Goal: Task Accomplishment & Management: Manage account settings

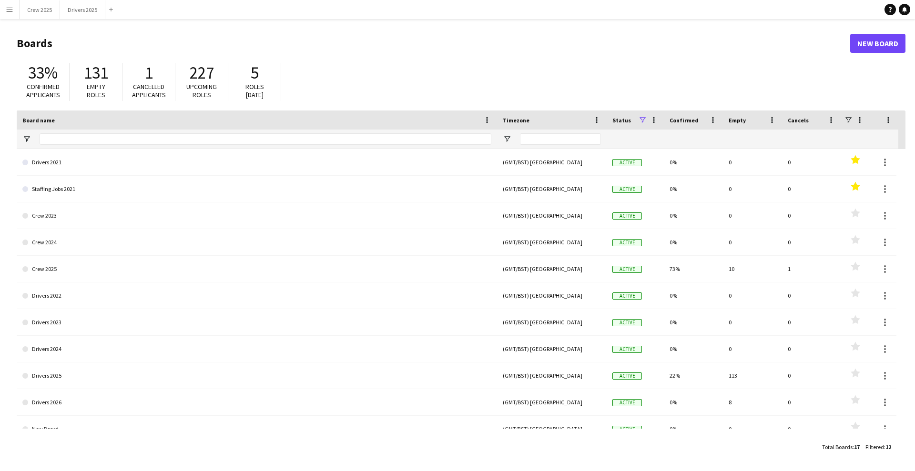
click at [13, 8] on button "Menu" at bounding box center [9, 9] width 19 height 19
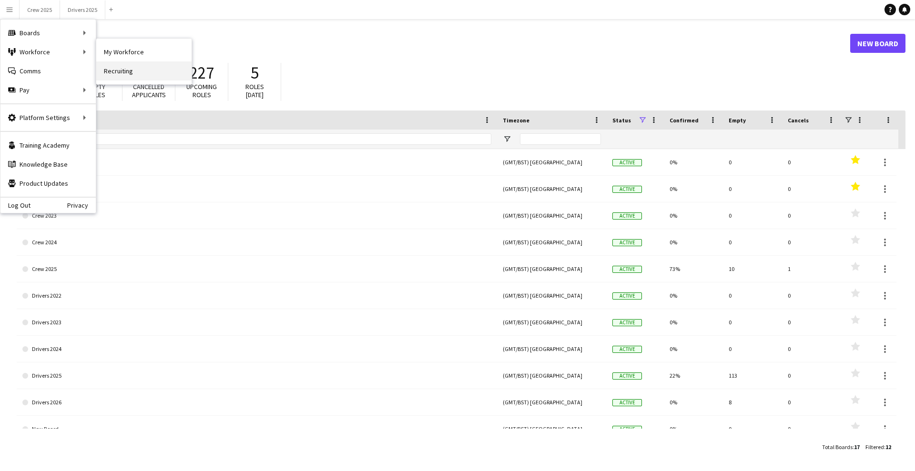
click at [138, 72] on link "Recruiting" at bounding box center [143, 70] width 95 height 19
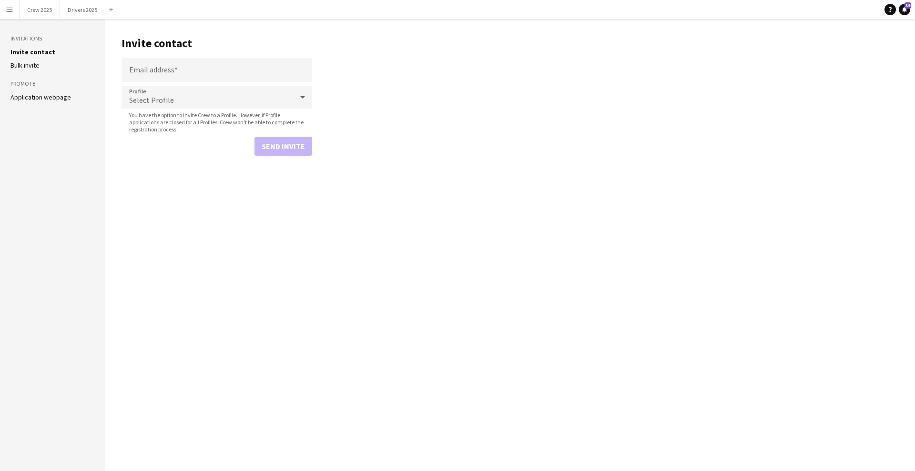
click at [46, 98] on link "Application webpage" at bounding box center [40, 97] width 61 height 9
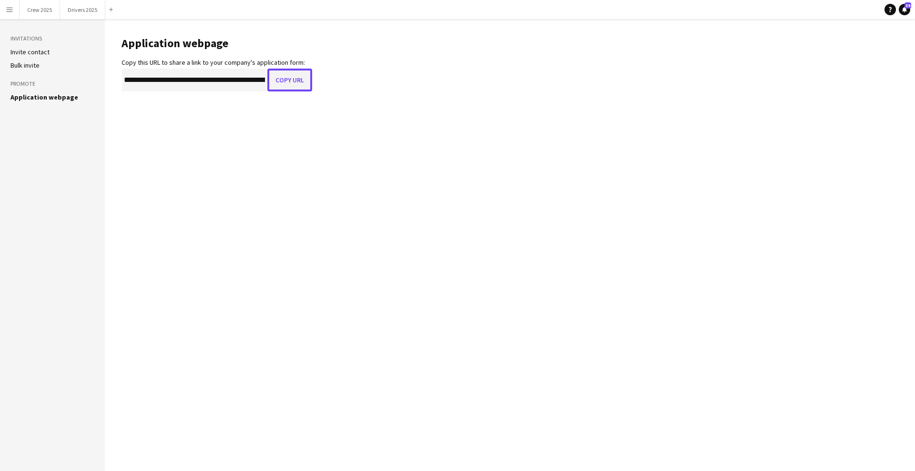
click at [292, 80] on button "Copy URL" at bounding box center [289, 80] width 45 height 23
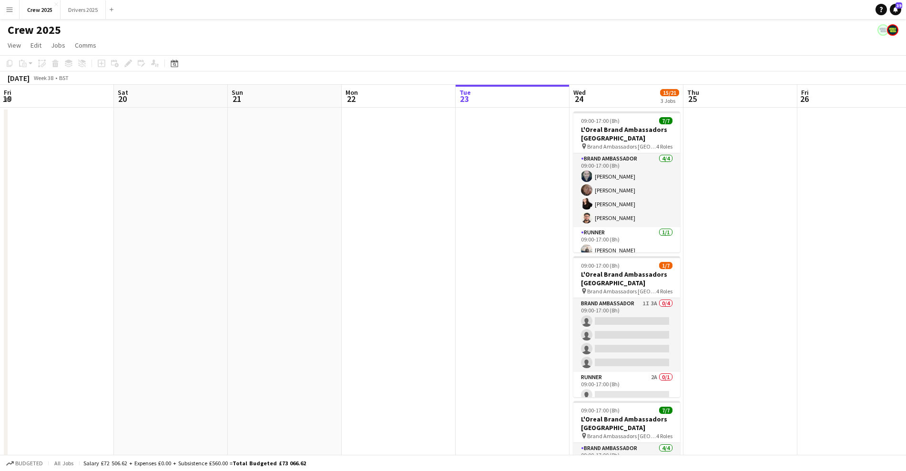
scroll to position [0, 228]
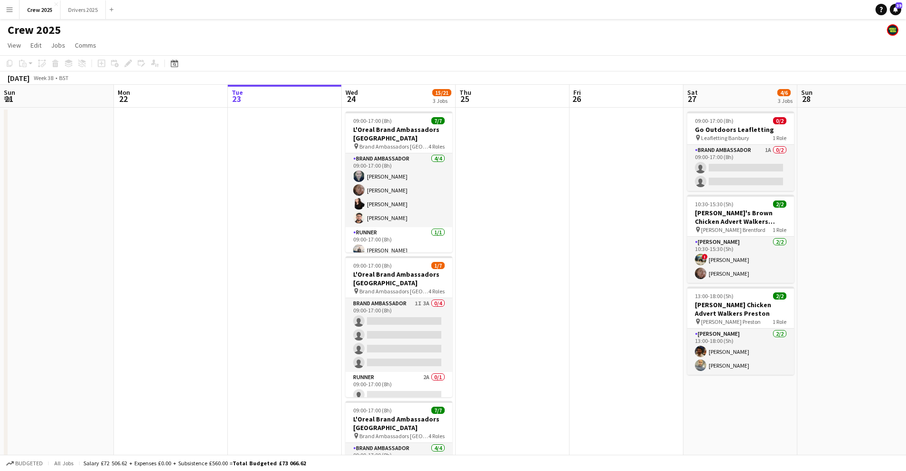
click at [12, 10] on app-icon "Menu" at bounding box center [10, 10] width 8 height 8
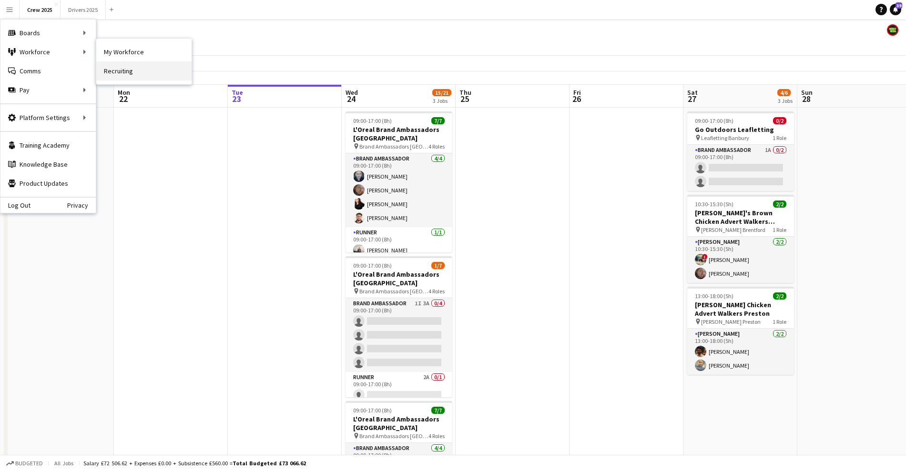
click at [134, 74] on link "Recruiting" at bounding box center [143, 70] width 95 height 19
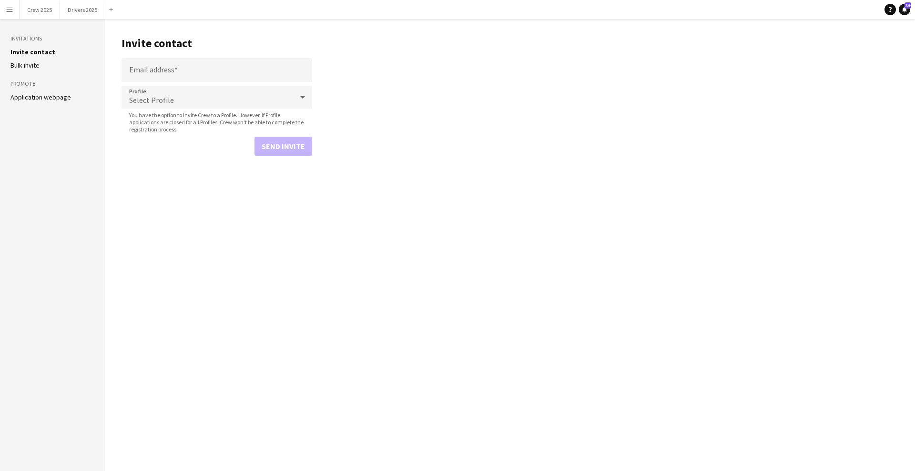
click at [16, 12] on button "Menu" at bounding box center [9, 9] width 19 height 19
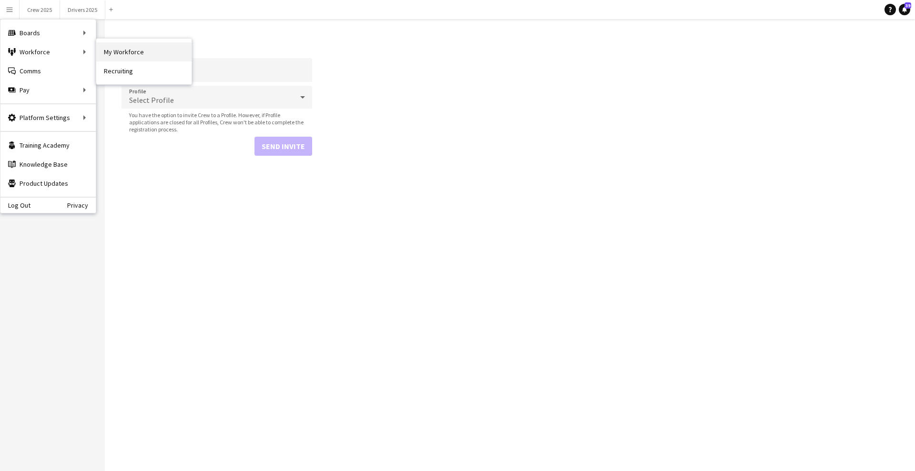
click at [136, 49] on link "My Workforce" at bounding box center [143, 51] width 95 height 19
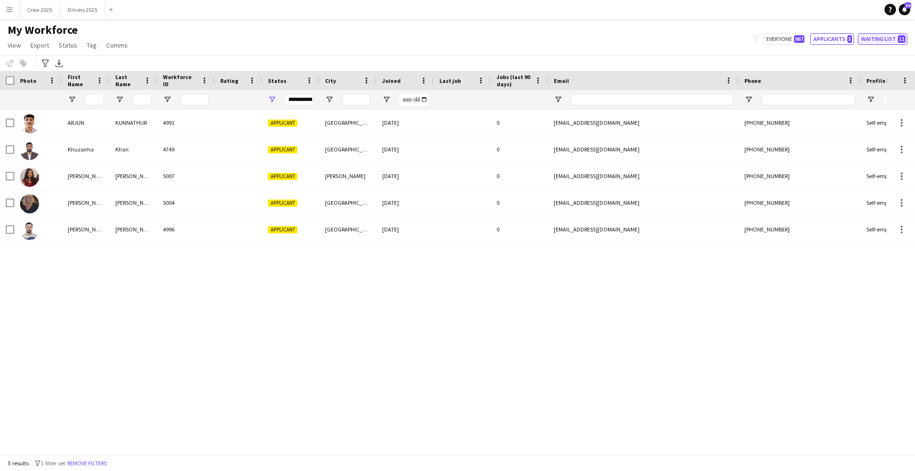
click at [880, 39] on button "Waiting list 11" at bounding box center [883, 38] width 50 height 11
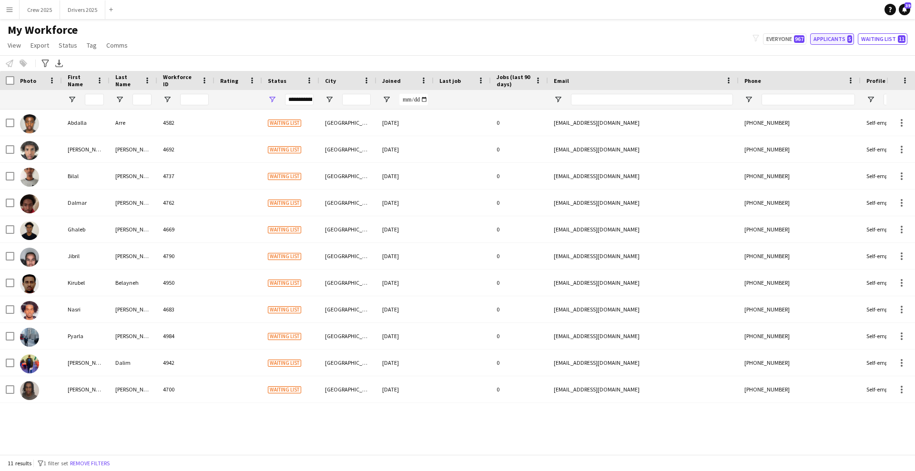
click at [843, 38] on button "Applicants 5" at bounding box center [832, 38] width 44 height 11
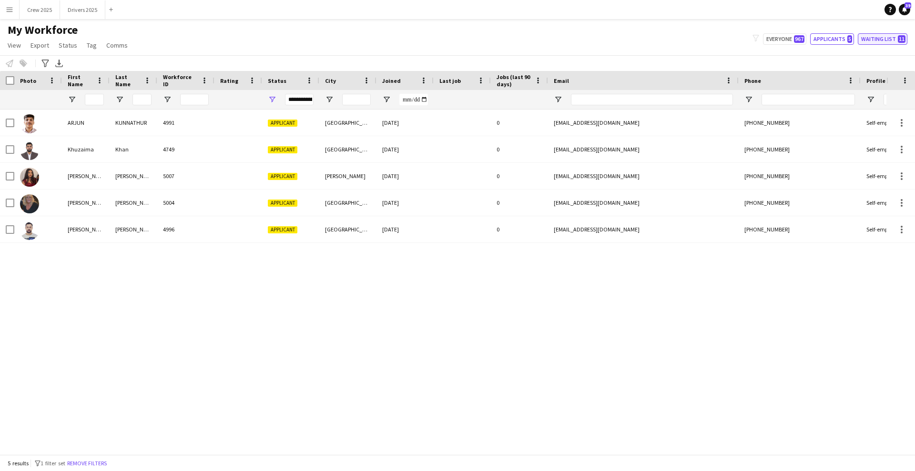
click at [898, 42] on button "Waiting list 11" at bounding box center [883, 38] width 50 height 11
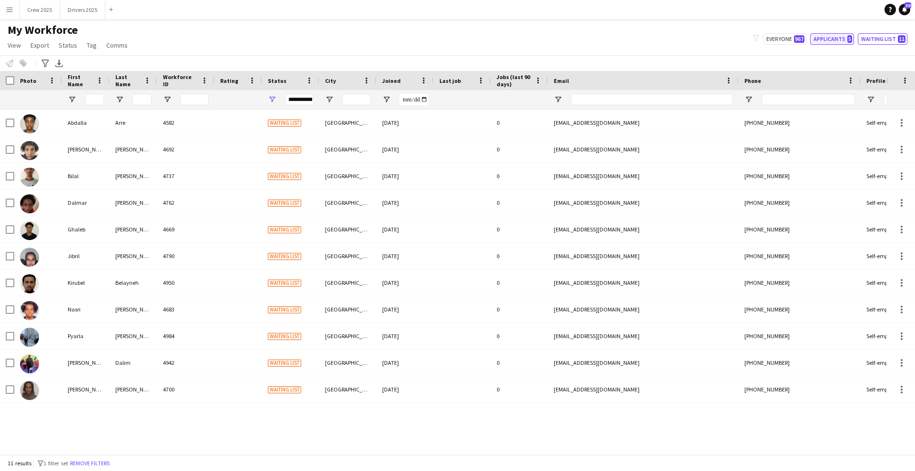
click at [830, 33] on button "Applicants 5" at bounding box center [832, 38] width 44 height 11
type input "**********"
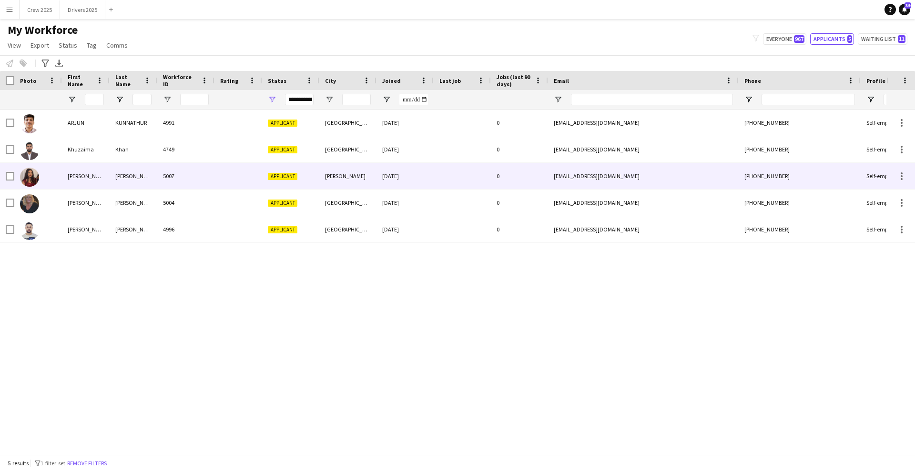
click at [79, 173] on div "Maria" at bounding box center [86, 176] width 48 height 26
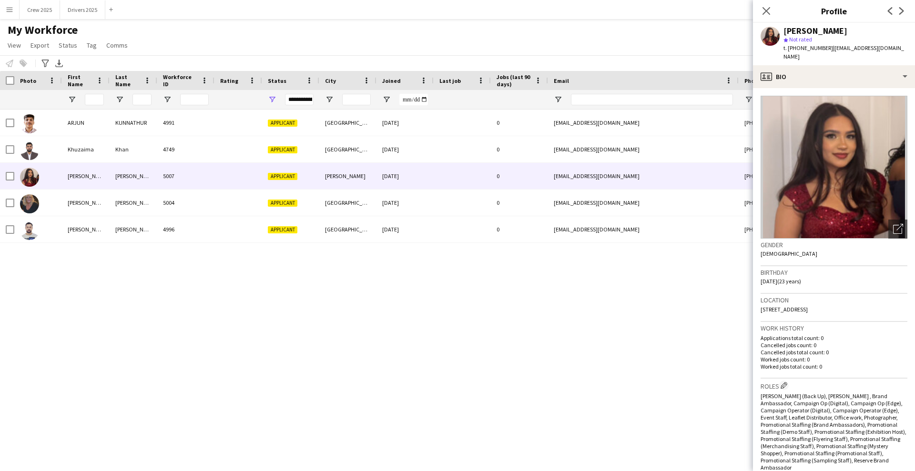
click at [330, 334] on div "ARJUN KUNNATHUR 4991 Applicant COVENTRY 21-08-2025 0 arjunkunnathur@hotmail.com…" at bounding box center [443, 278] width 887 height 336
click at [41, 15] on button "Crew 2025 Close" at bounding box center [40, 9] width 41 height 19
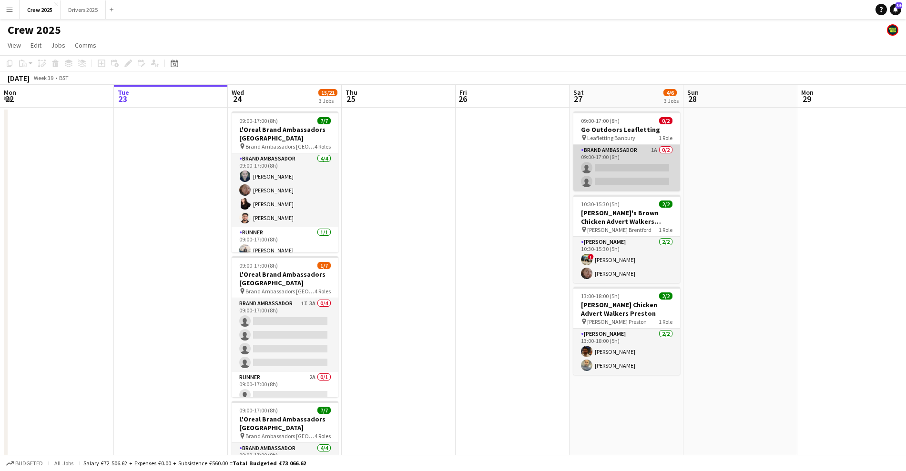
click at [628, 167] on app-card-role "Brand Ambassador 1A 0/2 09:00-17:00 (8h) single-neutral-actions single-neutral-…" at bounding box center [626, 168] width 107 height 46
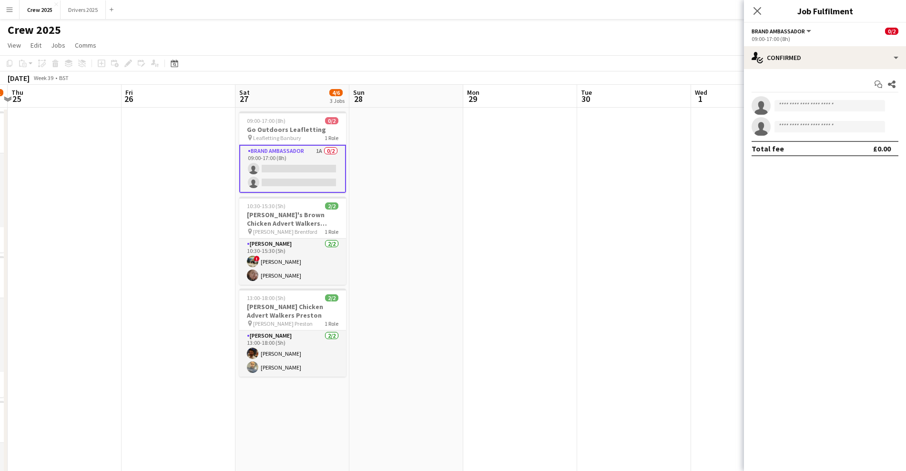
drag, startPoint x: 701, startPoint y: 221, endPoint x: 353, endPoint y: 256, distance: 349.2
click at [352, 263] on app-calendar-viewport "Mon 22 Tue 23 Wed 24 15/21 3 Jobs Thu 25 Fri 26 Sat 27 4/6 3 Jobs Sun 28 Mon 29…" at bounding box center [453, 323] width 906 height 477
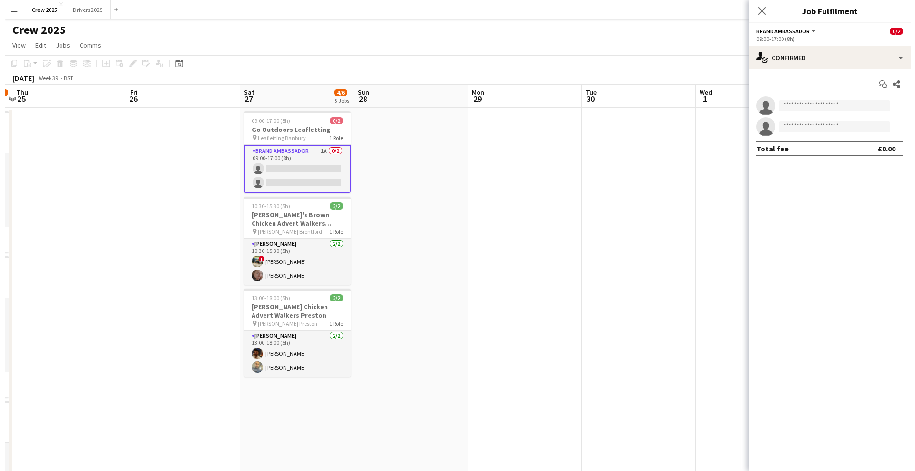
scroll to position [0, 349]
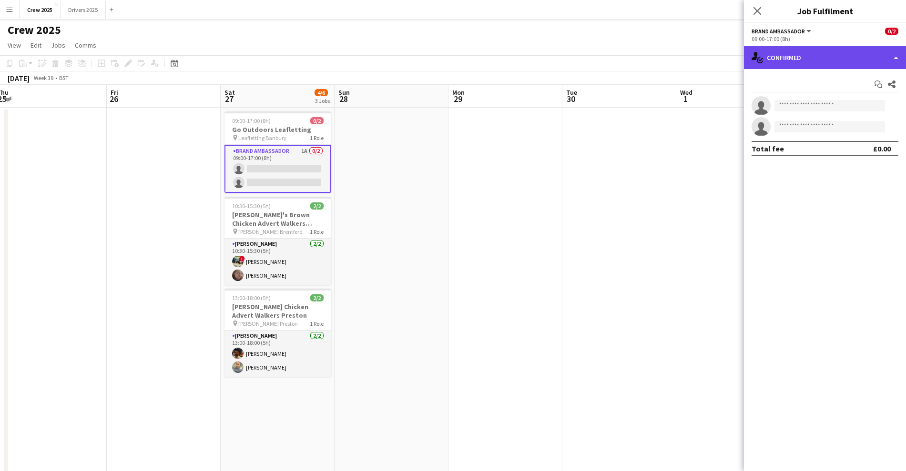
click at [792, 53] on div "single-neutral-actions-check-2 Confirmed" at bounding box center [825, 57] width 162 height 23
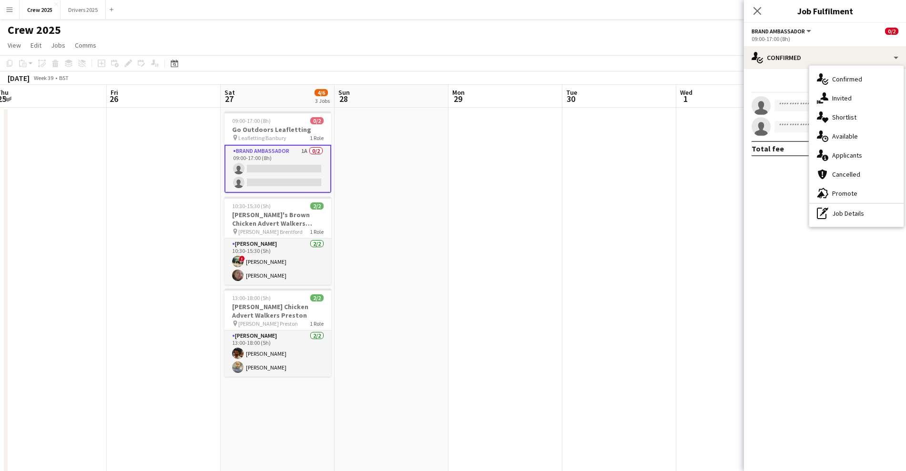
click at [862, 153] on div "single-neutral-actions-information Applicants" at bounding box center [856, 155] width 94 height 19
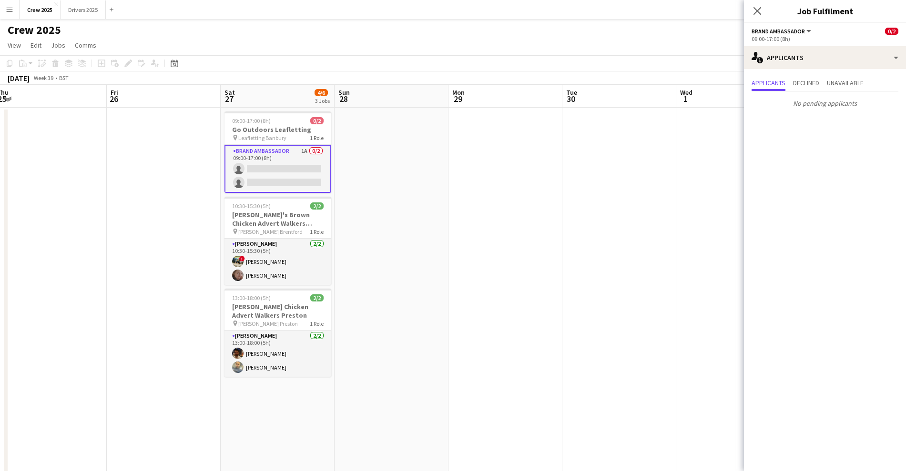
click at [429, 197] on app-date-cell at bounding box center [392, 335] width 114 height 454
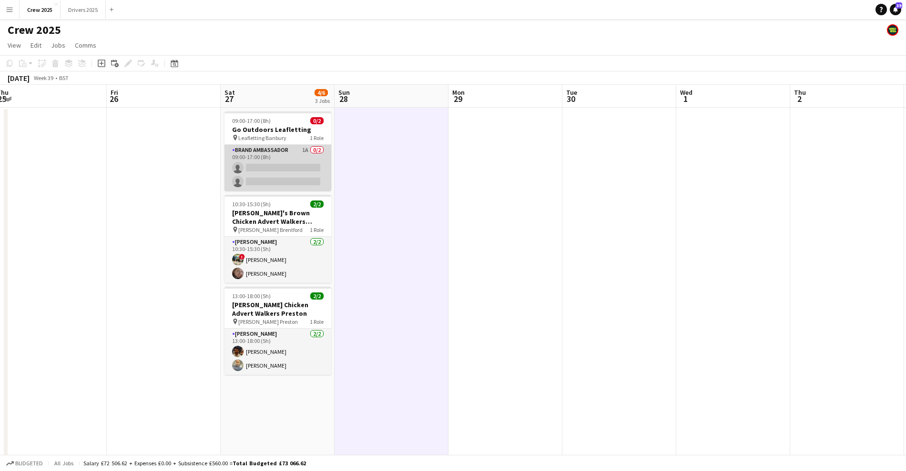
click at [296, 160] on app-card-role "Brand Ambassador 1A 0/2 09:00-17:00 (8h) single-neutral-actions single-neutral-…" at bounding box center [278, 168] width 107 height 46
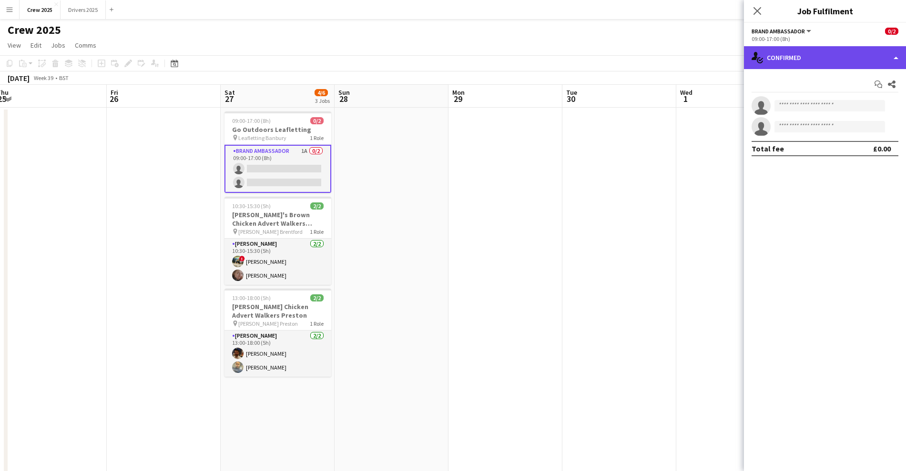
click at [793, 52] on div "single-neutral-actions-check-2 Confirmed" at bounding box center [825, 57] width 162 height 23
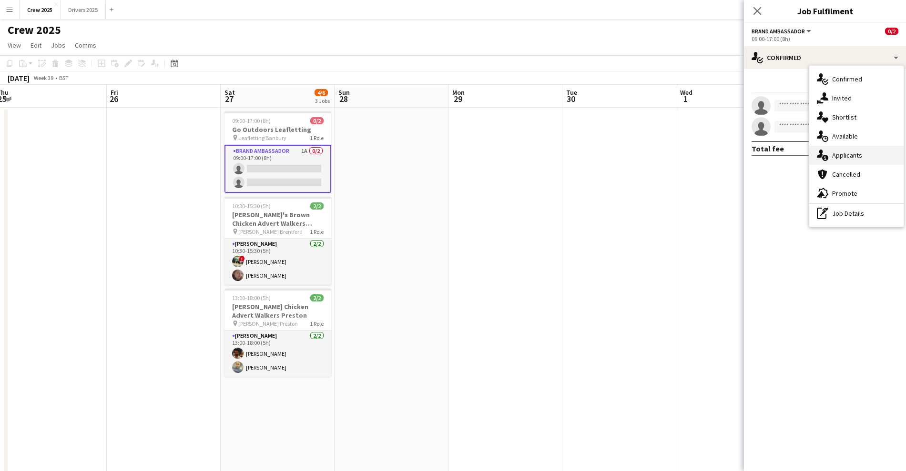
click at [861, 154] on span "Applicants" at bounding box center [847, 155] width 30 height 9
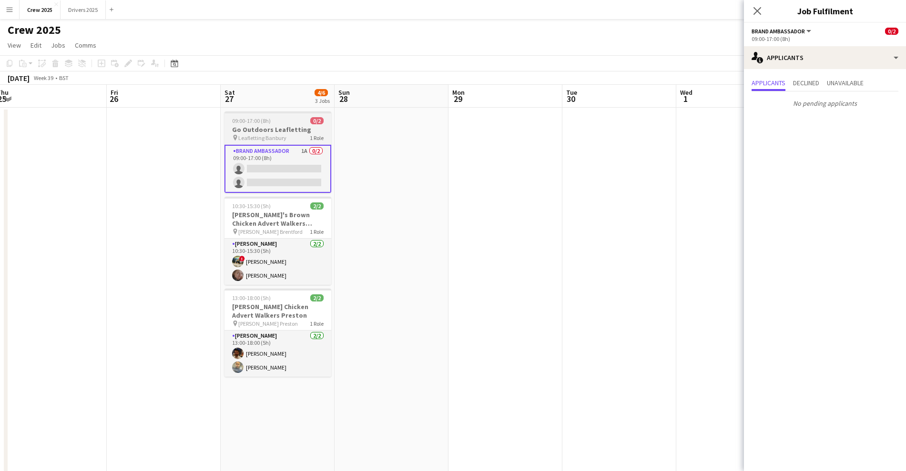
click at [249, 131] on h3 "Go Outdoors Leafletting" at bounding box center [278, 129] width 107 height 9
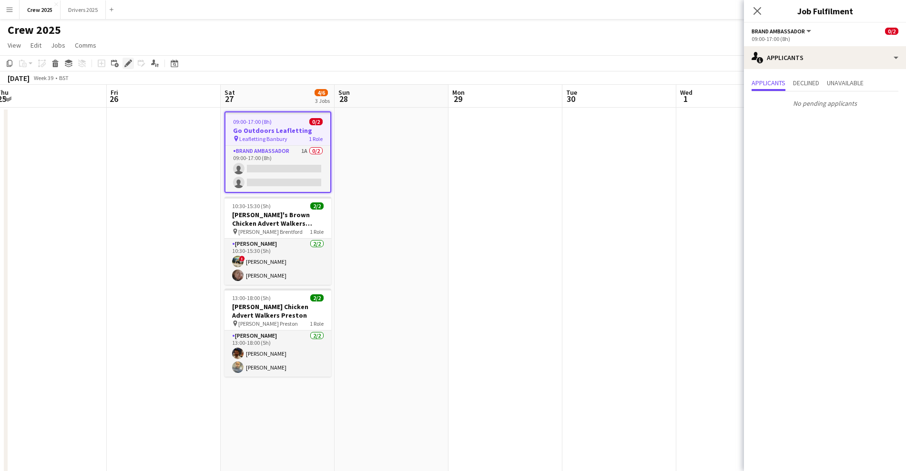
click at [128, 58] on div "Edit" at bounding box center [128, 63] width 11 height 11
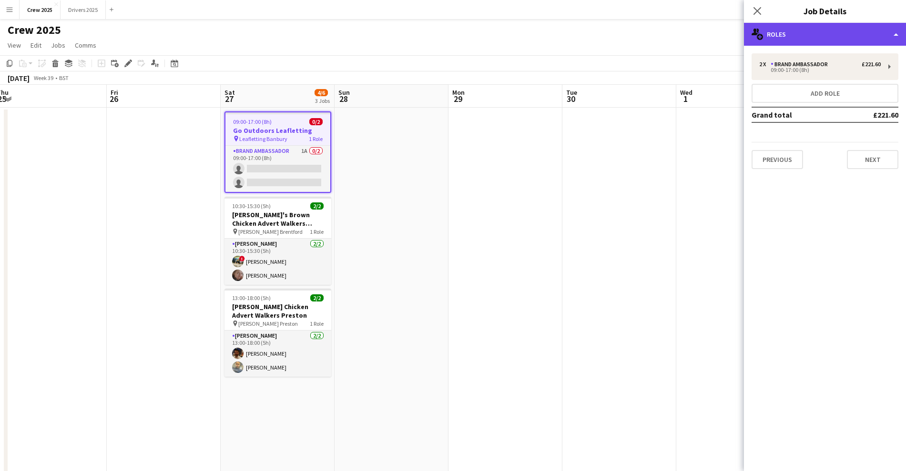
click at [805, 34] on div "multiple-users-add Roles" at bounding box center [825, 34] width 162 height 23
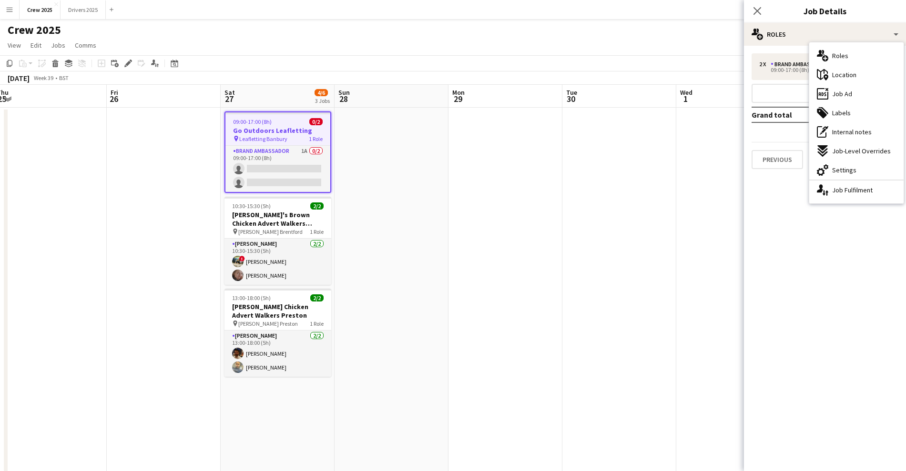
click at [525, 157] on app-date-cell at bounding box center [506, 335] width 114 height 454
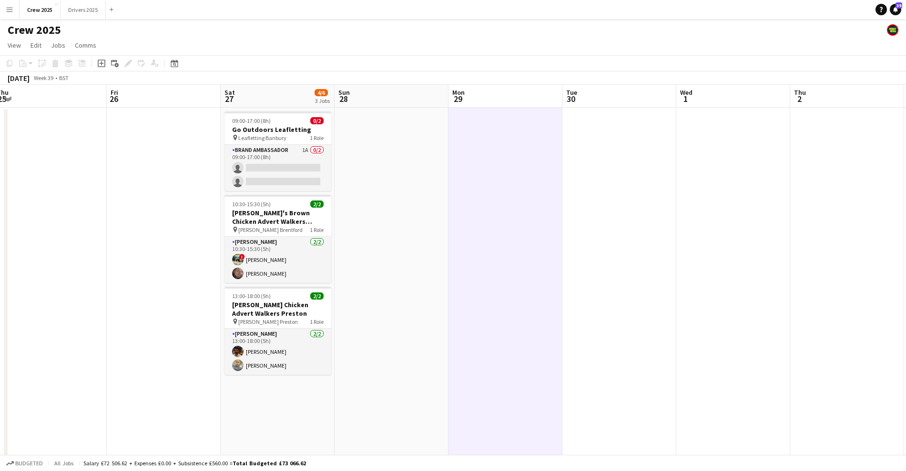
click at [11, 7] on app-icon "Menu" at bounding box center [10, 10] width 8 height 8
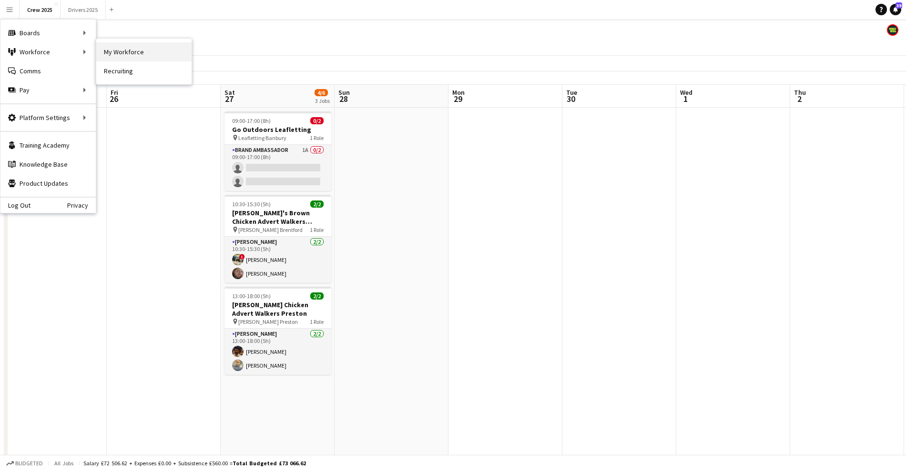
click at [146, 51] on link "My Workforce" at bounding box center [143, 51] width 95 height 19
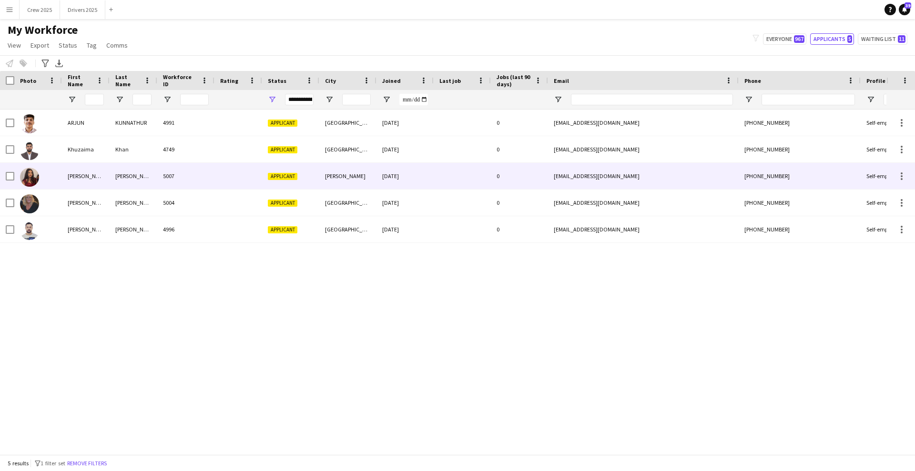
click at [153, 181] on div "Joseph" at bounding box center [134, 176] width 48 height 26
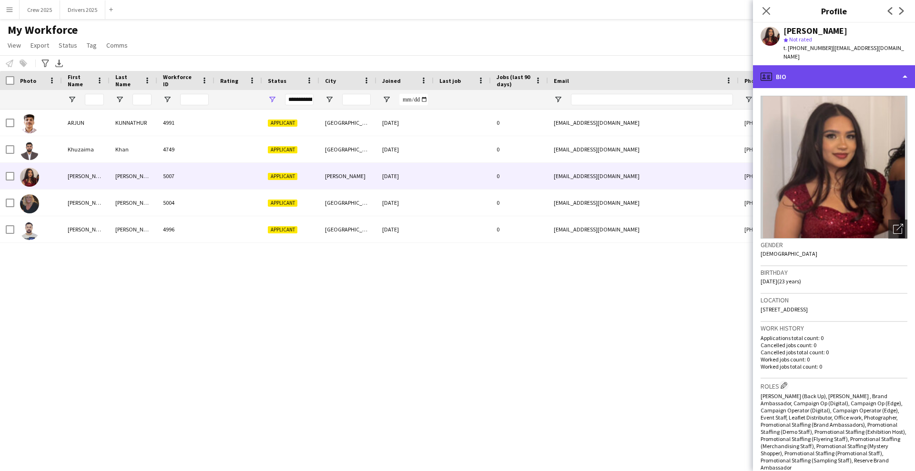
click at [831, 71] on div "profile Bio" at bounding box center [834, 76] width 162 height 23
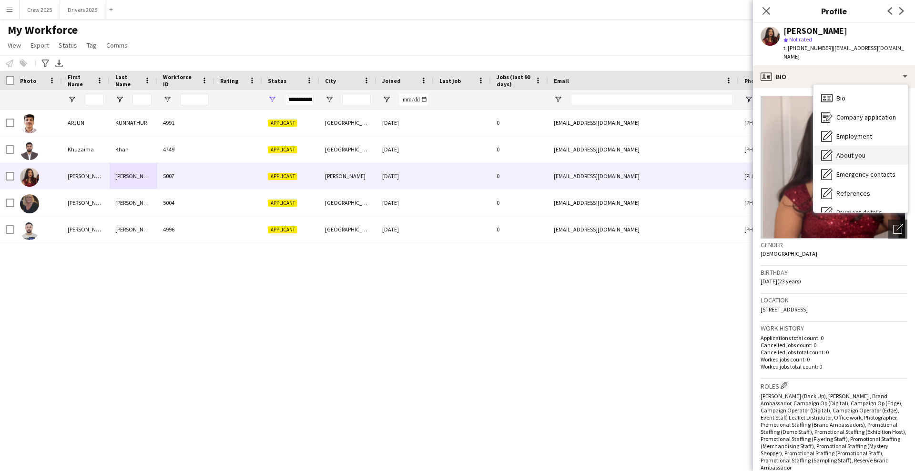
click at [862, 151] on span "About you" at bounding box center [851, 155] width 29 height 9
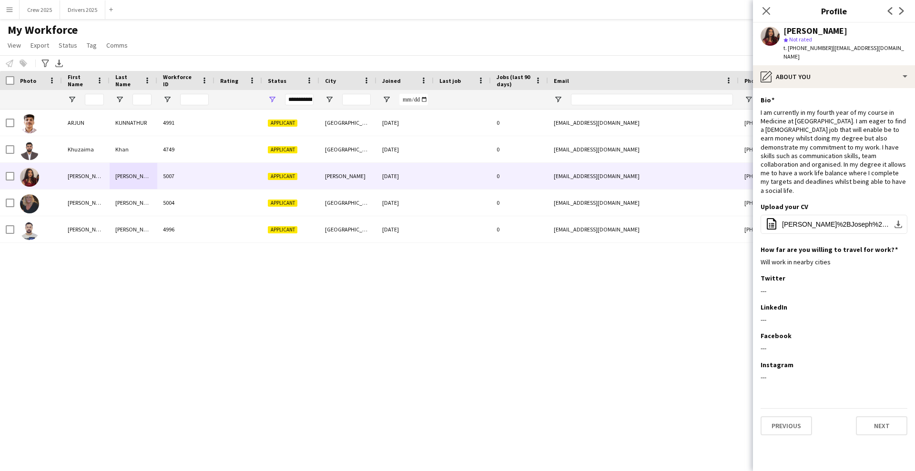
click at [402, 286] on div "ARJUN KUNNATHUR 4991 Applicant COVENTRY 21-08-2025 0 arjunkunnathur@hotmail.com…" at bounding box center [443, 278] width 887 height 336
click at [807, 221] on span "Maria%2BJoseph%2BCV%2BYEAR%2B4.pdf" at bounding box center [836, 225] width 108 height 8
click at [311, 344] on div "ARJUN KUNNATHUR 4991 Applicant COVENTRY 21-08-2025 0 arjunkunnathur@hotmail.com…" at bounding box center [443, 278] width 887 height 336
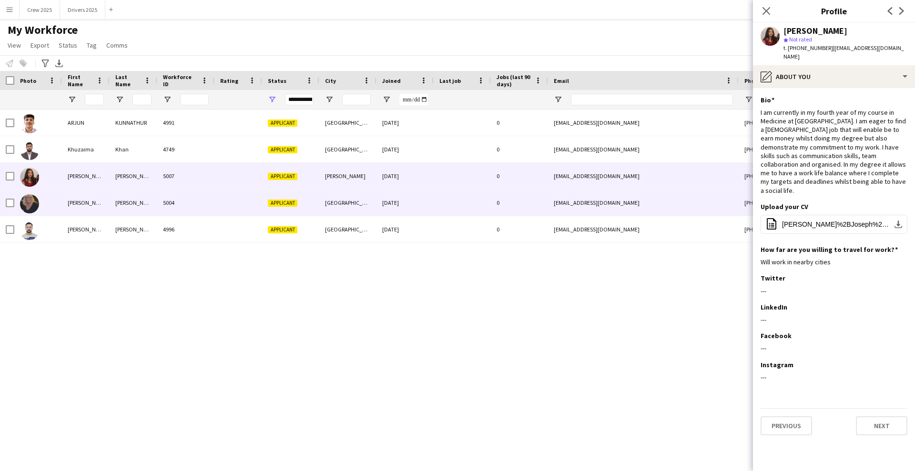
click at [119, 204] on div "Barton" at bounding box center [134, 203] width 48 height 26
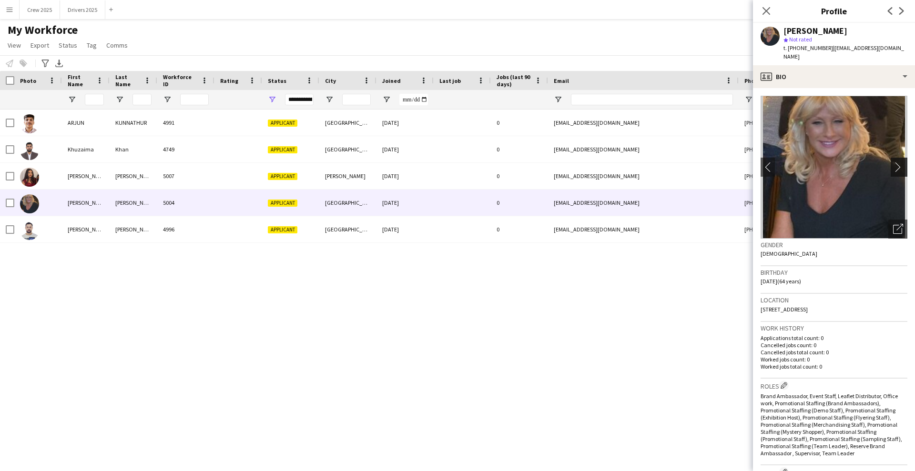
click at [893, 162] on app-icon "chevron-right" at bounding box center [900, 167] width 15 height 10
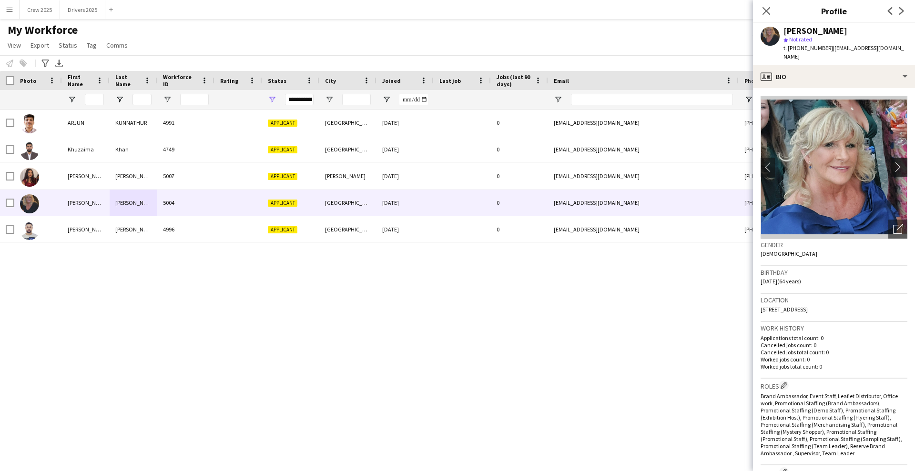
click at [893, 162] on app-icon "chevron-right" at bounding box center [900, 167] width 15 height 10
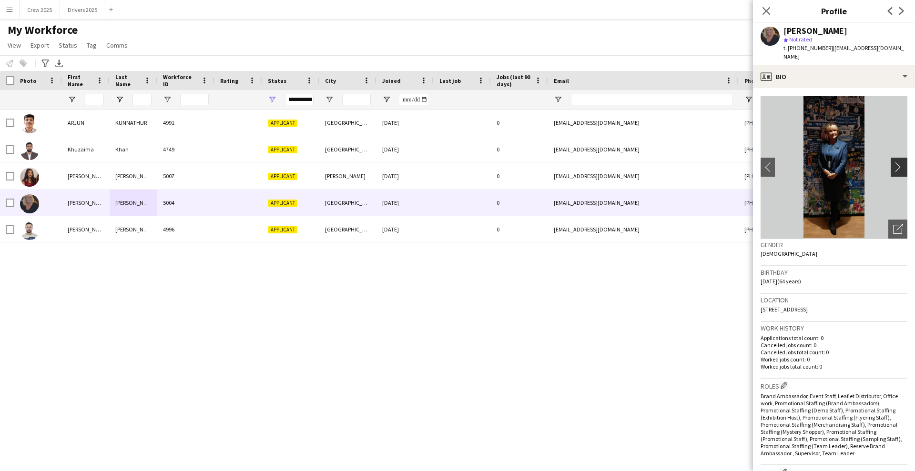
click at [893, 162] on app-icon "chevron-right" at bounding box center [900, 167] width 15 height 10
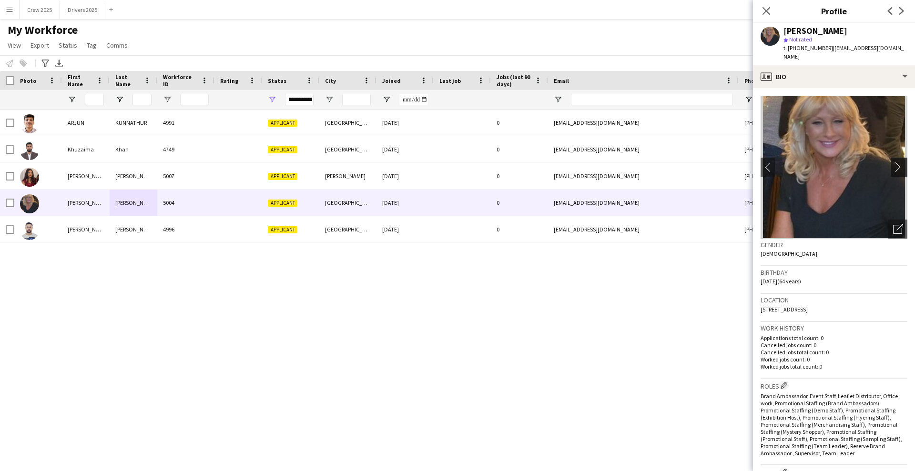
click at [893, 162] on app-icon "chevron-right" at bounding box center [900, 167] width 15 height 10
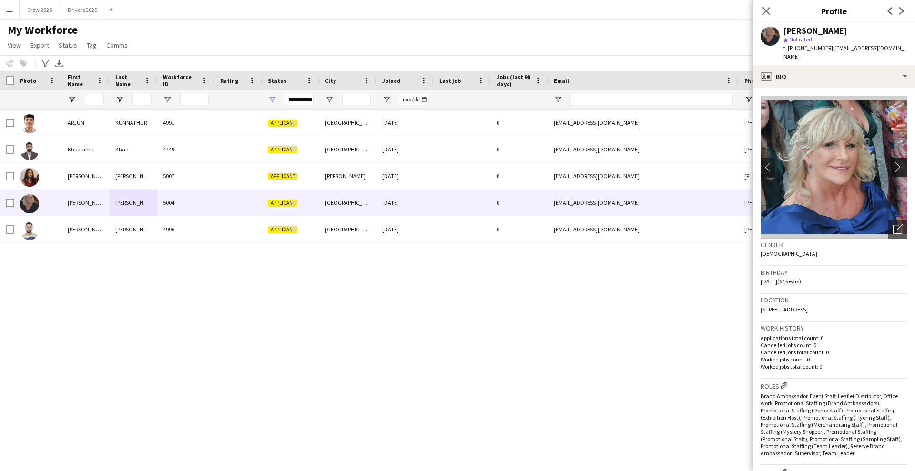
click at [893, 162] on app-icon "chevron-right" at bounding box center [900, 167] width 15 height 10
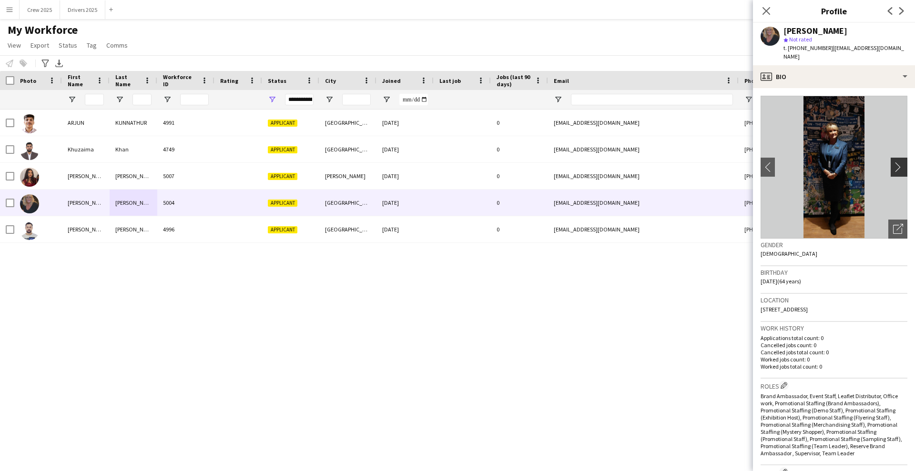
click at [893, 162] on app-icon "chevron-right" at bounding box center [900, 167] width 15 height 10
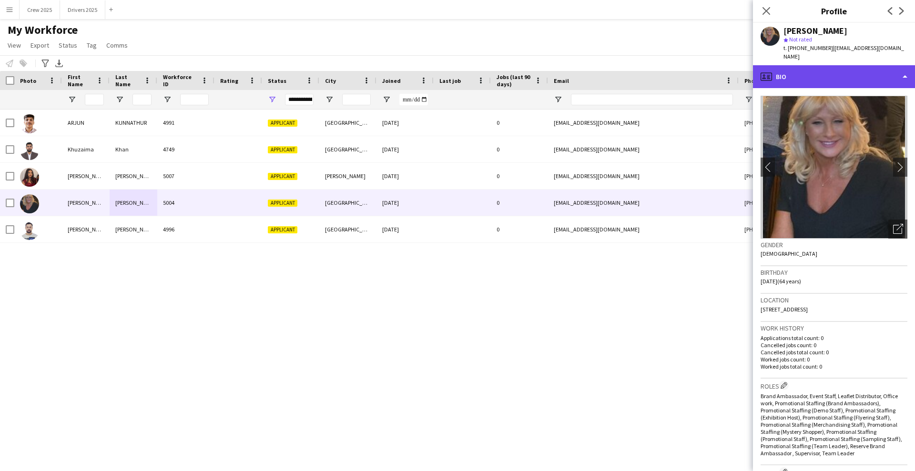
click at [842, 66] on div "profile Bio" at bounding box center [834, 76] width 162 height 23
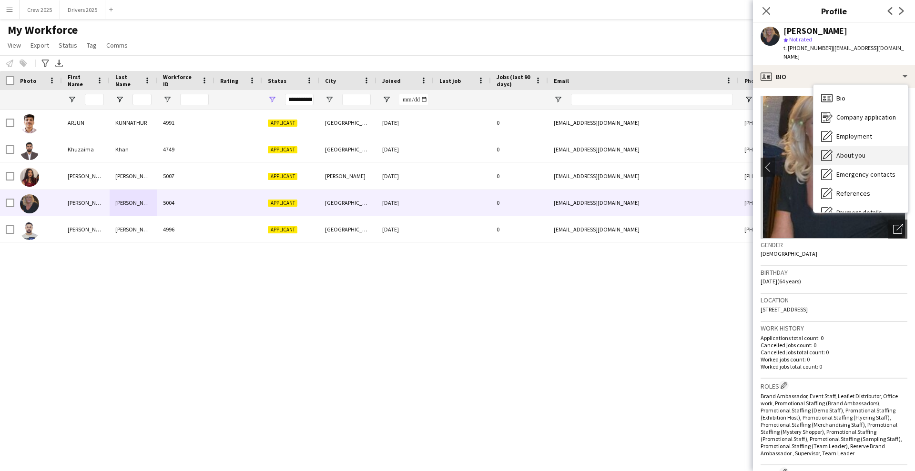
click at [867, 152] on div "About you About you" at bounding box center [861, 155] width 94 height 19
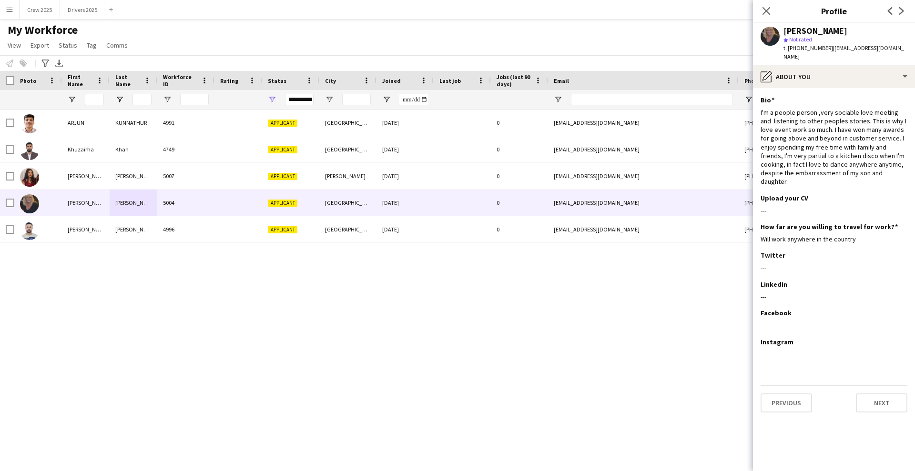
click at [352, 293] on div "ARJUN KUNNATHUR 4991 Applicant COVENTRY 21-08-2025 0 arjunkunnathur@hotmail.com…" at bounding box center [443, 278] width 887 height 336
click at [30, 8] on button "Crew 2025 Close" at bounding box center [40, 9] width 41 height 19
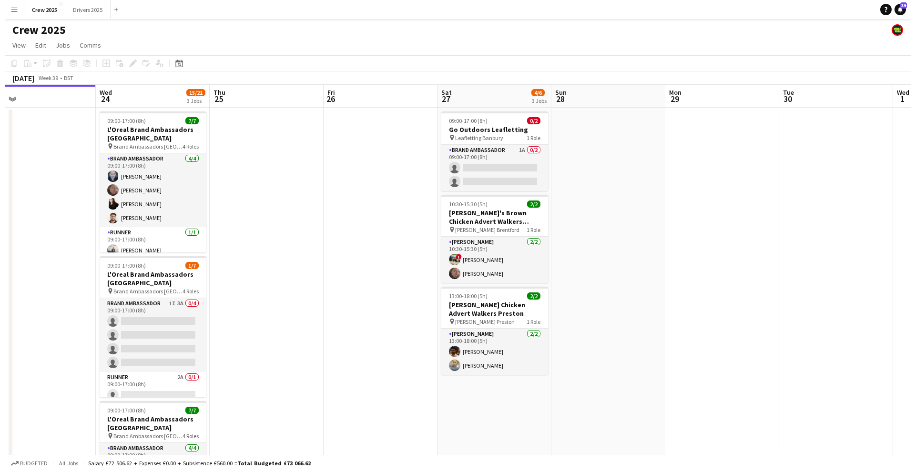
scroll to position [0, 368]
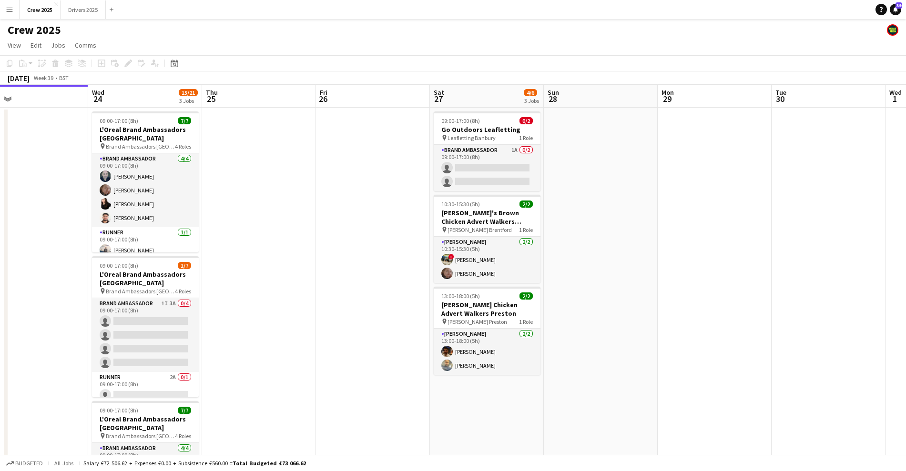
drag, startPoint x: 772, startPoint y: 260, endPoint x: 633, endPoint y: 293, distance: 143.4
click at [633, 293] on app-calendar-viewport "Sat 20 Sun 21 Mon 22 Tue 23 Wed 24 15/21 3 Jobs Thu 25 Fri 26 Sat 27 4/6 3 Jobs…" at bounding box center [453, 323] width 906 height 477
click at [12, 8] on app-icon "Menu" at bounding box center [10, 10] width 8 height 8
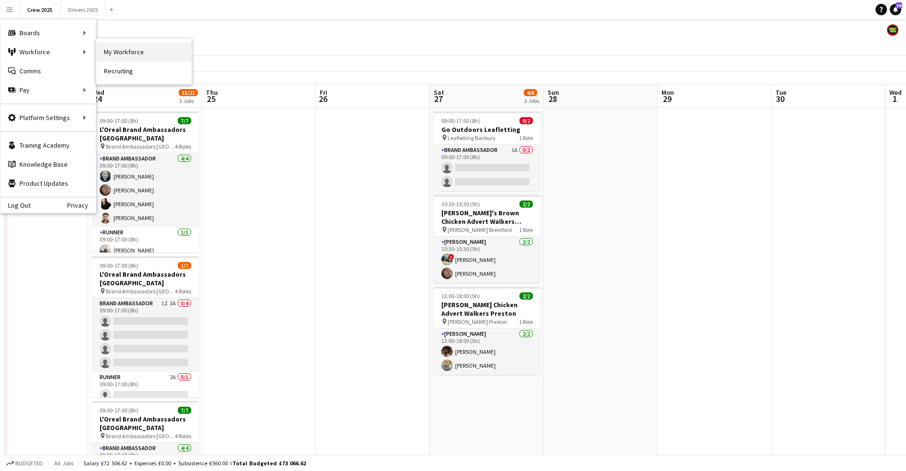
click at [128, 50] on link "My Workforce" at bounding box center [143, 51] width 95 height 19
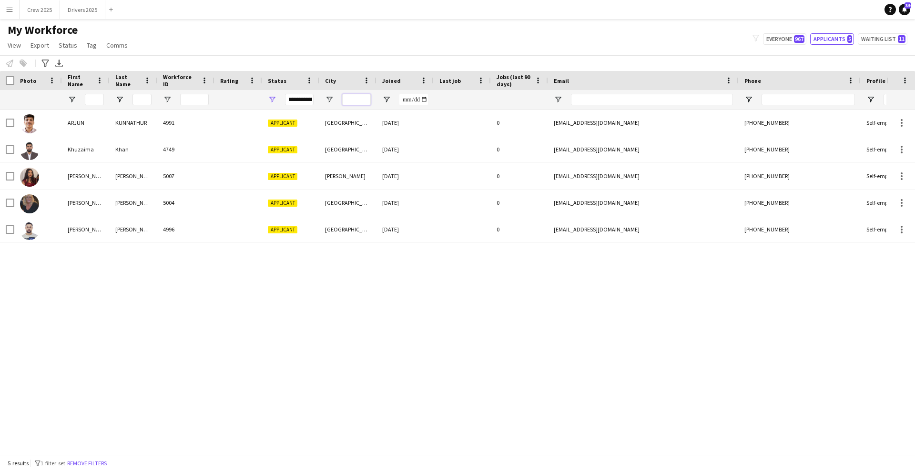
click at [360, 101] on input "City Filter Input" at bounding box center [356, 99] width 29 height 11
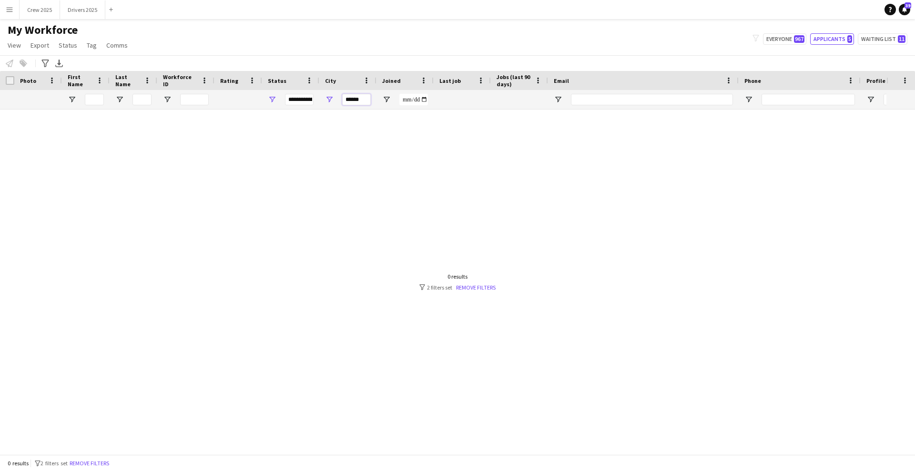
type input "******"
click at [302, 101] on div "**********" at bounding box center [299, 99] width 29 height 11
click at [301, 157] on div "(Select All)" at bounding box center [320, 157] width 75 height 7
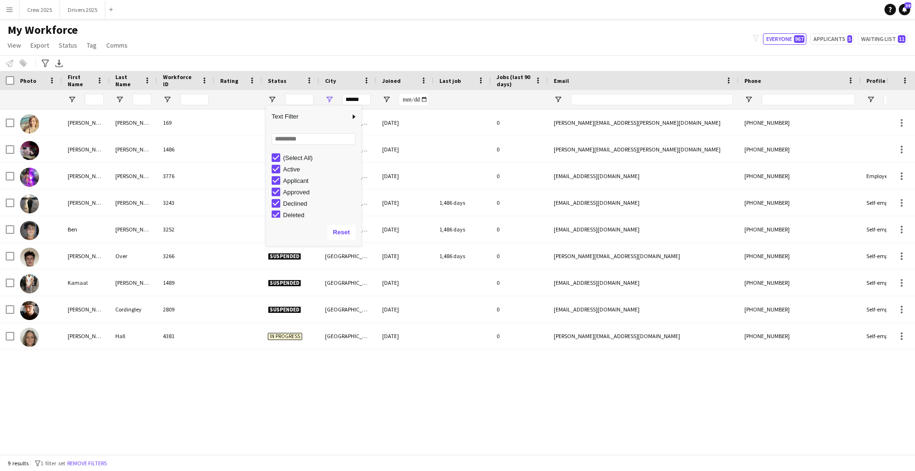
click at [542, 36] on div "My Workforce View Views Default view New view Update view Delete view Edit name…" at bounding box center [457, 39] width 915 height 32
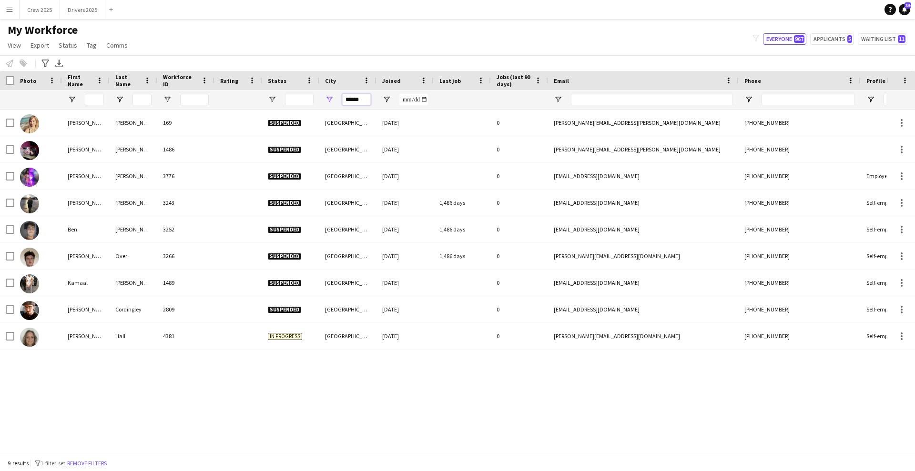
click at [361, 94] on input "******" at bounding box center [356, 99] width 29 height 11
click at [300, 97] on input "Status Filter Input" at bounding box center [299, 99] width 29 height 11
click at [272, 96] on span "Open Filter Menu" at bounding box center [272, 99] width 9 height 9
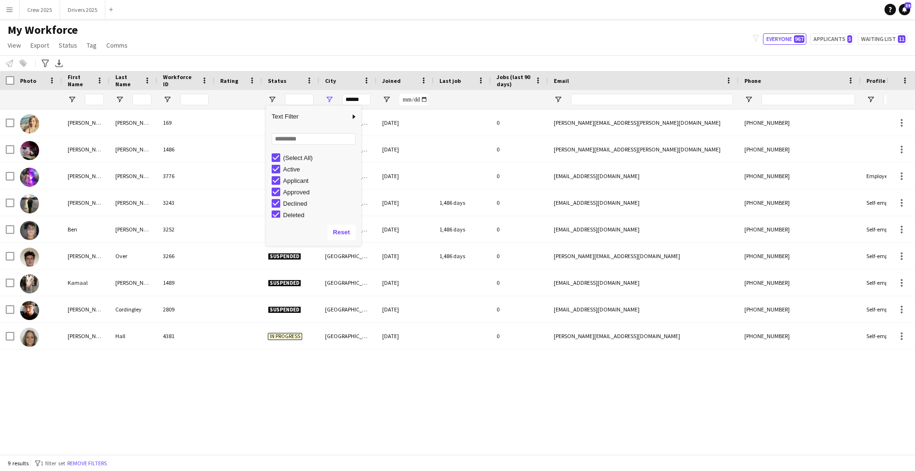
click at [300, 155] on div "(Select All)" at bounding box center [320, 157] width 75 height 7
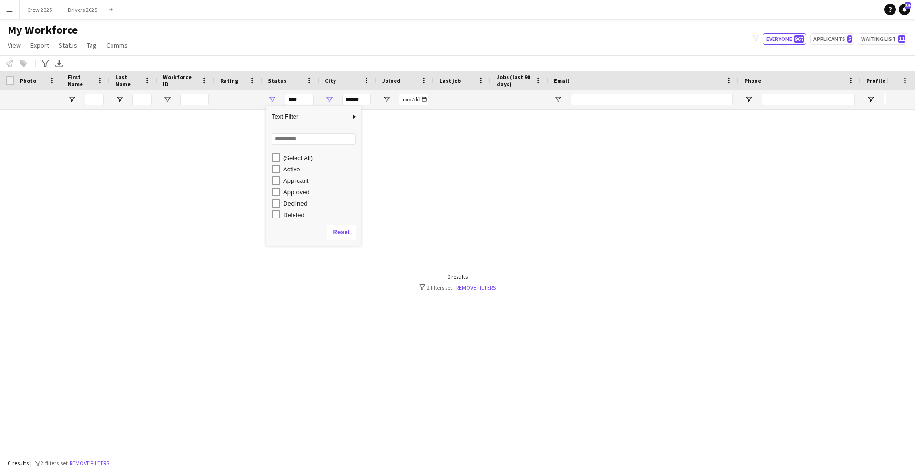
click at [291, 170] on div "Active" at bounding box center [320, 169] width 75 height 7
type input "**********"
click at [429, 217] on div at bounding box center [443, 278] width 887 height 336
click at [362, 96] on input "******" at bounding box center [356, 99] width 29 height 11
click at [364, 99] on input "******" at bounding box center [356, 99] width 29 height 11
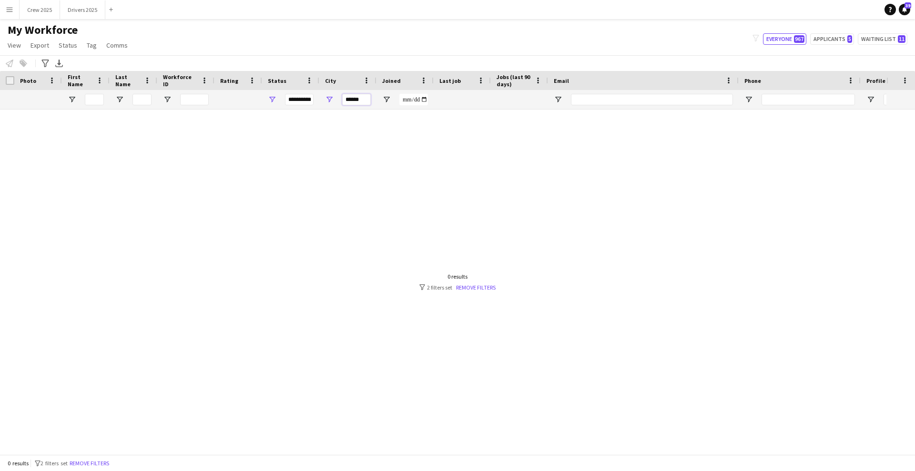
click at [364, 99] on input "******" at bounding box center [356, 99] width 29 height 11
drag, startPoint x: 359, startPoint y: 93, endPoint x: 369, endPoint y: 108, distance: 18.5
click at [359, 93] on div "******" at bounding box center [356, 99] width 29 height 19
click at [368, 99] on input "******" at bounding box center [356, 99] width 29 height 11
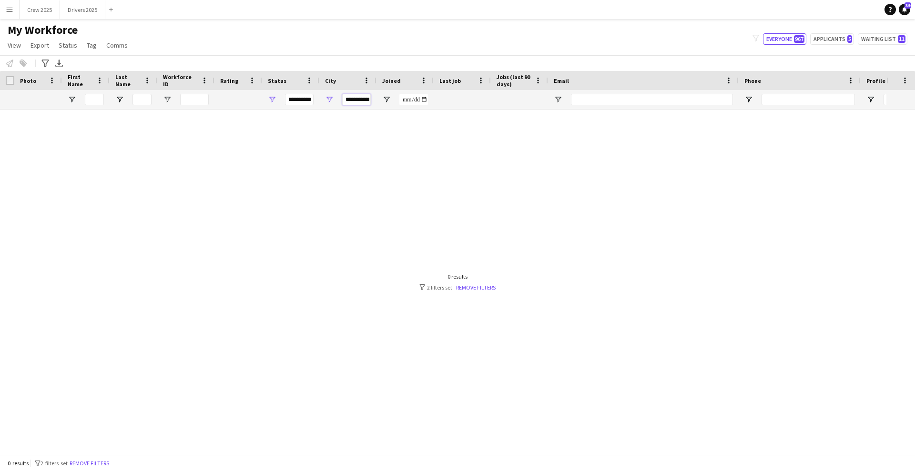
scroll to position [0, 3]
click at [368, 99] on input "**********" at bounding box center [356, 99] width 29 height 11
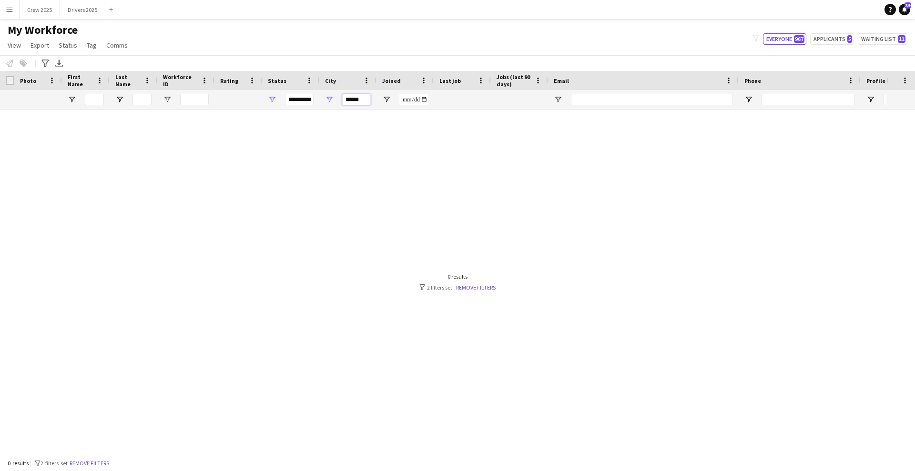
type input "******"
click at [364, 99] on input "******" at bounding box center [356, 99] width 29 height 11
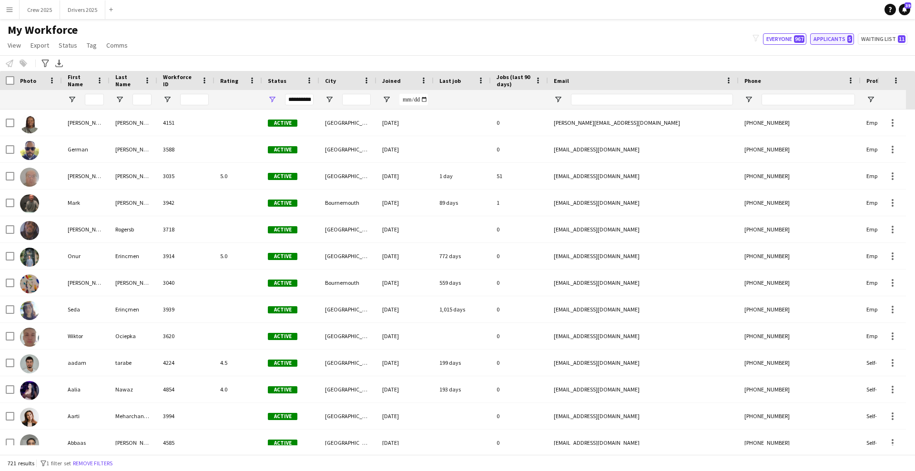
click at [828, 38] on button "Applicants 5" at bounding box center [832, 38] width 44 height 11
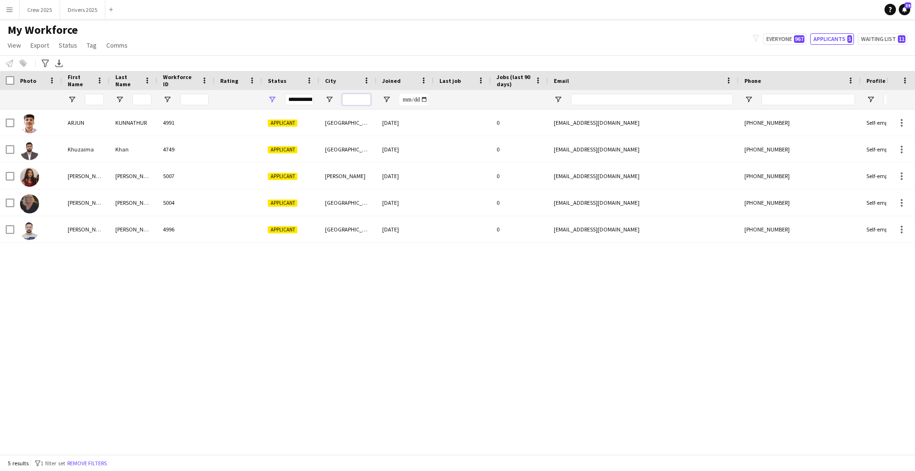
click at [354, 103] on input "City Filter Input" at bounding box center [356, 99] width 29 height 11
click at [283, 44] on div "My Workforce View Views Default view New view Update view Delete view Edit name…" at bounding box center [457, 39] width 915 height 32
click at [354, 107] on div at bounding box center [356, 99] width 29 height 19
click at [293, 96] on div "**********" at bounding box center [299, 99] width 29 height 11
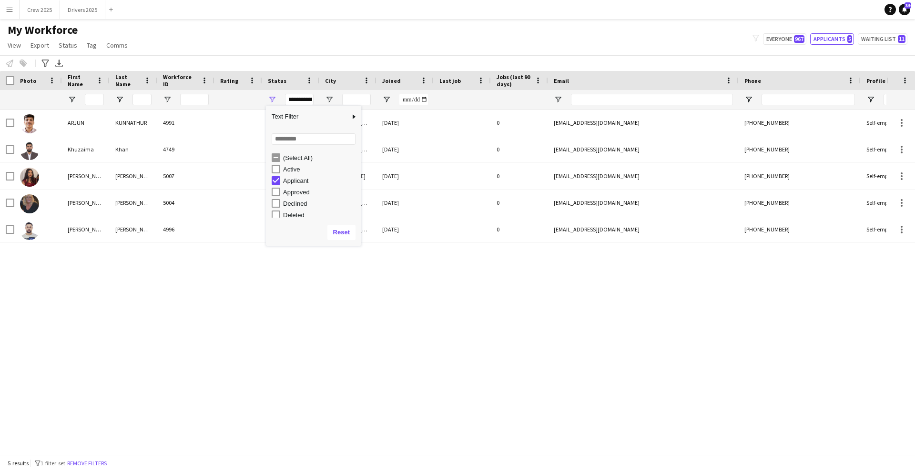
click at [294, 170] on div "Active" at bounding box center [320, 169] width 75 height 7
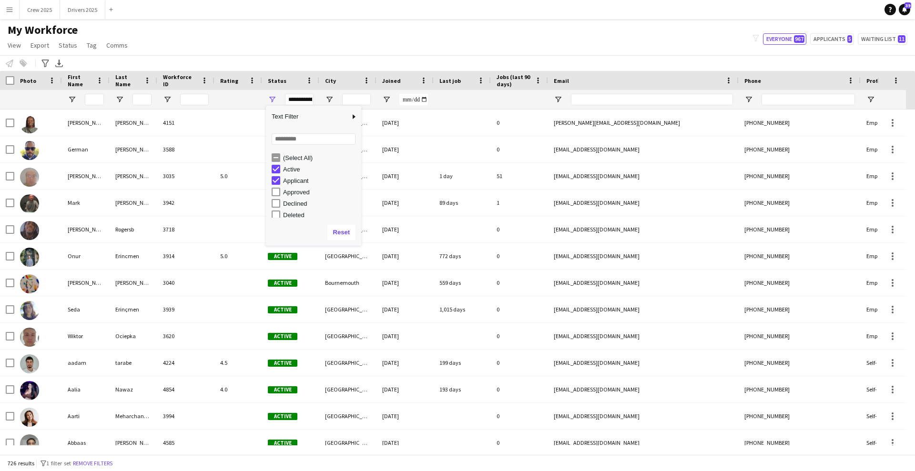
click at [300, 180] on div "Applicant" at bounding box center [320, 180] width 75 height 7
type input "**********"
click at [444, 41] on div "My Workforce View Views Default view New view Update view Delete view Edit name…" at bounding box center [457, 39] width 915 height 32
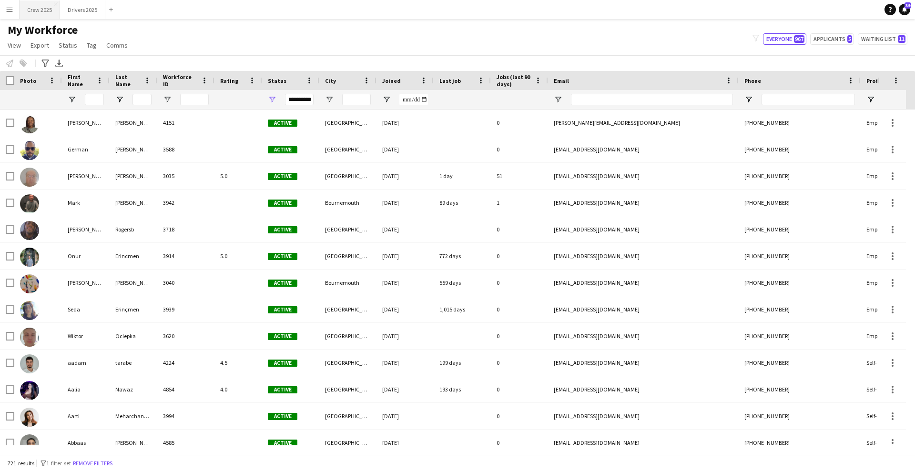
click at [36, 12] on button "Crew 2025 Close" at bounding box center [40, 9] width 41 height 19
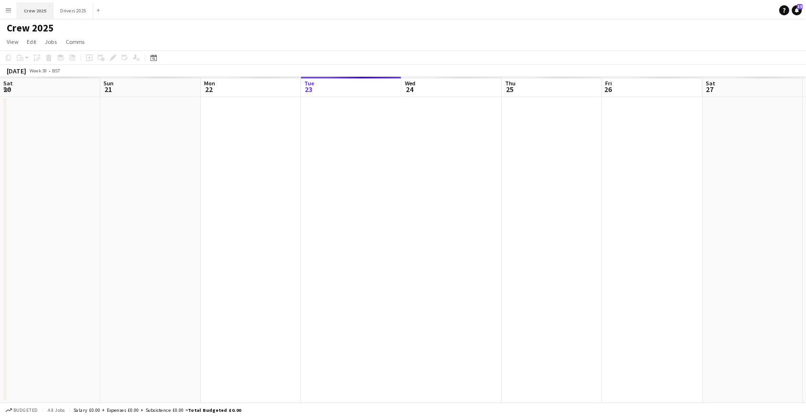
scroll to position [0, 228]
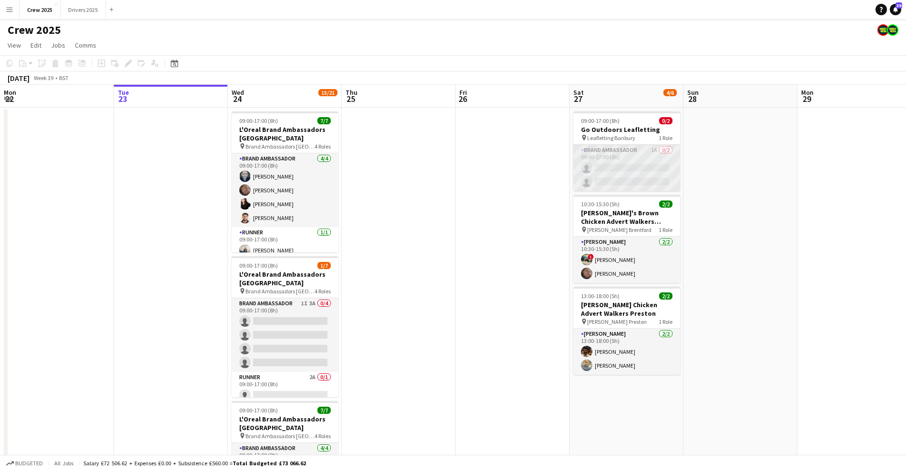
click at [663, 174] on app-card-role "Brand Ambassador 1A 0/2 09:00-17:00 (8h) single-neutral-actions single-neutral-…" at bounding box center [626, 168] width 107 height 46
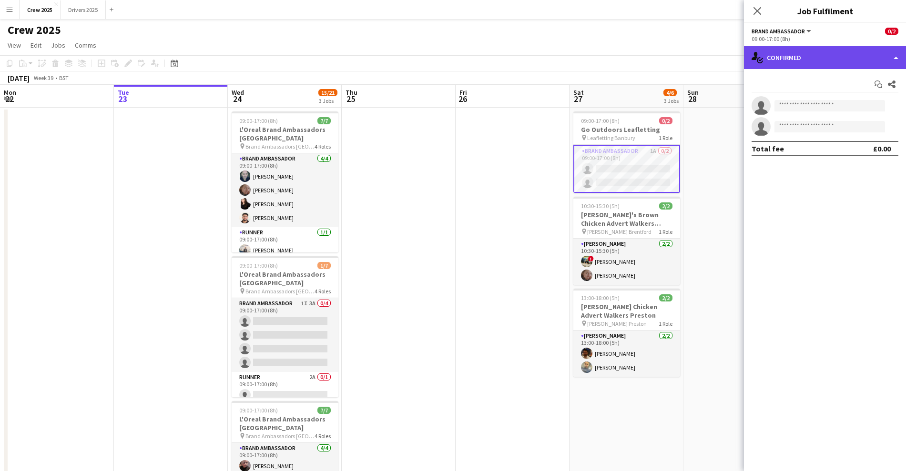
click at [822, 62] on div "single-neutral-actions-check-2 Confirmed" at bounding box center [825, 57] width 162 height 23
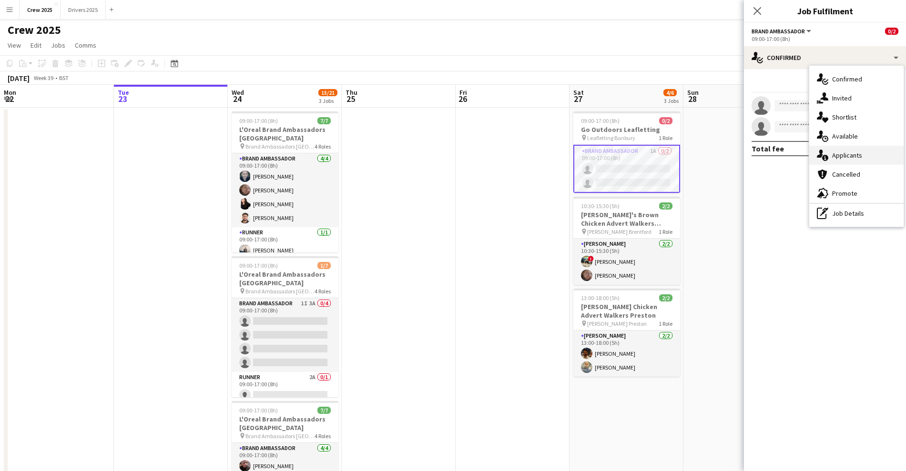
click at [878, 155] on div "single-neutral-actions-information Applicants" at bounding box center [856, 155] width 94 height 19
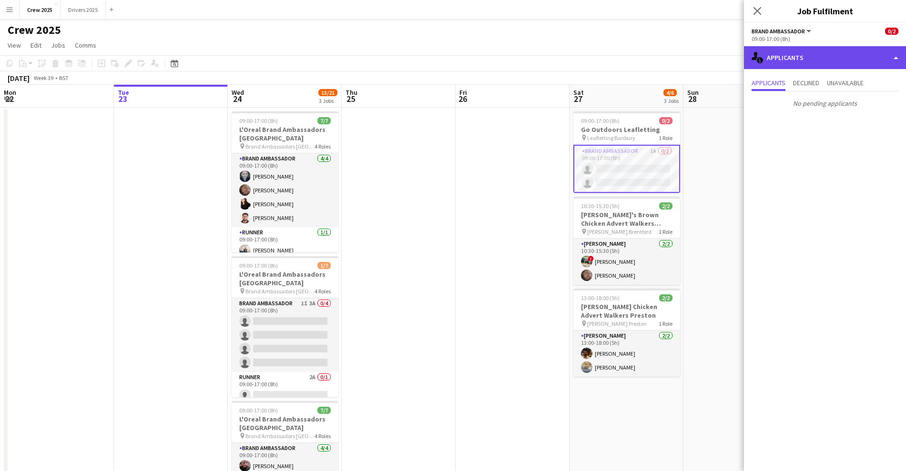
click at [814, 67] on div "single-neutral-actions-information Applicants" at bounding box center [825, 57] width 162 height 23
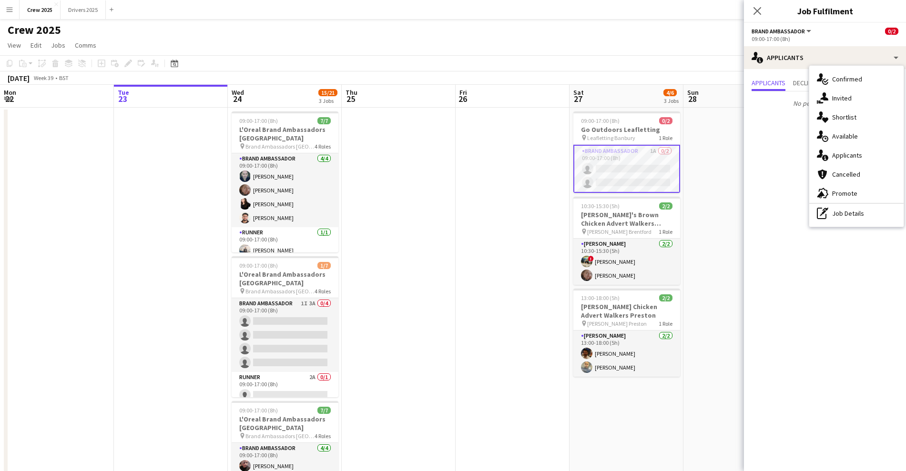
click at [837, 100] on span "Invited" at bounding box center [842, 98] width 20 height 9
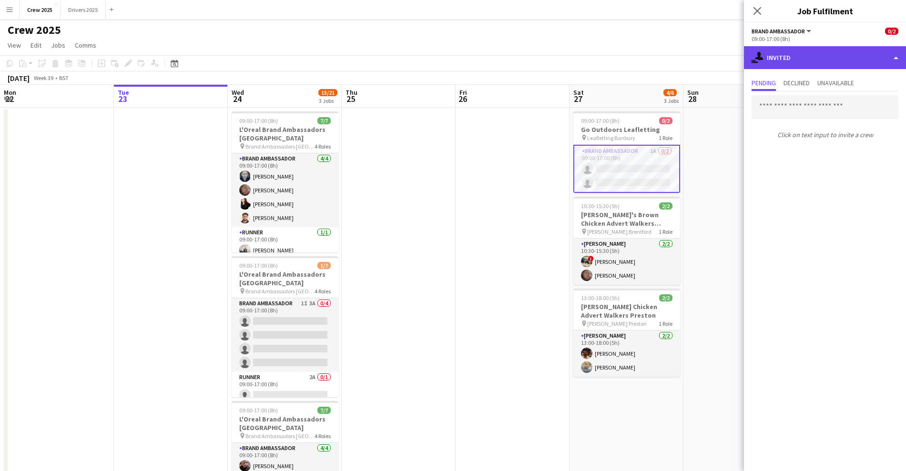
click at [851, 60] on div "single-neutral-actions-share-1 Invited" at bounding box center [825, 57] width 162 height 23
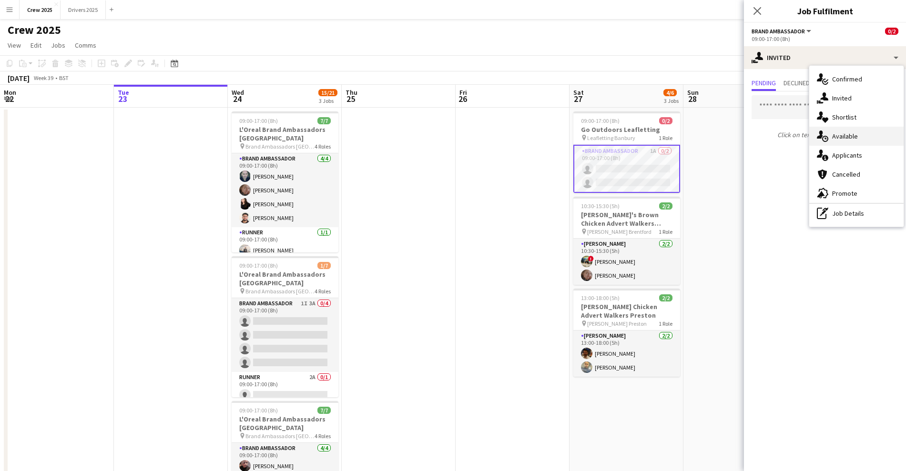
click at [856, 134] on span "Available" at bounding box center [845, 136] width 26 height 9
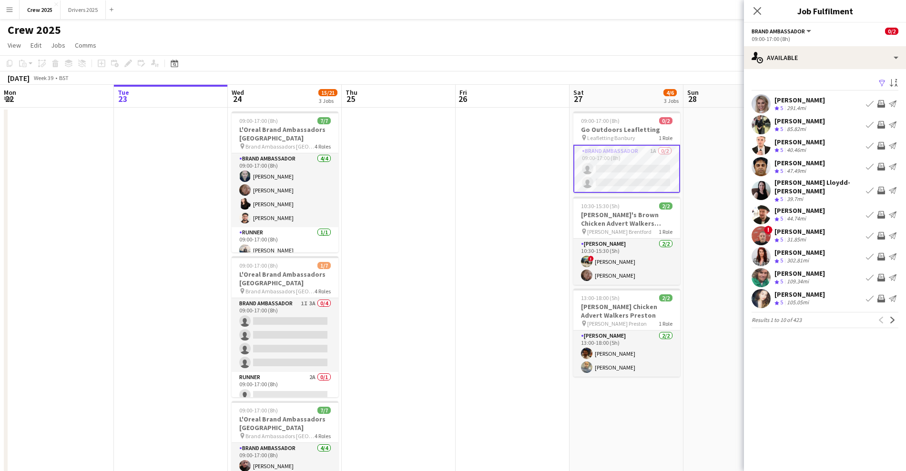
click at [882, 83] on app-icon "Filter" at bounding box center [883, 83] width 8 height 9
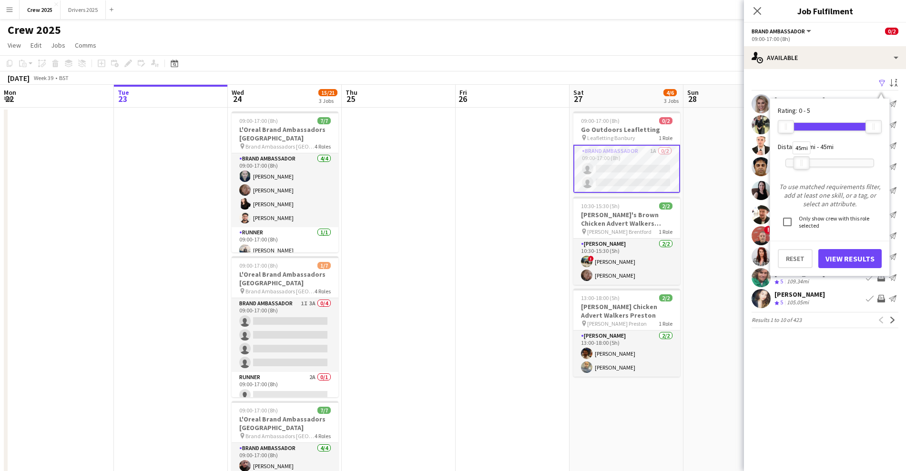
drag, startPoint x: 876, startPoint y: 164, endPoint x: 804, endPoint y: 164, distance: 72.0
click at [804, 164] on div at bounding box center [801, 163] width 15 height 12
click at [865, 260] on button "View Results" at bounding box center [849, 258] width 63 height 19
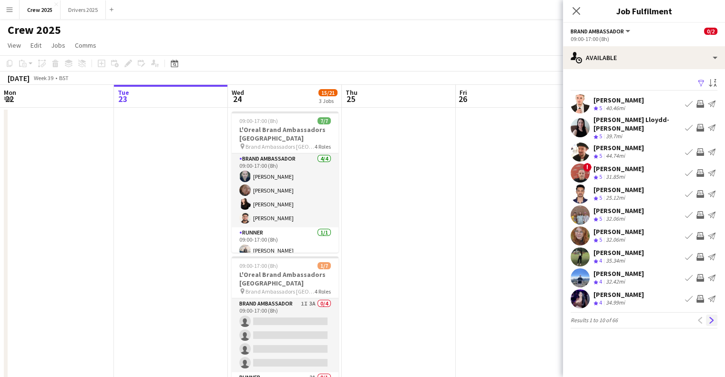
click at [710, 317] on app-icon "Next" at bounding box center [711, 320] width 7 height 7
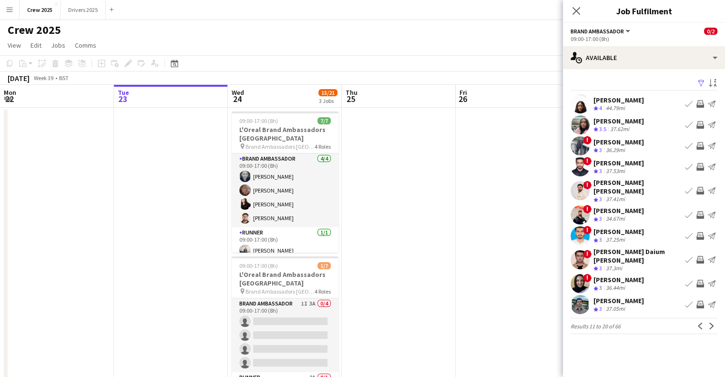
click at [710, 323] on app-icon "Next" at bounding box center [711, 326] width 7 height 7
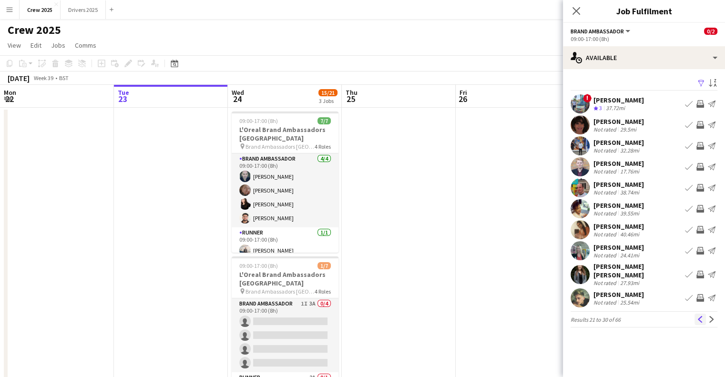
click at [698, 316] on app-icon "Previous" at bounding box center [700, 319] width 7 height 7
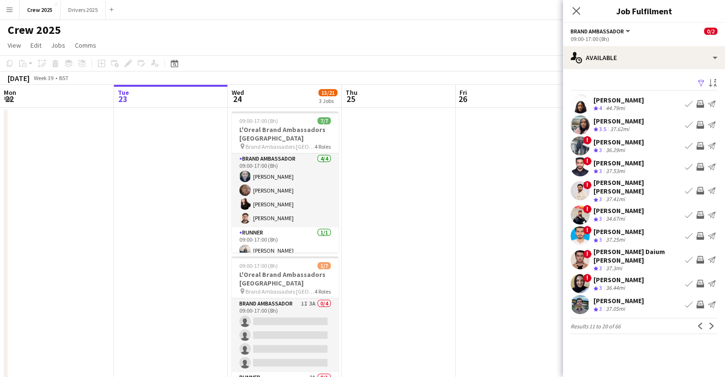
click at [698, 323] on app-icon "Previous" at bounding box center [700, 326] width 7 height 7
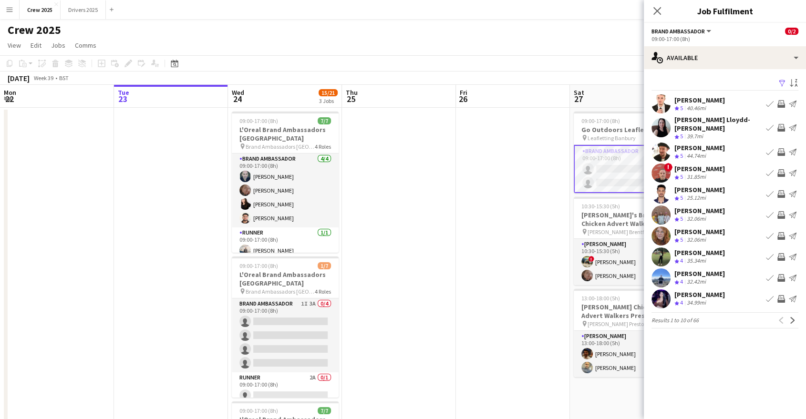
click at [517, 191] on app-date-cell at bounding box center [513, 335] width 114 height 454
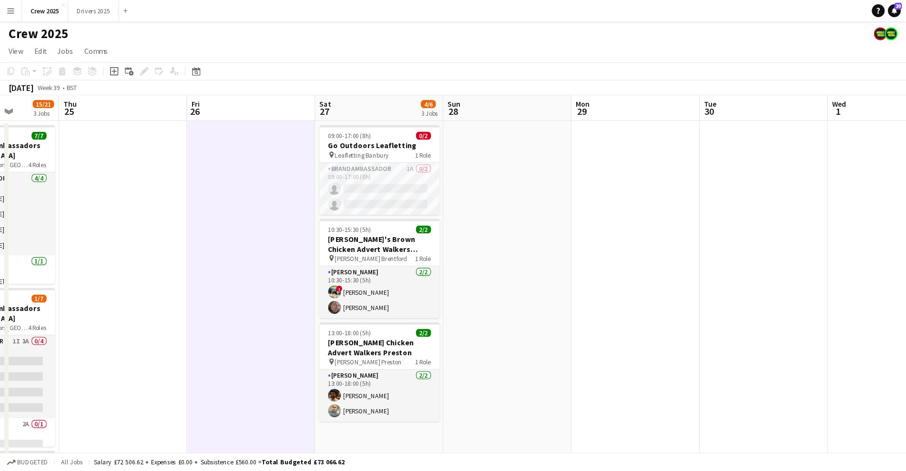
scroll to position [0, 293]
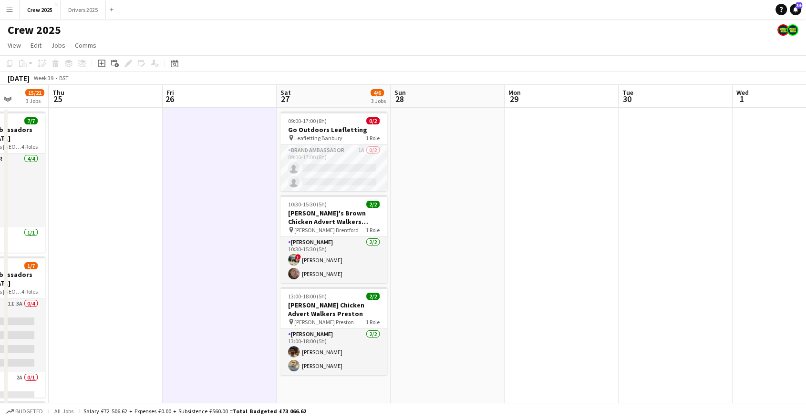
drag, startPoint x: 751, startPoint y: 206, endPoint x: 458, endPoint y: 226, distance: 293.8
click at [458, 226] on app-calendar-viewport "Mon 22 Tue 23 Wed 24 15/21 3 Jobs Thu 25 Fri 26 Sat 27 4/6 3 Jobs Sun 28 Mon 29…" at bounding box center [403, 323] width 806 height 477
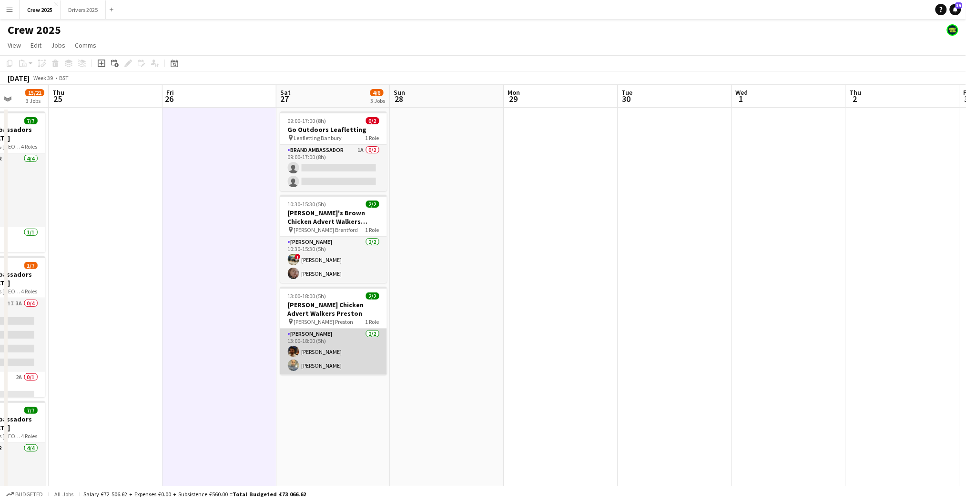
click at [331, 367] on app-card-role "Advert Walkers 2/2 13:00-18:00 (5h) Asghar Mehmood Hamza Shakeel" at bounding box center [333, 352] width 107 height 46
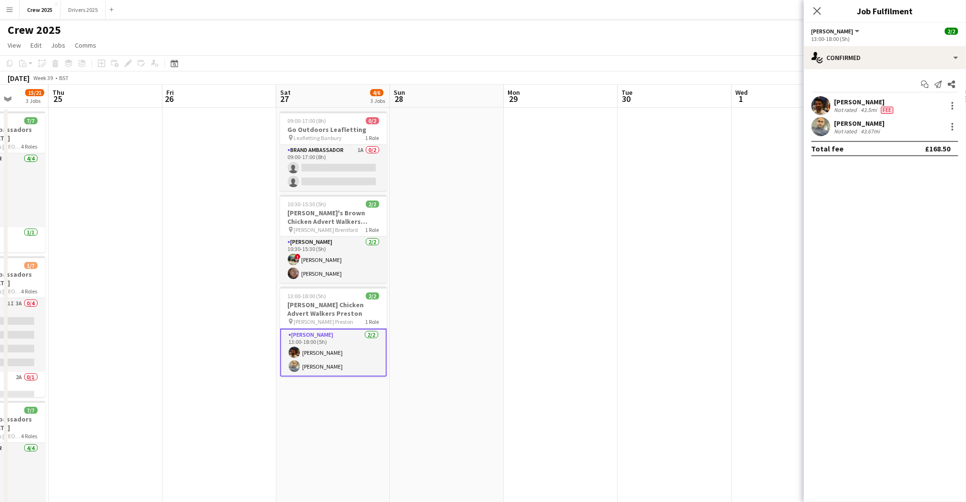
click at [746, 280] on app-date-cell at bounding box center [789, 335] width 114 height 454
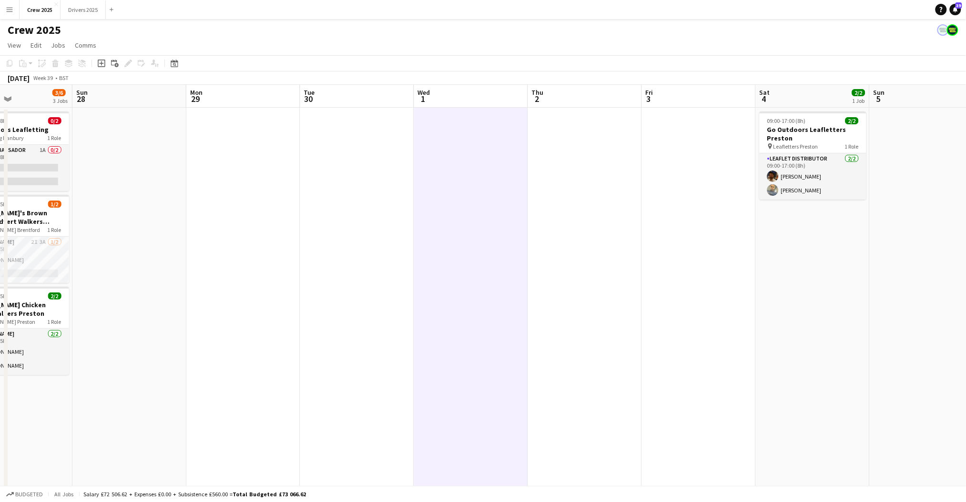
drag, startPoint x: 857, startPoint y: 317, endPoint x: 539, endPoint y: 350, distance: 319.6
click at [539, 350] on app-calendar-viewport "Wed 24 15/21 3 Jobs Thu 25 Fri 26 Sat 27 3/6 3 Jobs Sun 28 Mon 29 Tue 30 Wed 1 …" at bounding box center [483, 323] width 966 height 477
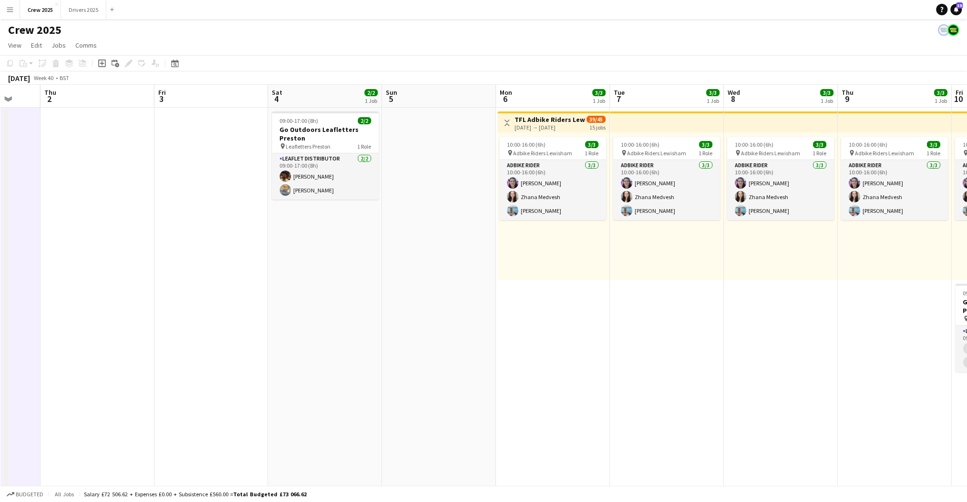
scroll to position [0, 416]
drag, startPoint x: 800, startPoint y: 333, endPoint x: 247, endPoint y: 388, distance: 555.7
click at [247, 388] on app-calendar-viewport "Sun 28 Mon 29 Tue 30 Wed 1 Thu 2 Fri 3 Sat 4 2/2 1 Job Sun 5 Mon 6 3/3 1 Job Tu…" at bounding box center [483, 323] width 966 height 477
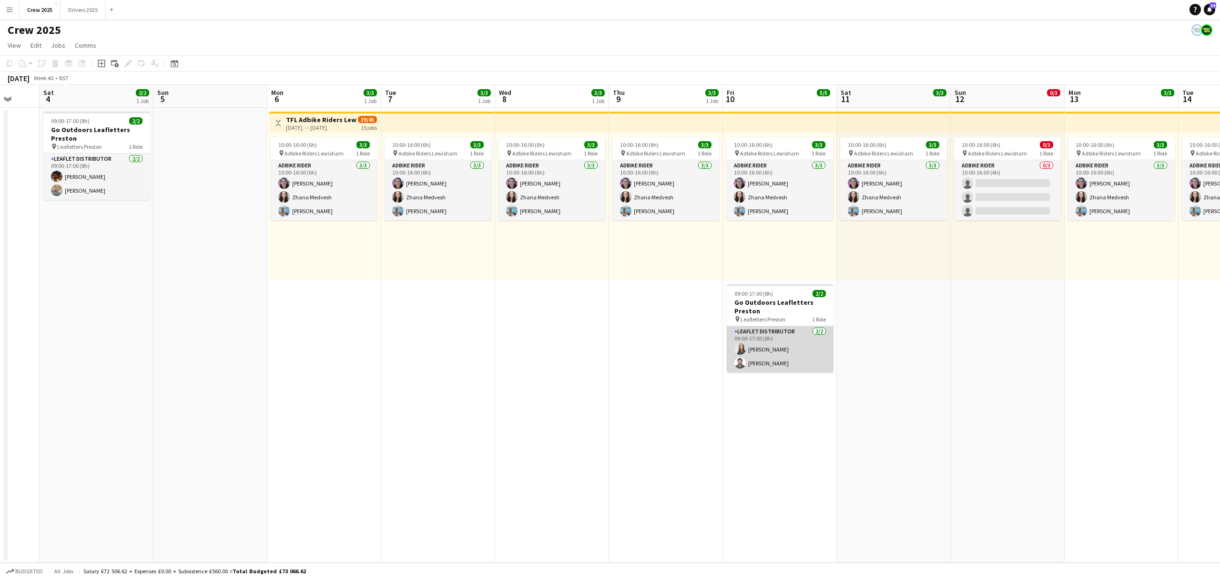
click at [777, 372] on app-card-role "Leaflet Distributor 2/2 09:00-17:00 (8h) Elizabeth Oyedele Emad Emad" at bounding box center [780, 349] width 107 height 46
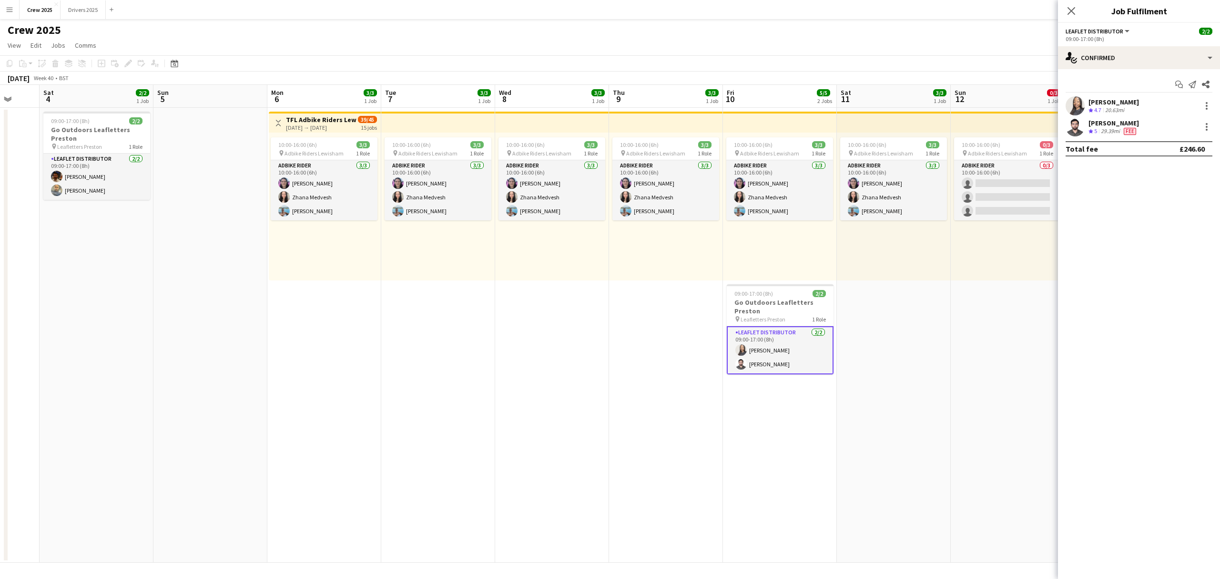
click at [906, 372] on app-date-cell "10:00-16:00 (6h) 3/3 pin Adbike Riders Lewisham 1 Role Adbike Rider 3/3 10:00-1…" at bounding box center [894, 335] width 114 height 455
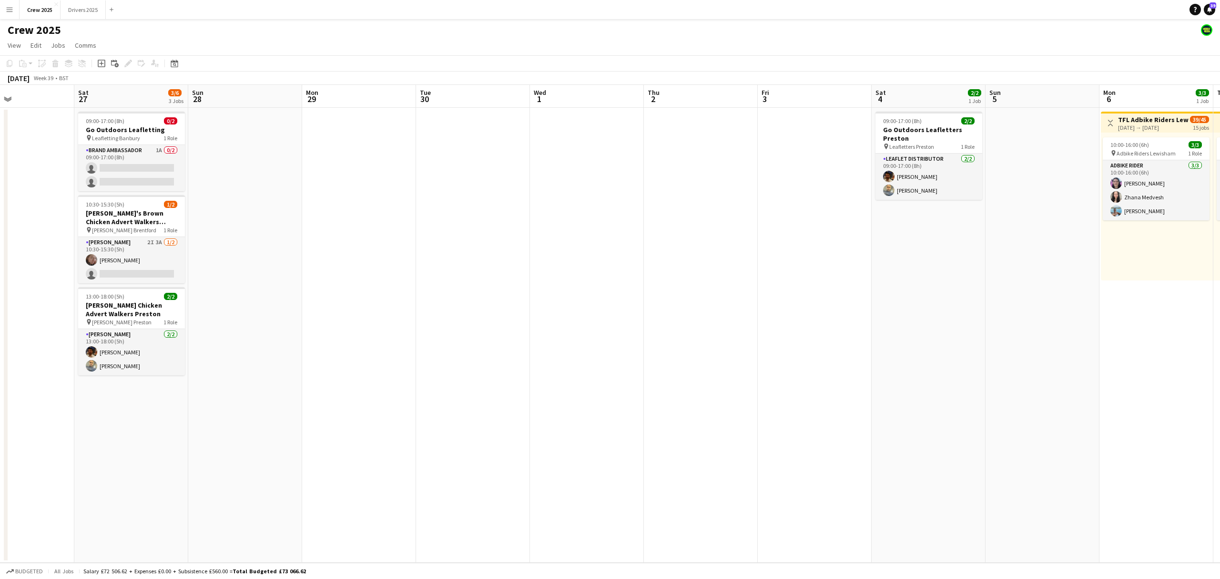
scroll to position [0, 261]
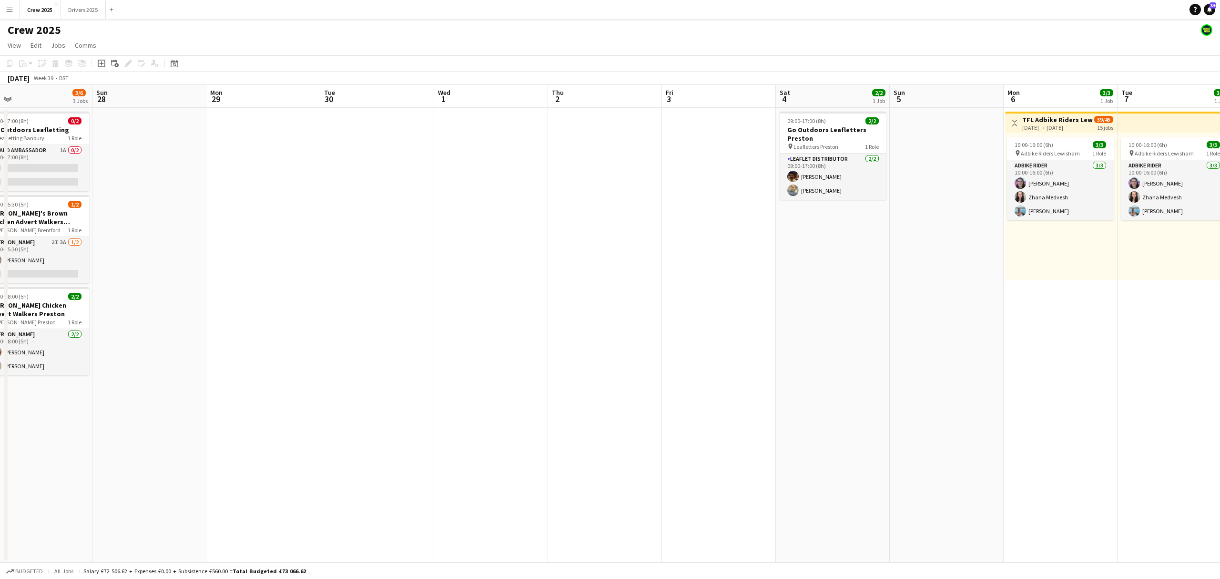
drag, startPoint x: 540, startPoint y: 364, endPoint x: 990, endPoint y: 354, distance: 450.1
click at [906, 354] on app-calendar-viewport "Fri 26 Sat 27 3/6 3 Jobs Sun 28 Mon 29 Tue 30 Wed 1 Thu 2 Fri 3 Sat 4 2/2 1 Job…" at bounding box center [610, 324] width 1220 height 478
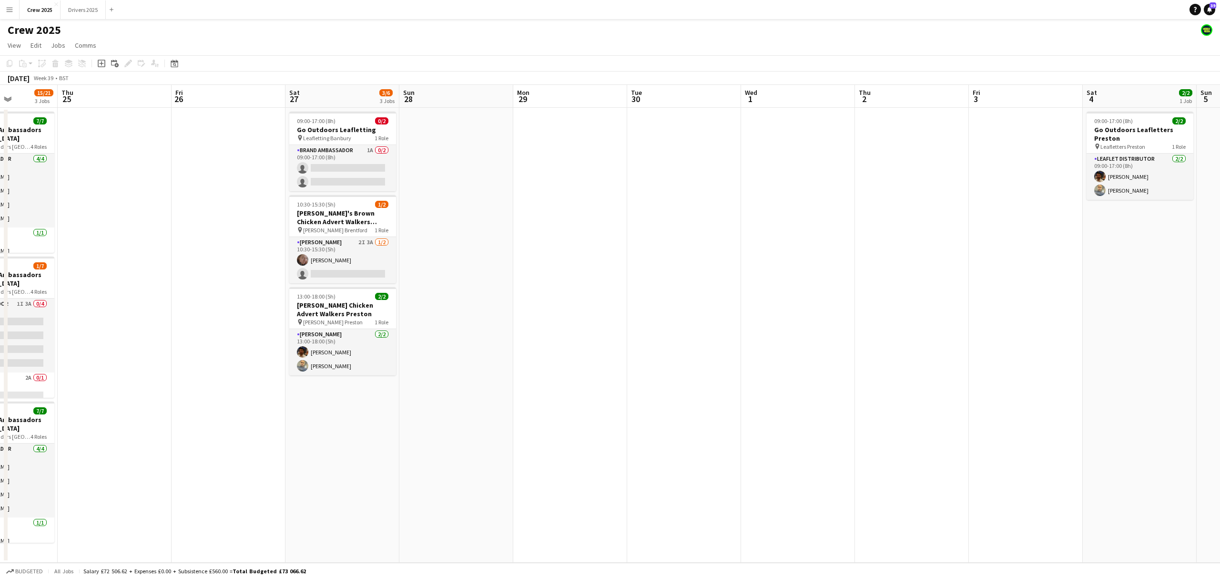
drag, startPoint x: 531, startPoint y: 426, endPoint x: 651, endPoint y: 410, distance: 120.7
click at [651, 410] on app-calendar-viewport "Mon 22 Tue 23 Wed 24 15/21 3 Jobs Thu 25 Fri 26 Sat 27 3/6 3 Jobs Sun 28 Mon 29…" at bounding box center [610, 324] width 1220 height 478
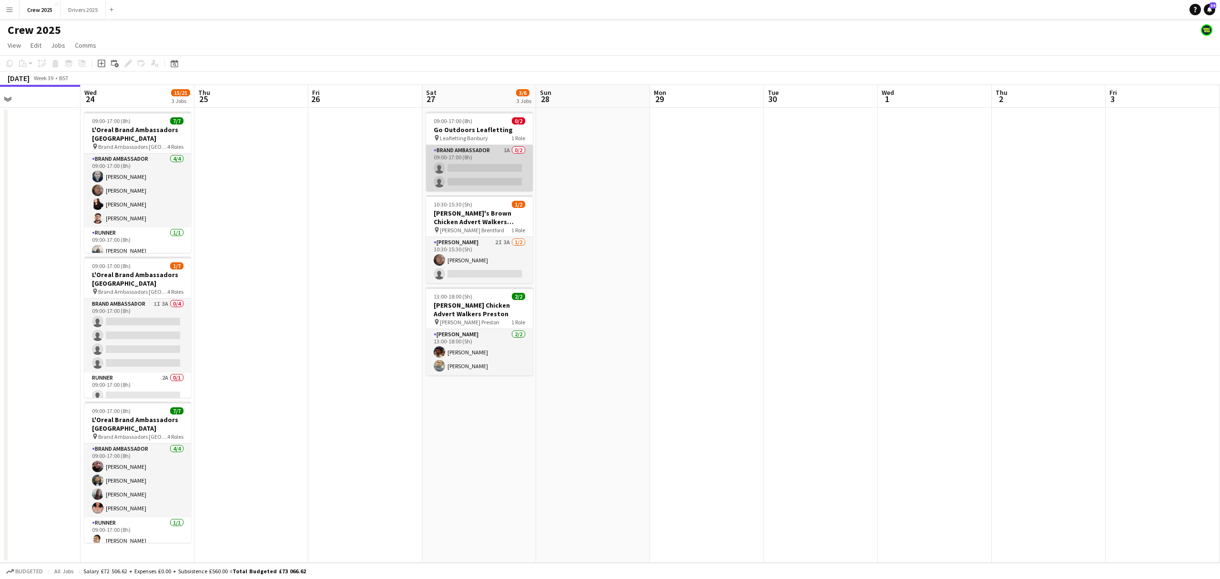
click at [508, 164] on app-card-role "Brand Ambassador 1A 0/2 09:00-17:00 (8h) single-neutral-actions single-neutral-…" at bounding box center [479, 168] width 107 height 46
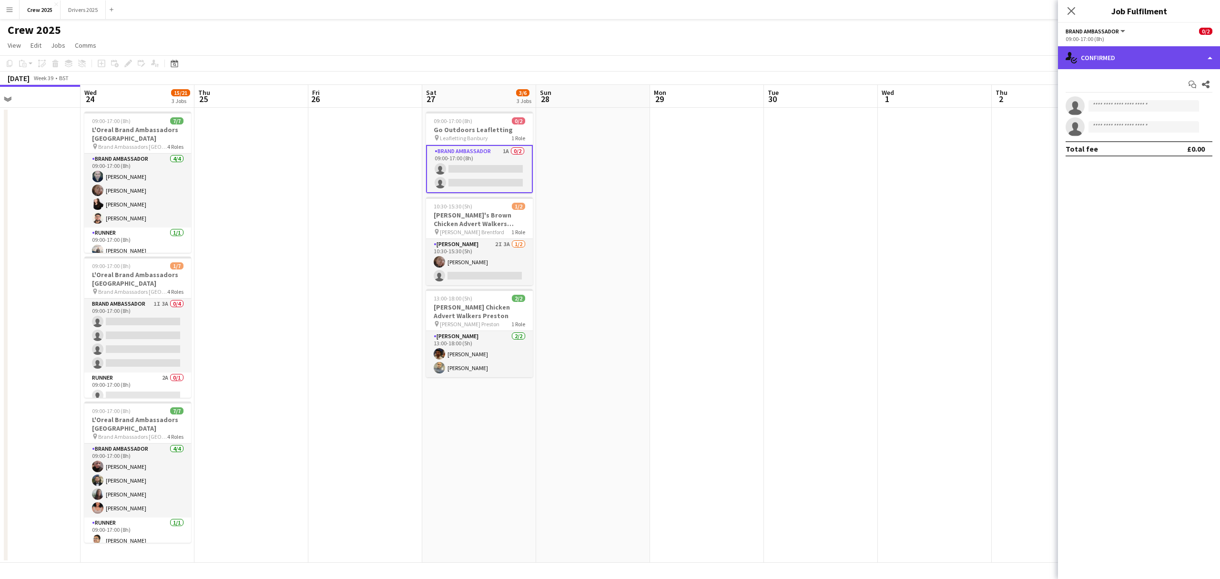
click at [906, 50] on div "single-neutral-actions-check-2 Confirmed" at bounding box center [1139, 57] width 162 height 23
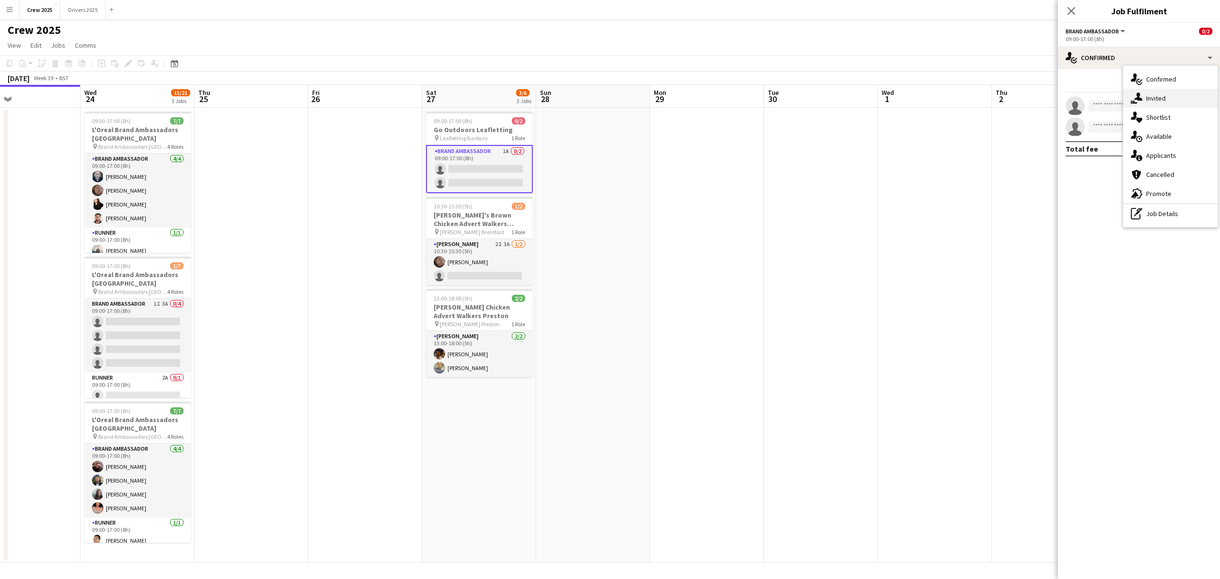
click at [906, 103] on div "single-neutral-actions-share-1 Invited" at bounding box center [1171, 98] width 94 height 19
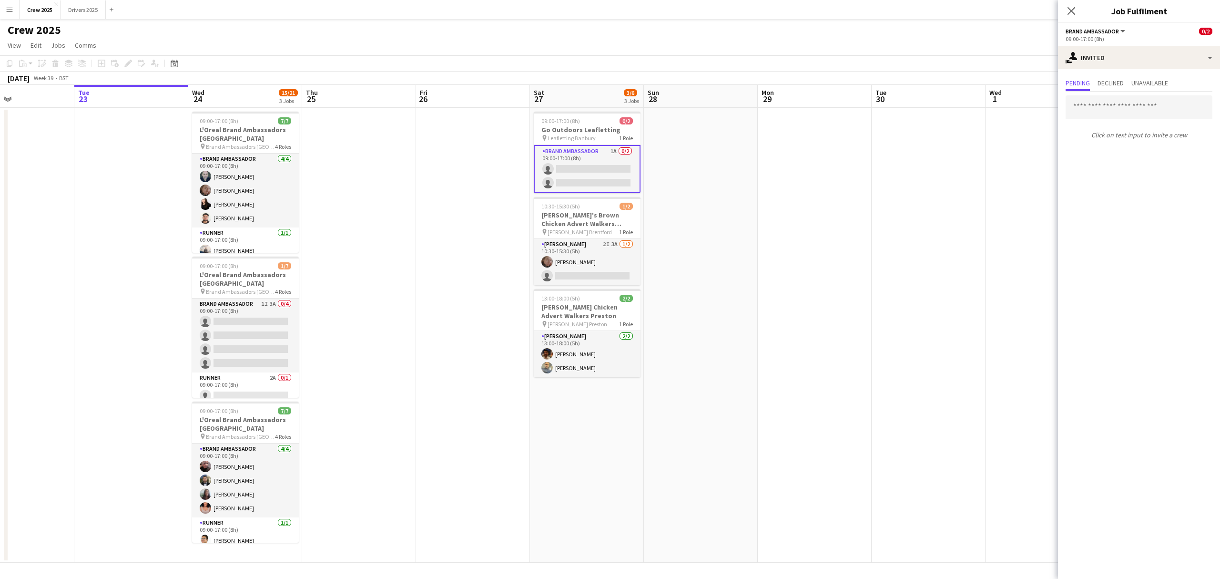
scroll to position [0, 241]
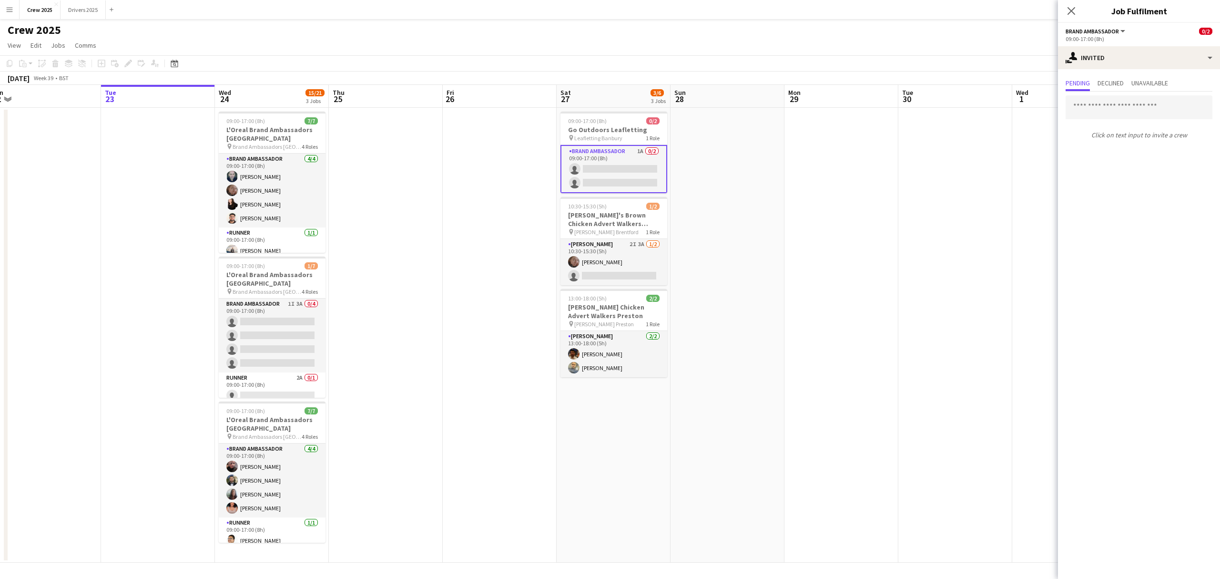
drag, startPoint x: 275, startPoint y: 319, endPoint x: 409, endPoint y: 330, distance: 134.9
click at [409, 330] on app-calendar-viewport "Sat 20 Sun 21 Mon 22 Tue 23 Wed 24 15/21 3 Jobs Thu 25 Fri 26 Sat 27 3/6 3 Jobs…" at bounding box center [610, 324] width 1220 height 478
click at [274, 118] on div "09:00-17:00 (8h) 7/7" at bounding box center [272, 120] width 107 height 7
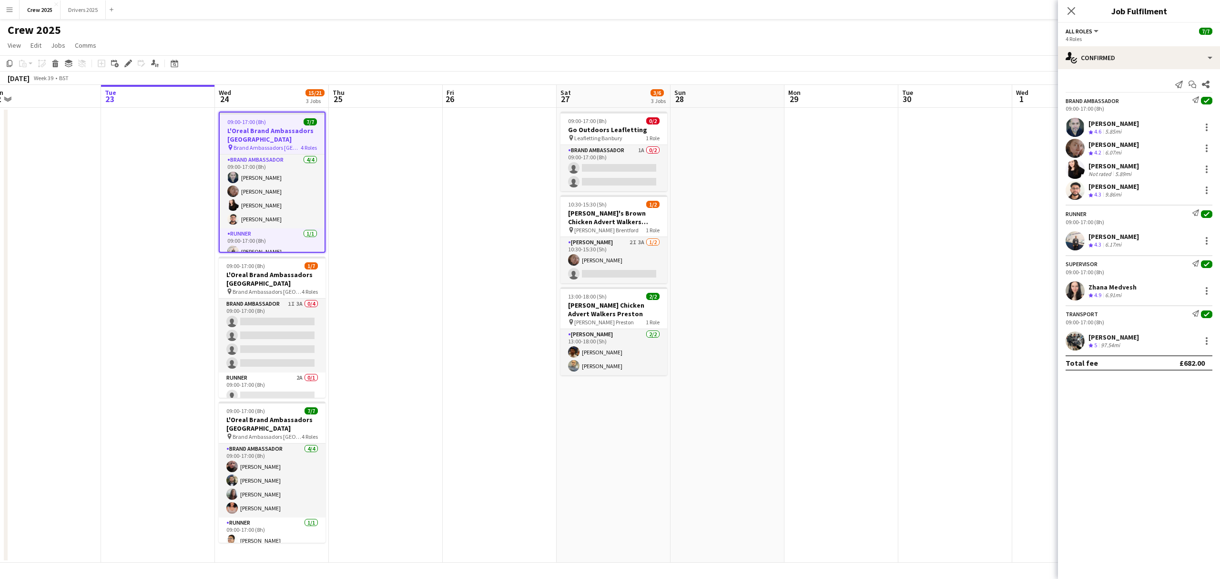
click at [906, 155] on app-date-cell at bounding box center [956, 335] width 114 height 455
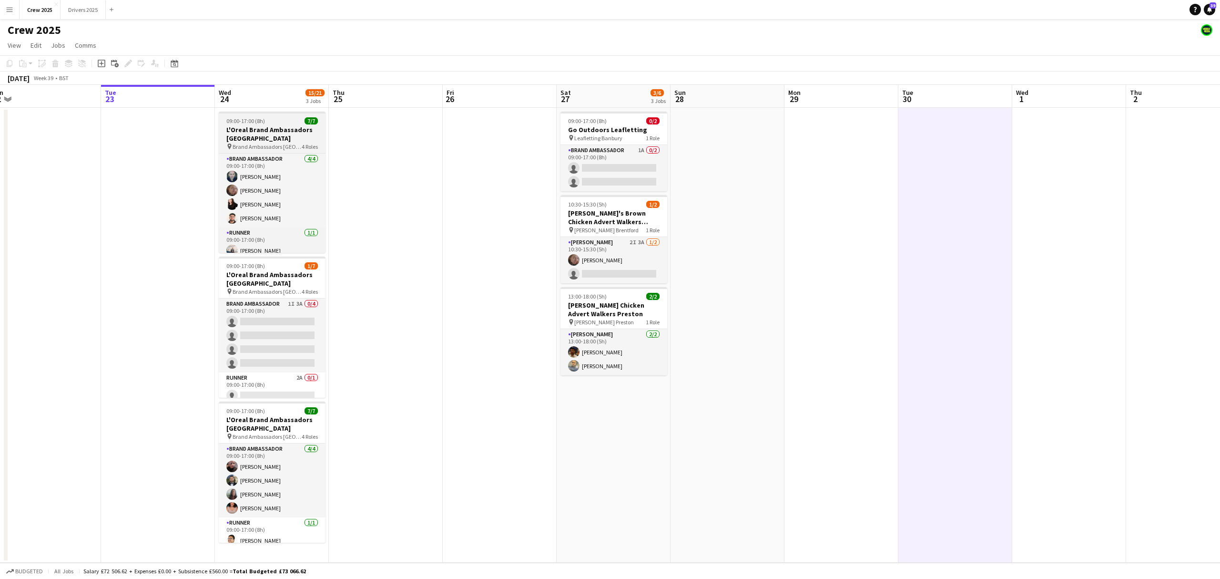
click at [261, 122] on span "09:00-17:00 (8h)" at bounding box center [245, 120] width 39 height 7
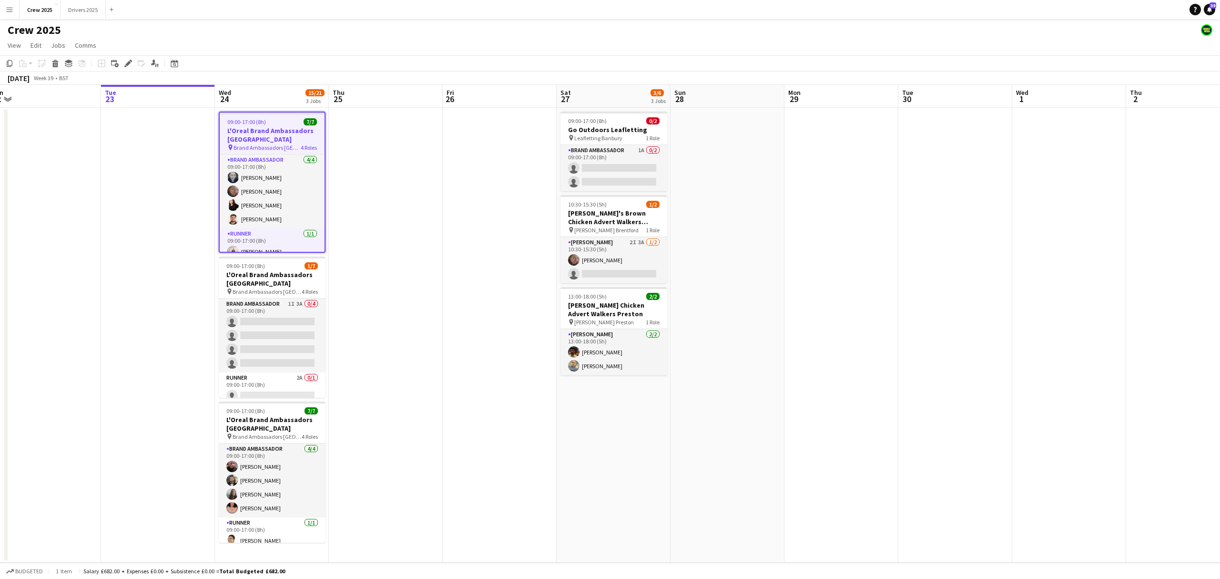
drag, startPoint x: 868, startPoint y: 457, endPoint x: 862, endPoint y: 476, distance: 19.9
click at [868, 457] on app-date-cell at bounding box center [842, 335] width 114 height 455
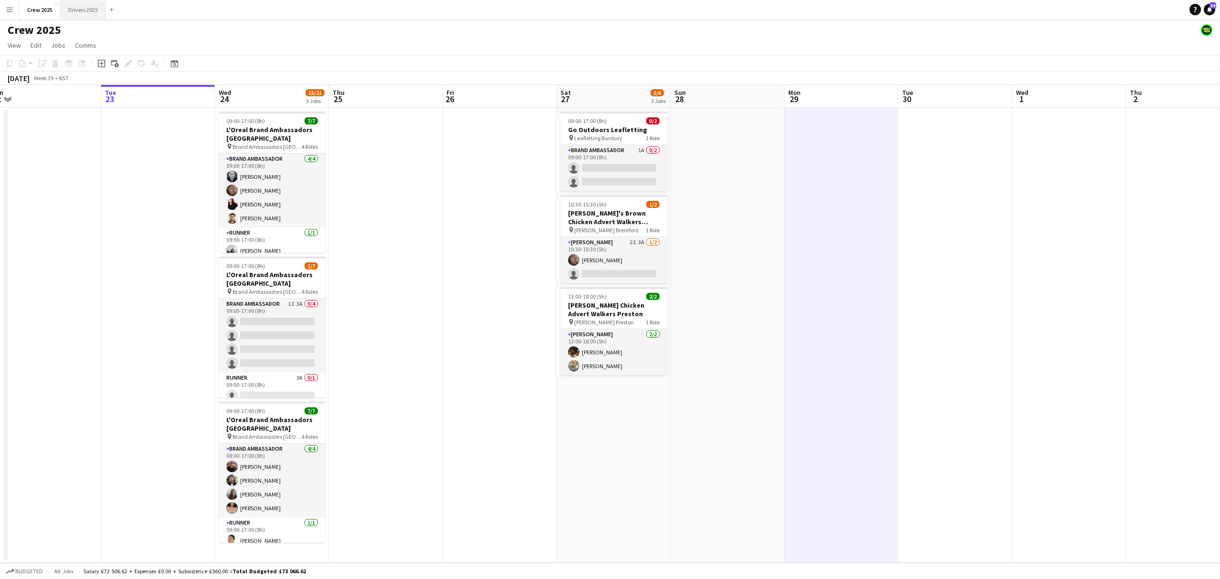
click at [80, 2] on button "Drivers 2025 Close" at bounding box center [83, 9] width 45 height 19
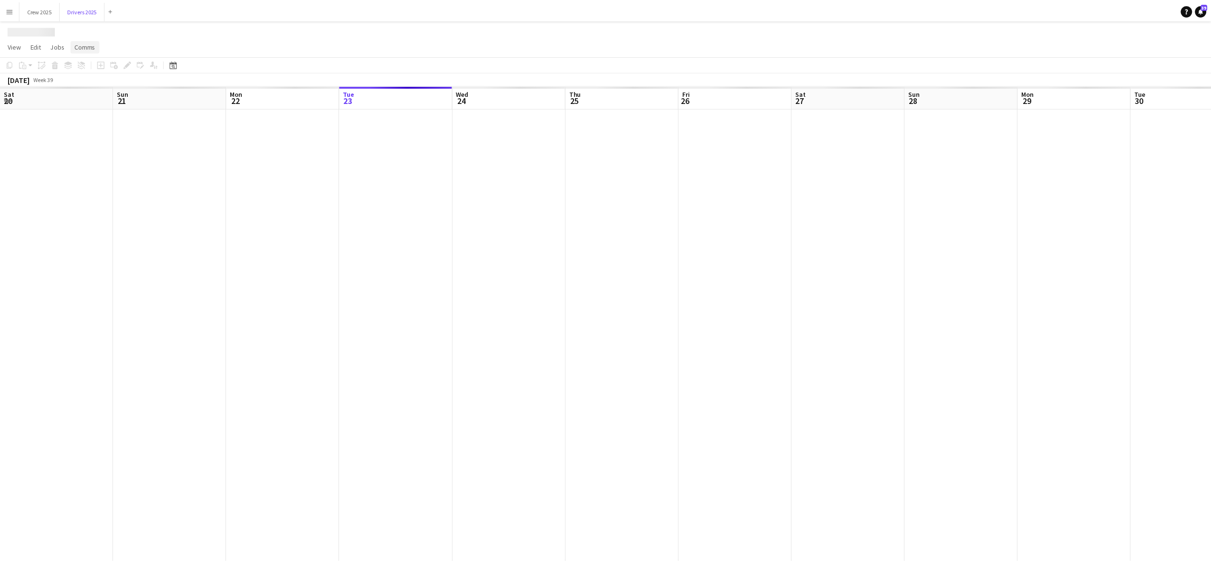
scroll to position [0, 228]
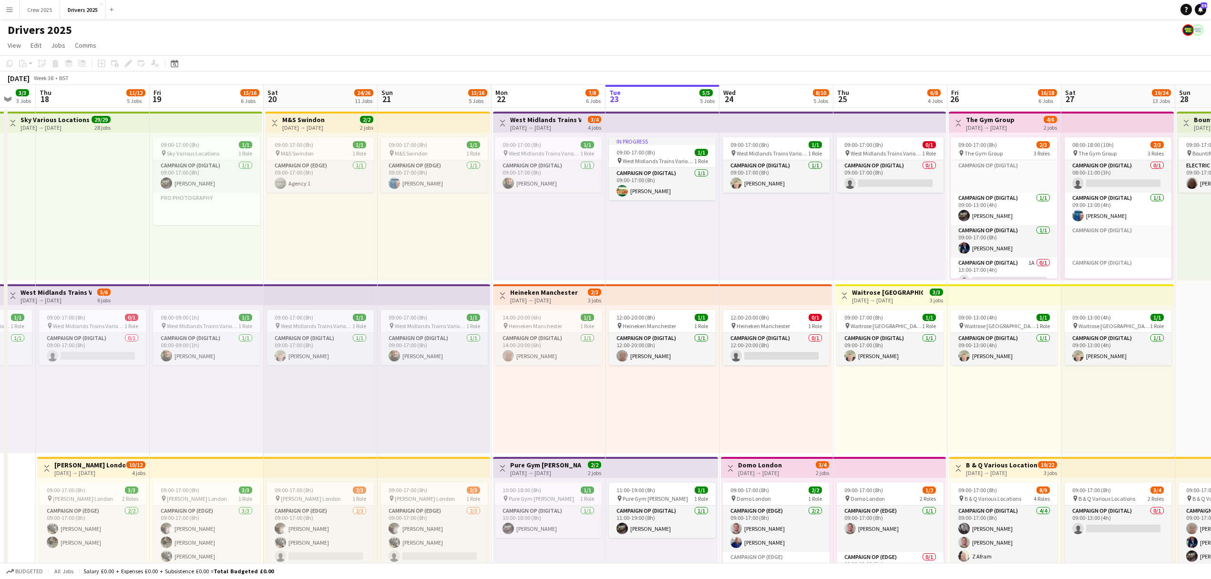
drag, startPoint x: 331, startPoint y: 419, endPoint x: 822, endPoint y: 421, distance: 491.5
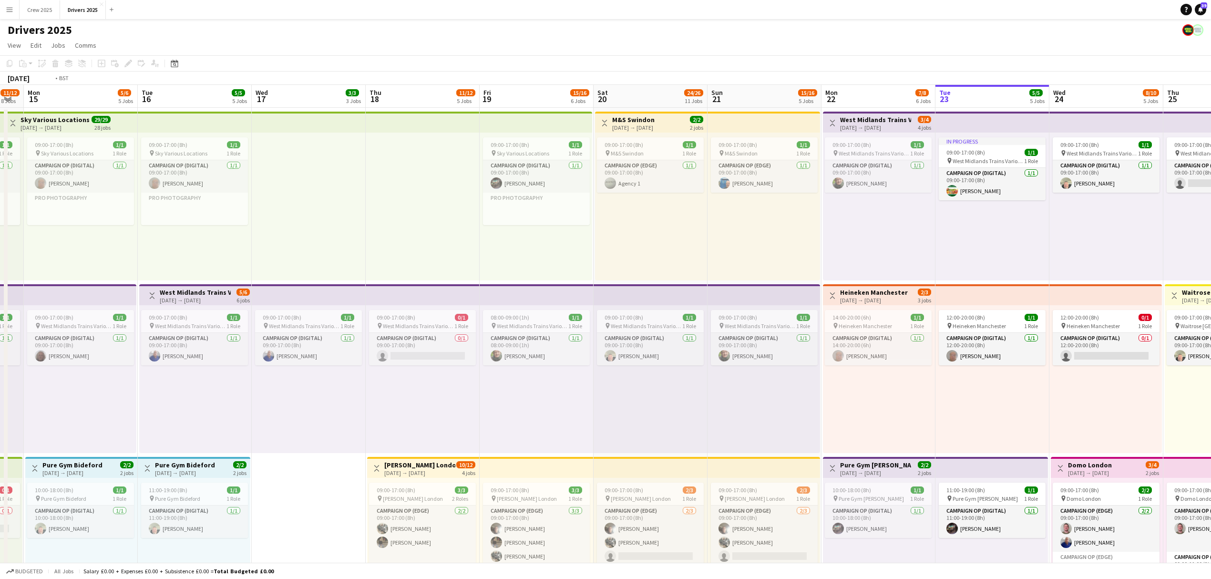
scroll to position [0, 208]
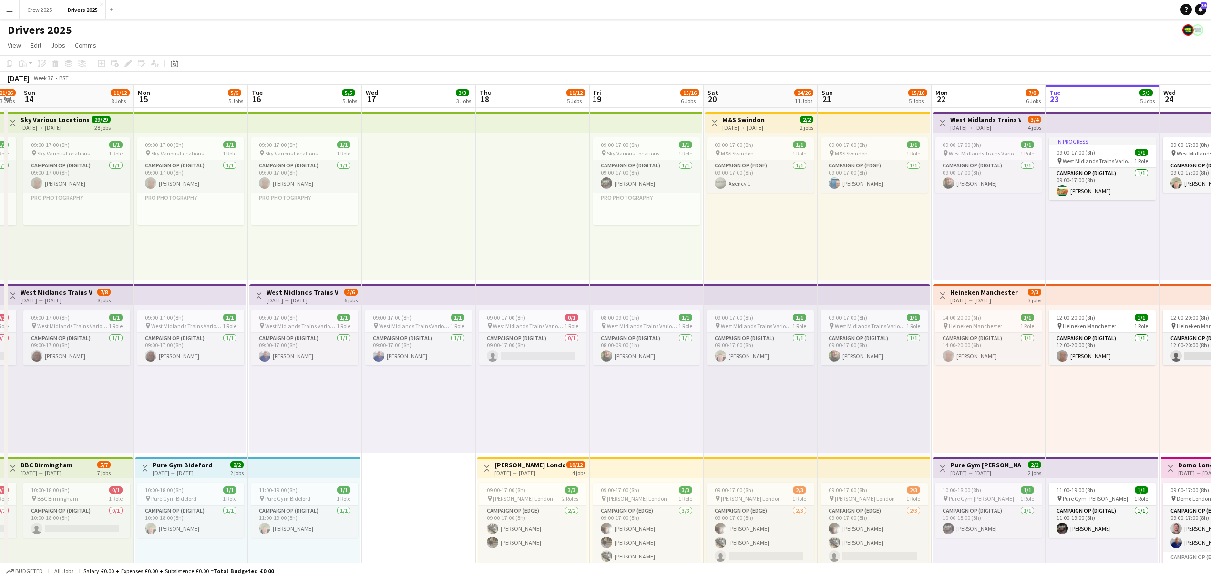
drag, startPoint x: 479, startPoint y: 410, endPoint x: 891, endPoint y: 437, distance: 413.6
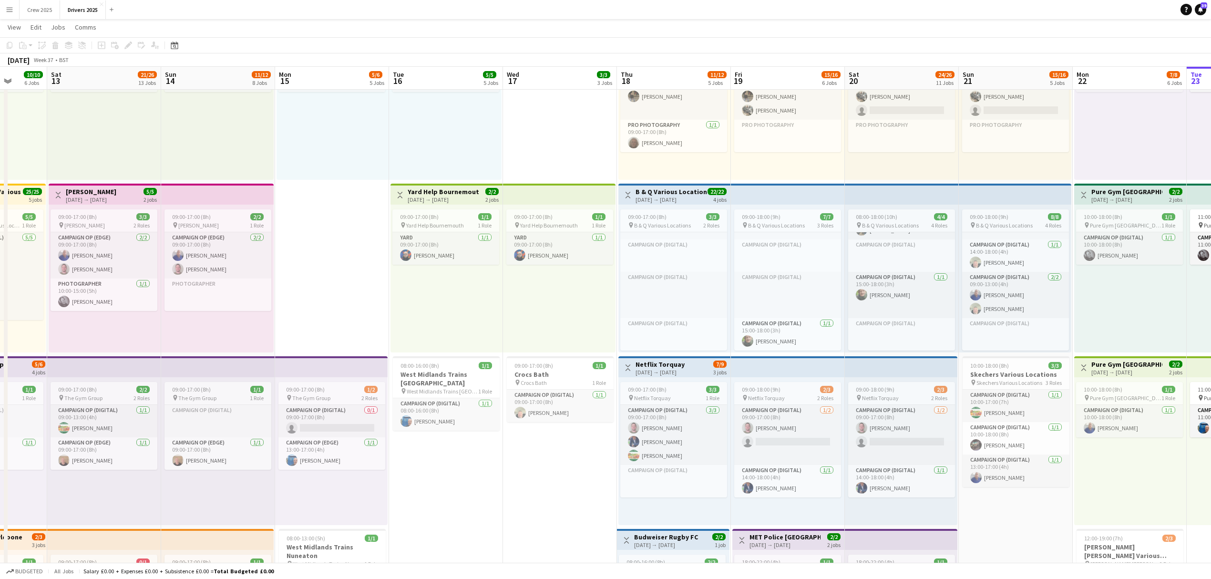
scroll to position [0, 298]
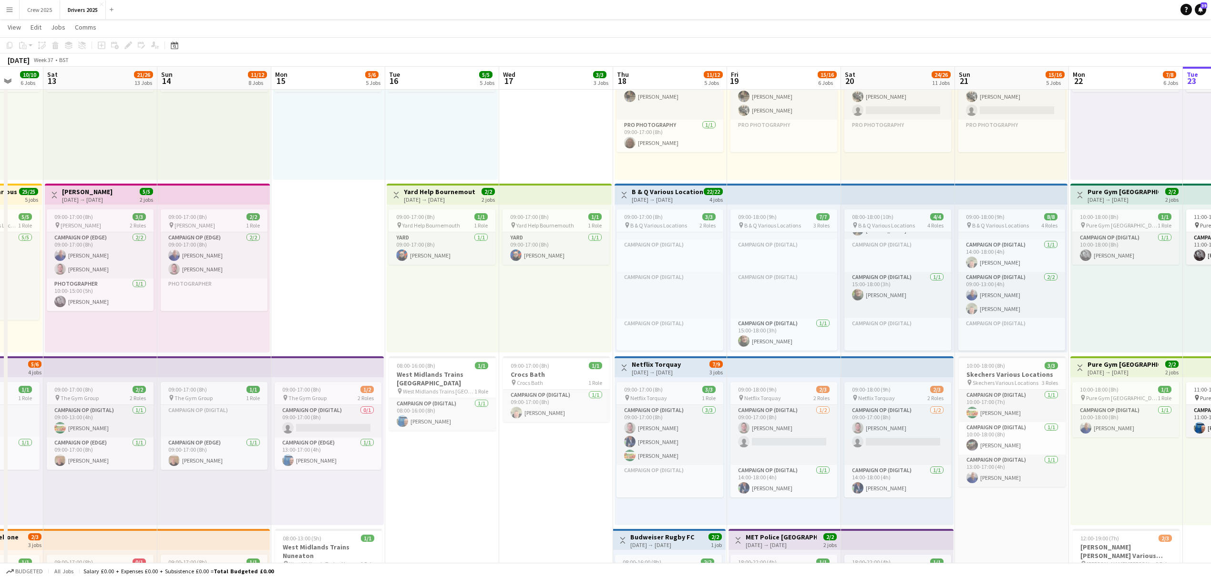
drag, startPoint x: 132, startPoint y: 485, endPoint x: 269, endPoint y: 484, distance: 137.3
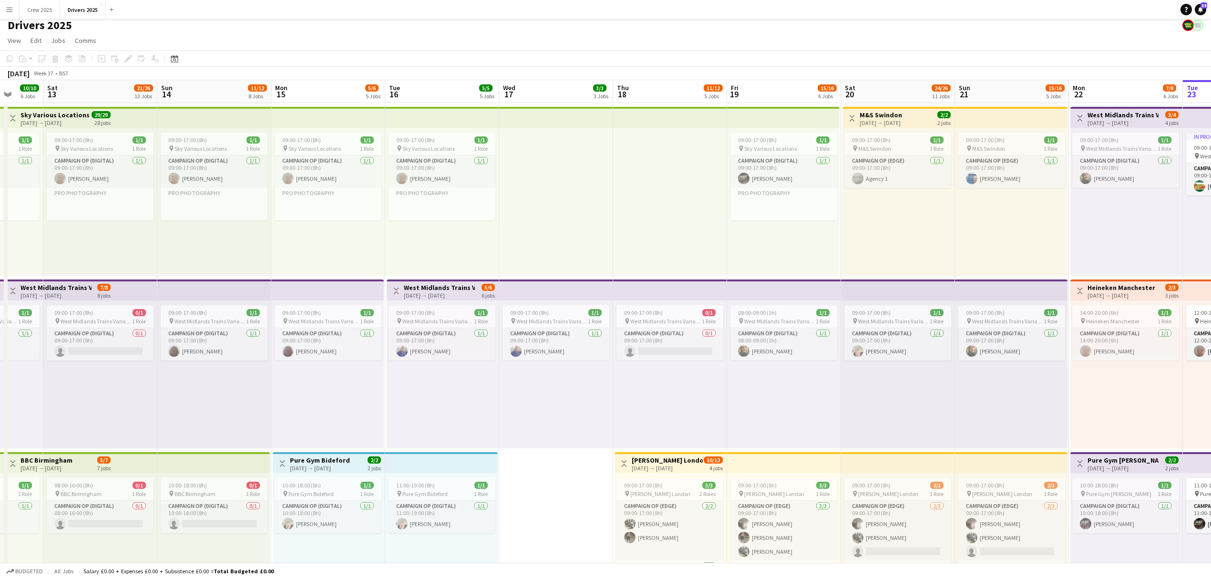
scroll to position [0, 0]
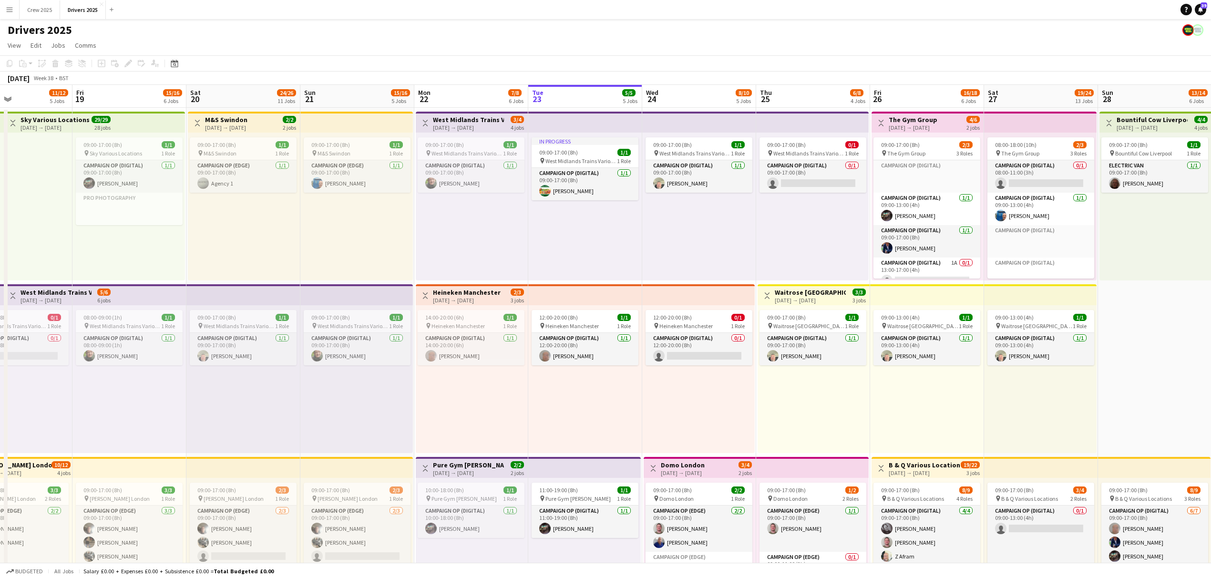
drag, startPoint x: 872, startPoint y: 418, endPoint x: 214, endPoint y: 442, distance: 658.3
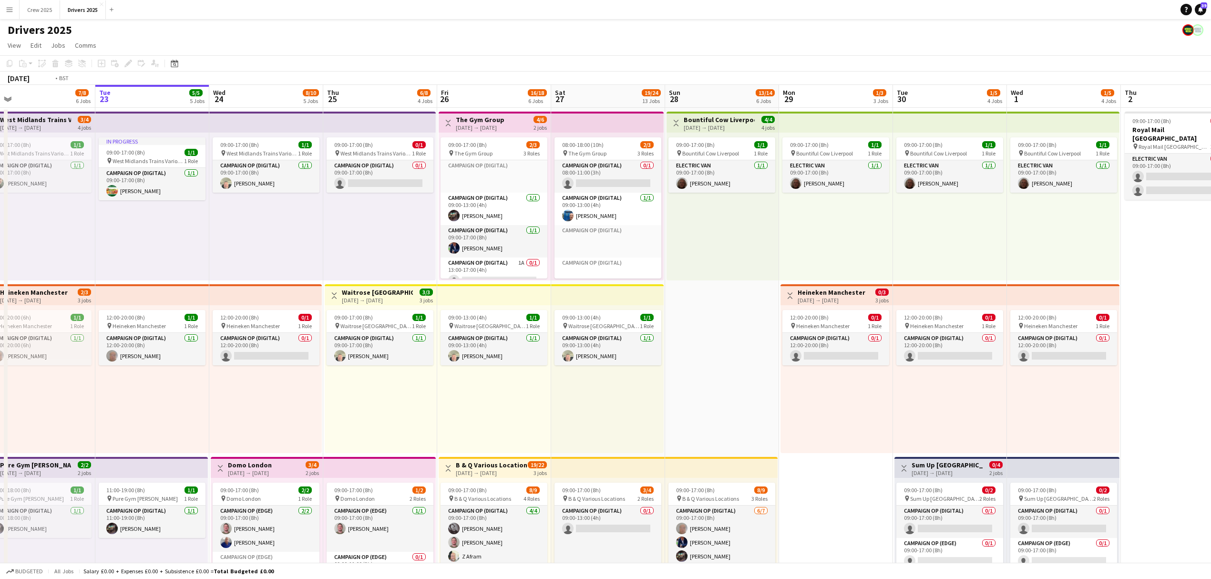
scroll to position [0, 373]
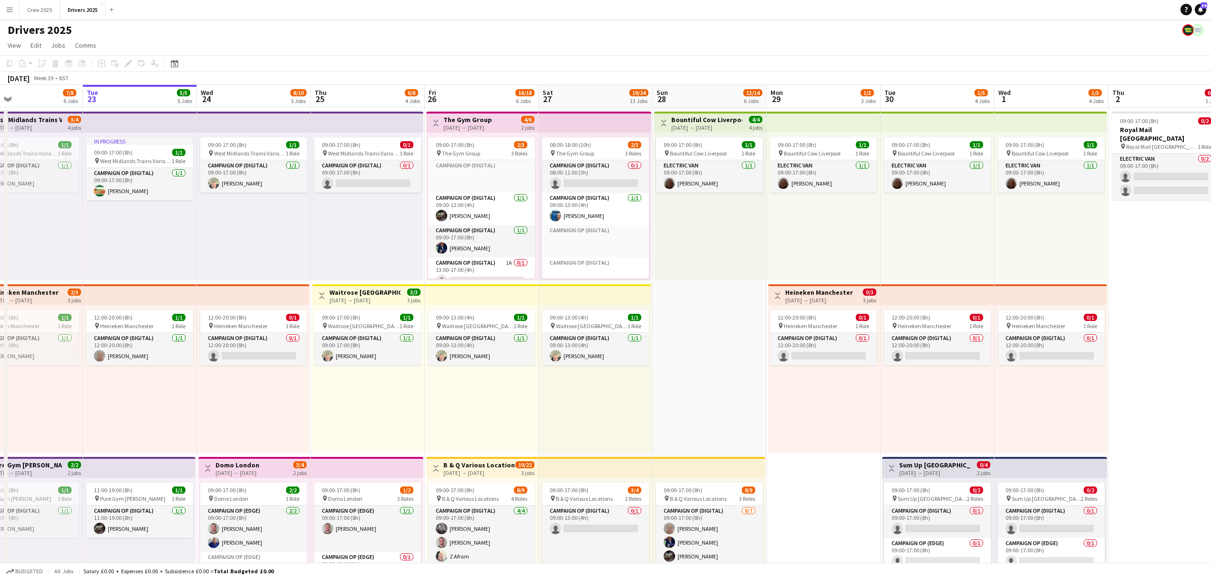
drag, startPoint x: 811, startPoint y: 412, endPoint x: 368, endPoint y: 440, distance: 443.7
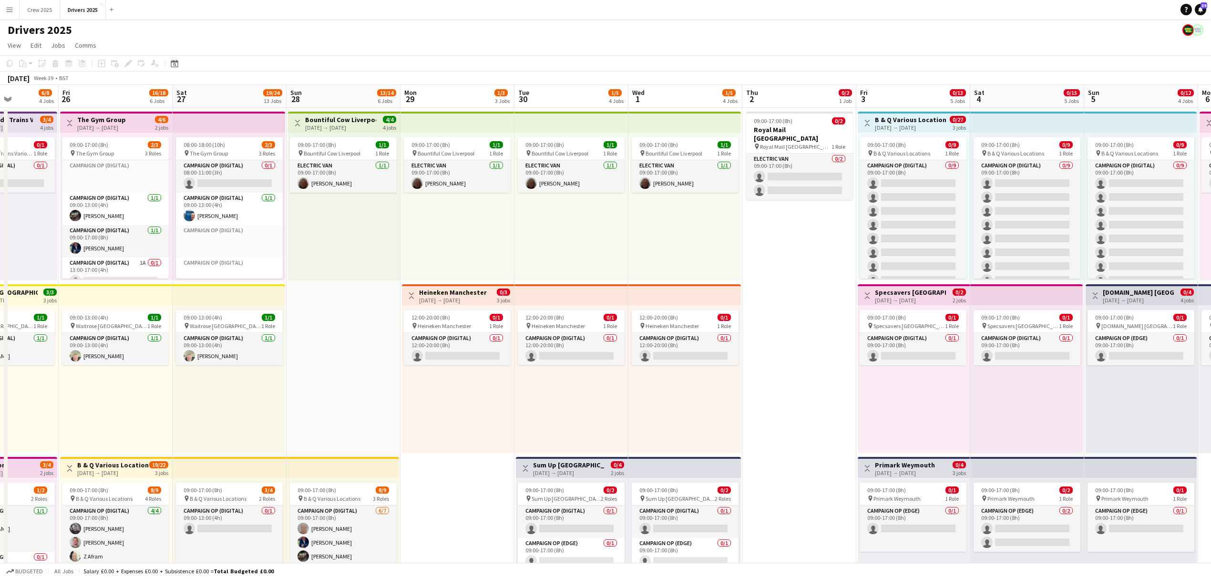
drag, startPoint x: 695, startPoint y: 432, endPoint x: 319, endPoint y: 450, distance: 375.6
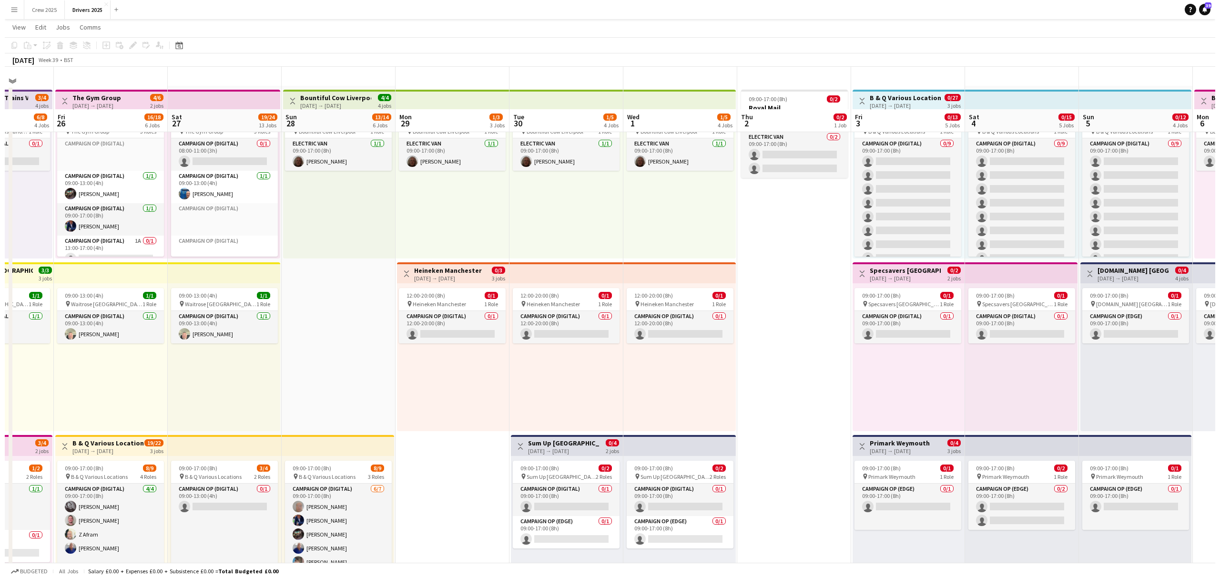
scroll to position [0, 0]
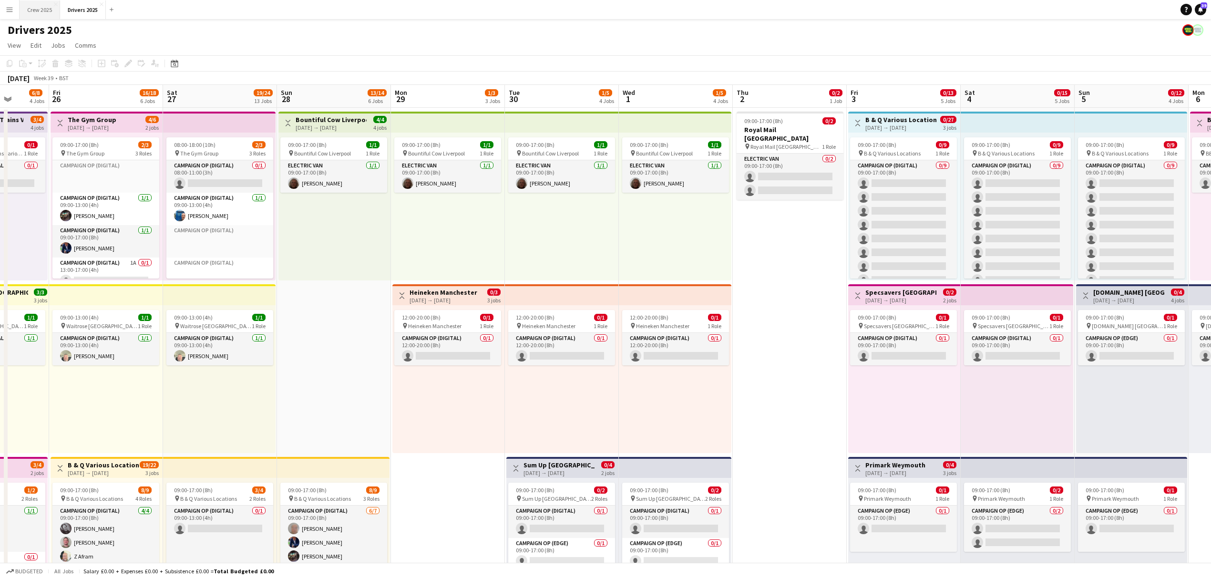
click at [31, 12] on button "Crew 2025 Close" at bounding box center [40, 9] width 41 height 19
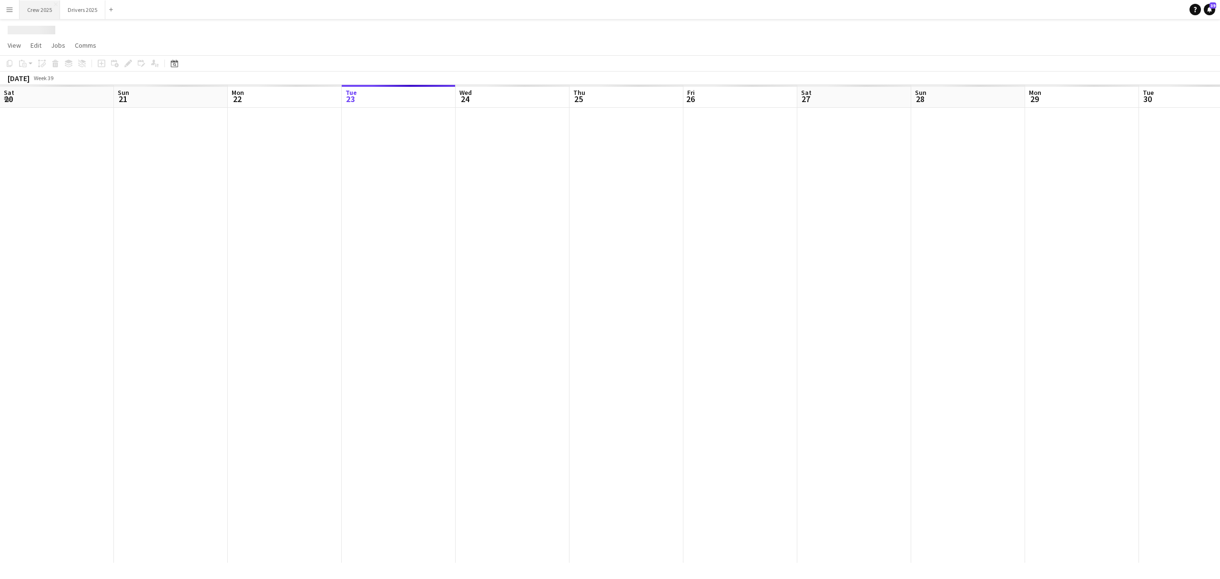
scroll to position [0, 228]
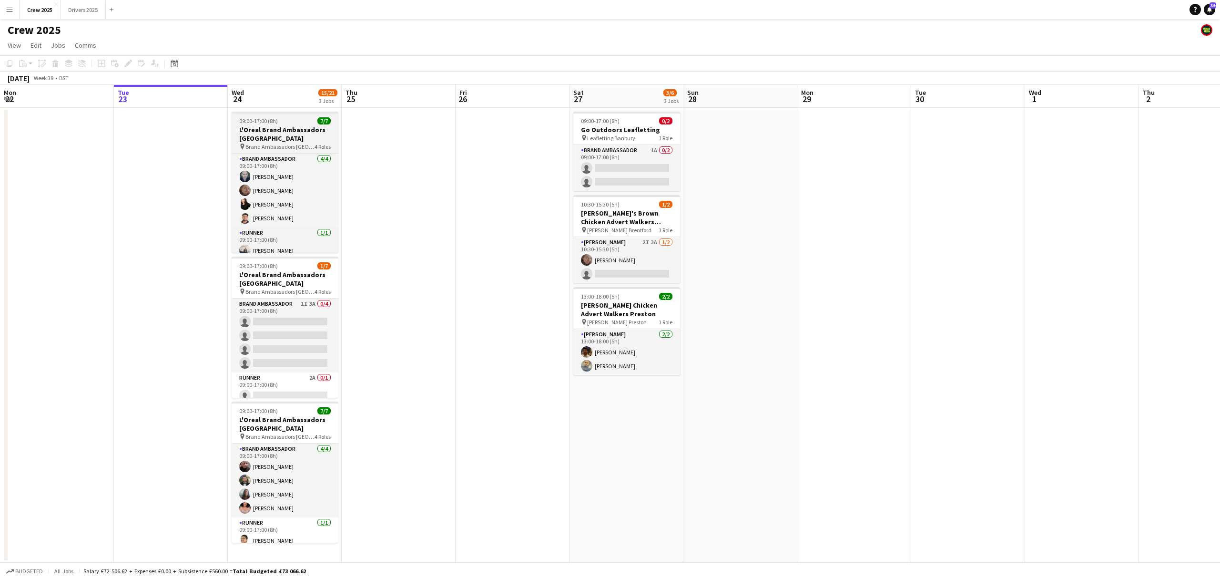
click at [253, 128] on h3 "L'Oreal Brand Ambassadors Kings College" at bounding box center [285, 133] width 107 height 17
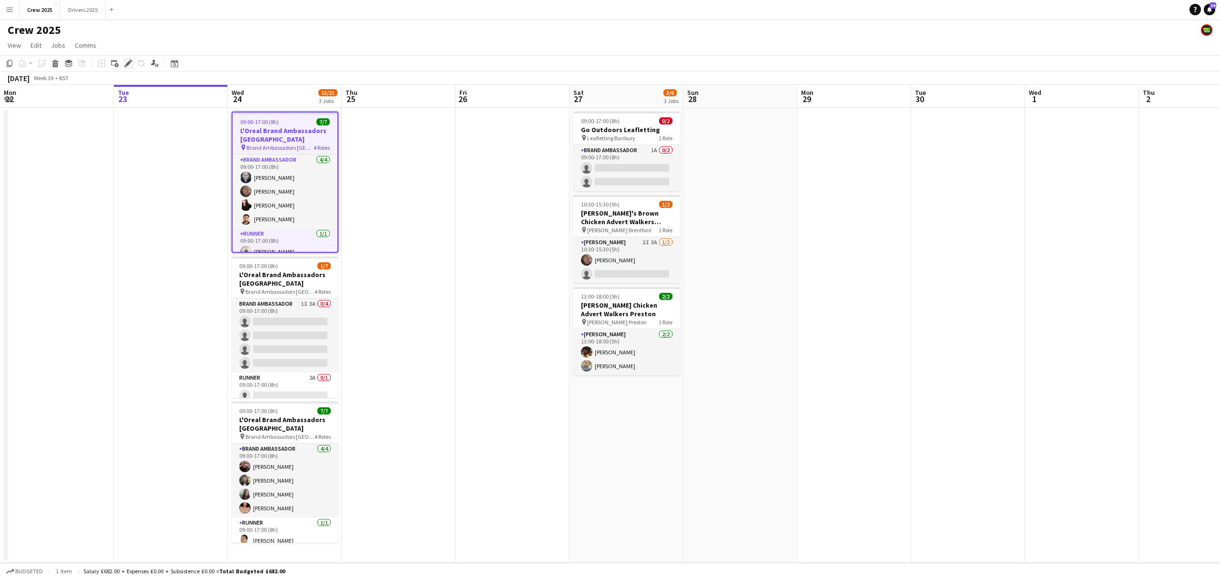
click at [126, 61] on icon "Edit" at bounding box center [128, 64] width 8 height 8
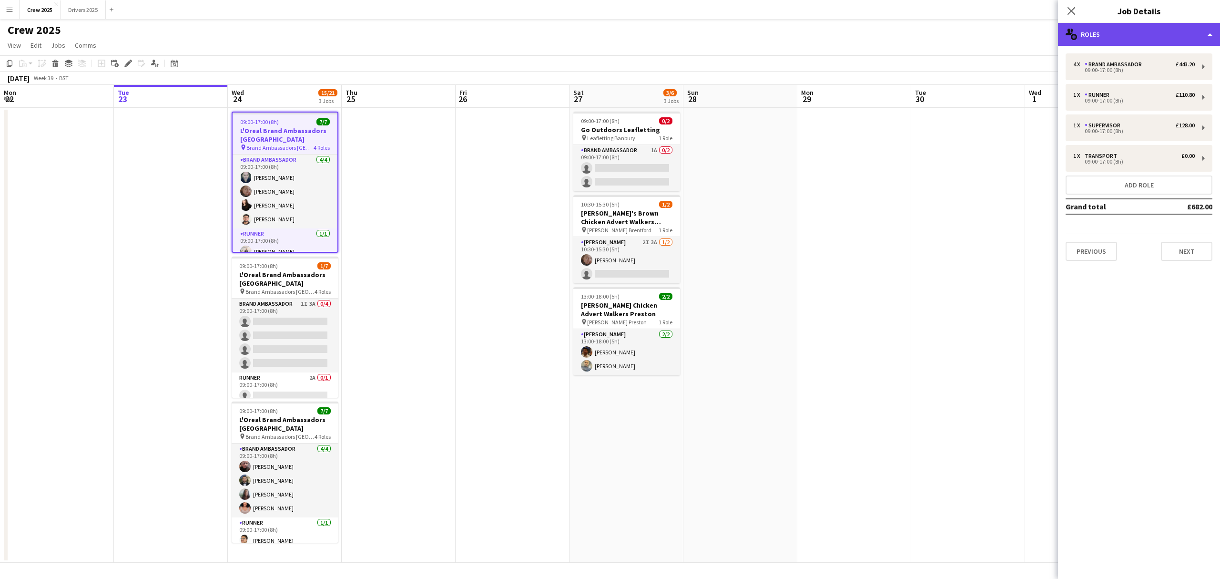
click at [906, 31] on div "multiple-users-add Roles" at bounding box center [1139, 34] width 162 height 23
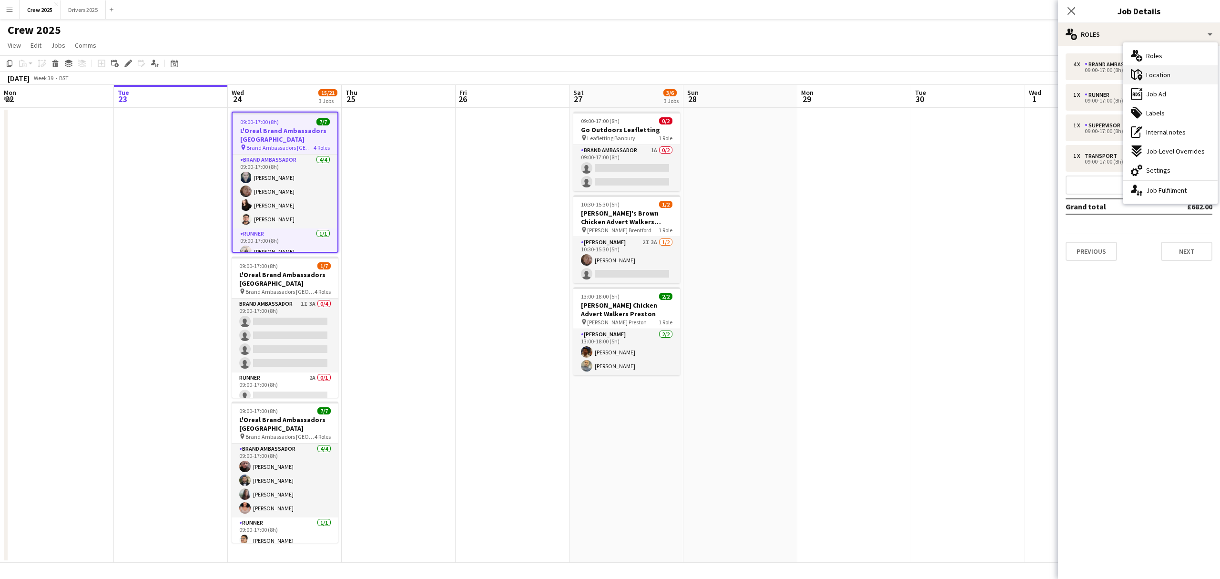
click at [906, 76] on span "Location" at bounding box center [1158, 75] width 24 height 9
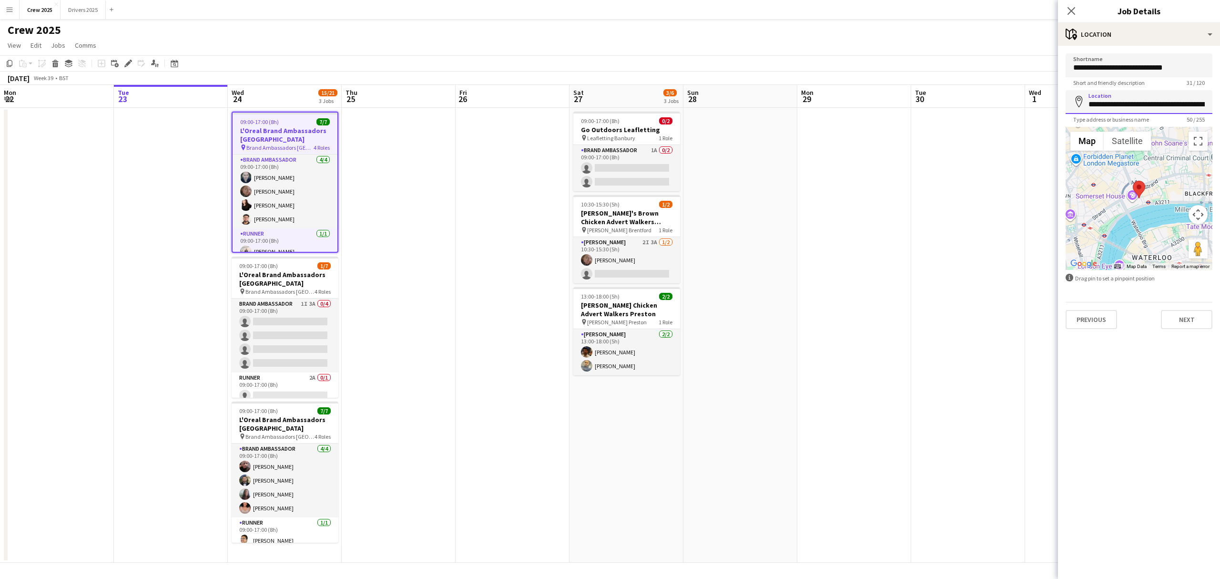
click at [906, 106] on input "**********" at bounding box center [1139, 102] width 147 height 24
type input "**********"
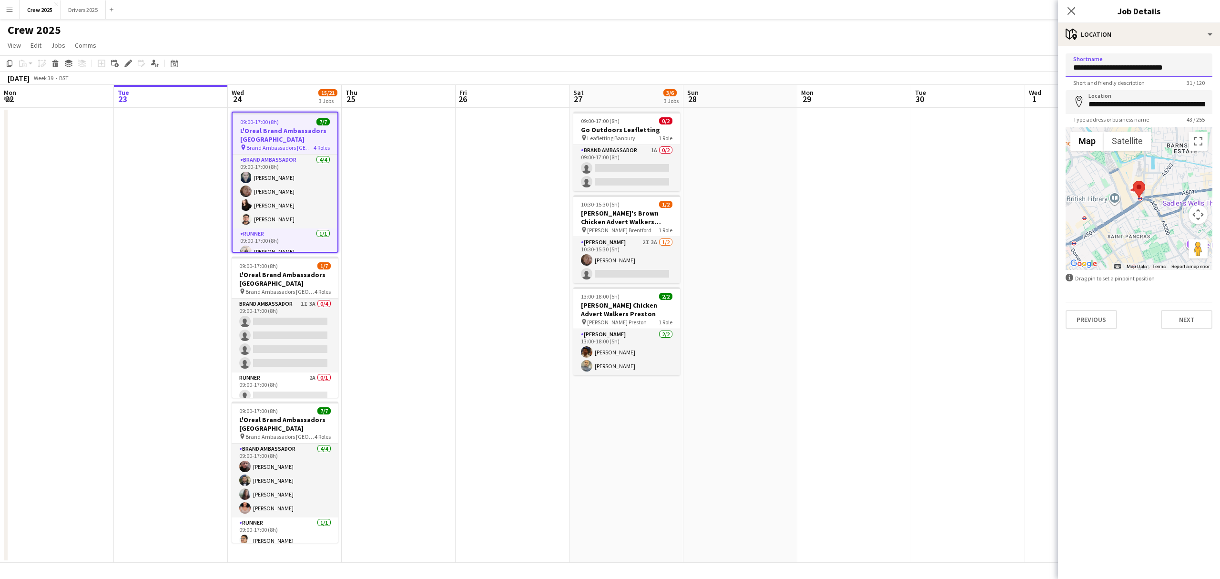
click at [906, 69] on input "**********" at bounding box center [1139, 65] width 147 height 24
type input "**********"
click at [906, 321] on button "Next" at bounding box center [1186, 319] width 51 height 19
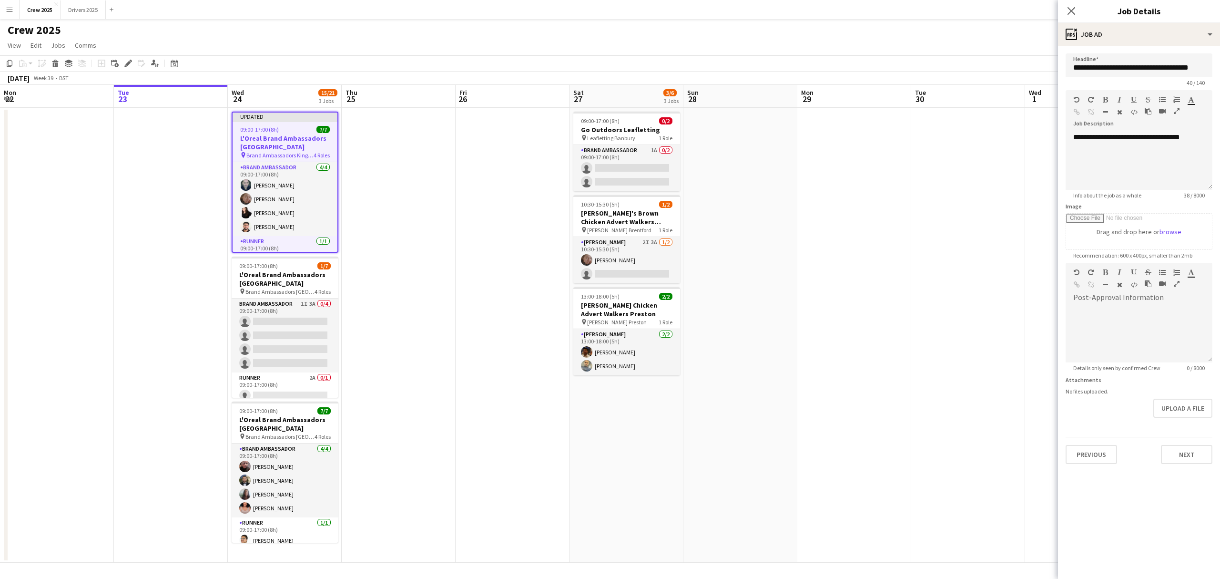
click at [451, 286] on app-date-cell at bounding box center [399, 335] width 114 height 455
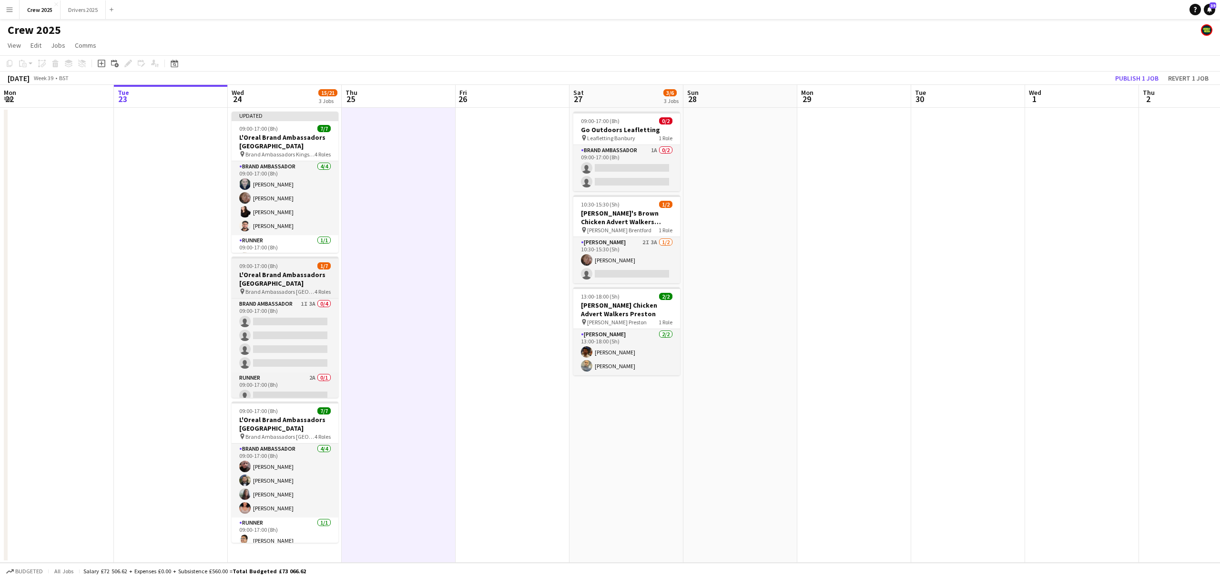
click at [281, 268] on div "09:00-17:00 (8h) 1/7" at bounding box center [285, 265] width 107 height 7
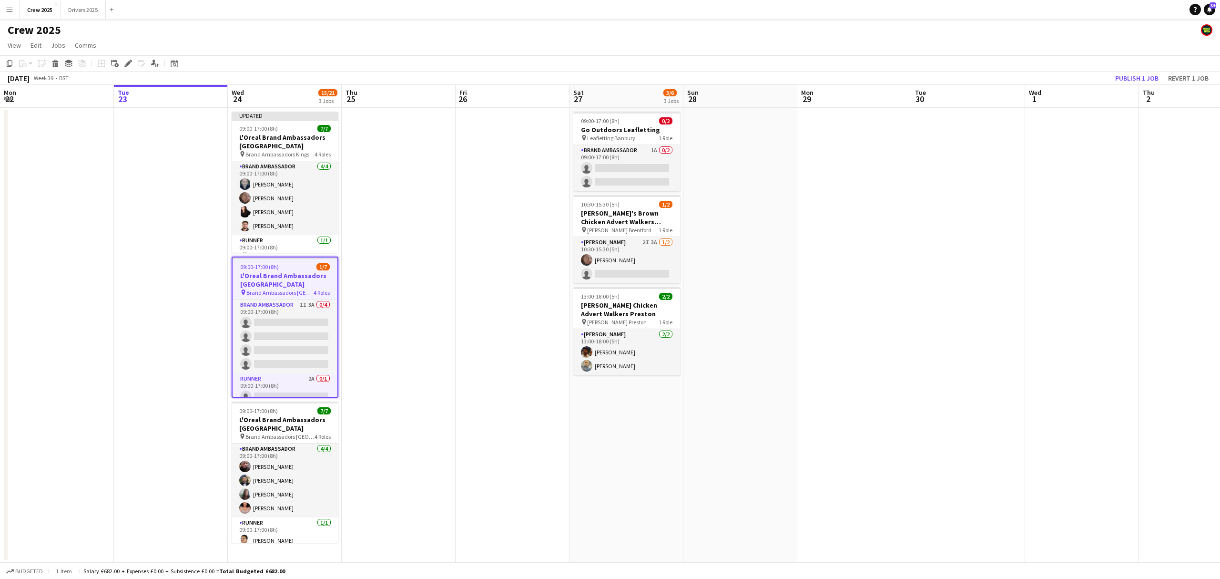
scroll to position [0, 229]
click at [124, 61] on icon "Edit" at bounding box center [128, 64] width 8 height 8
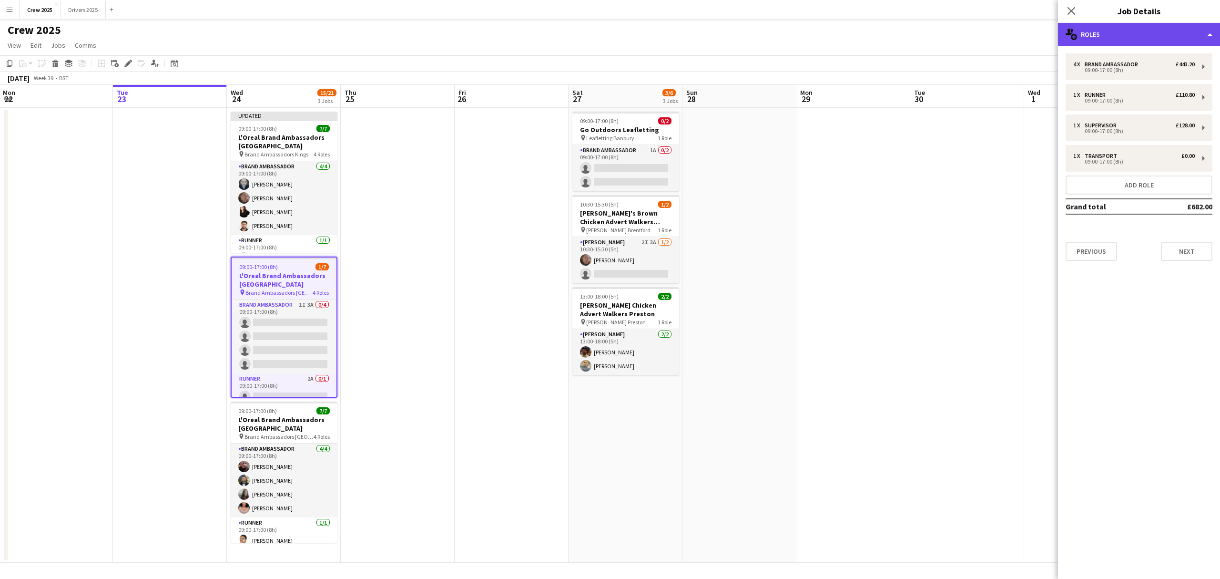
click at [906, 31] on div "multiple-users-add Roles" at bounding box center [1139, 34] width 162 height 23
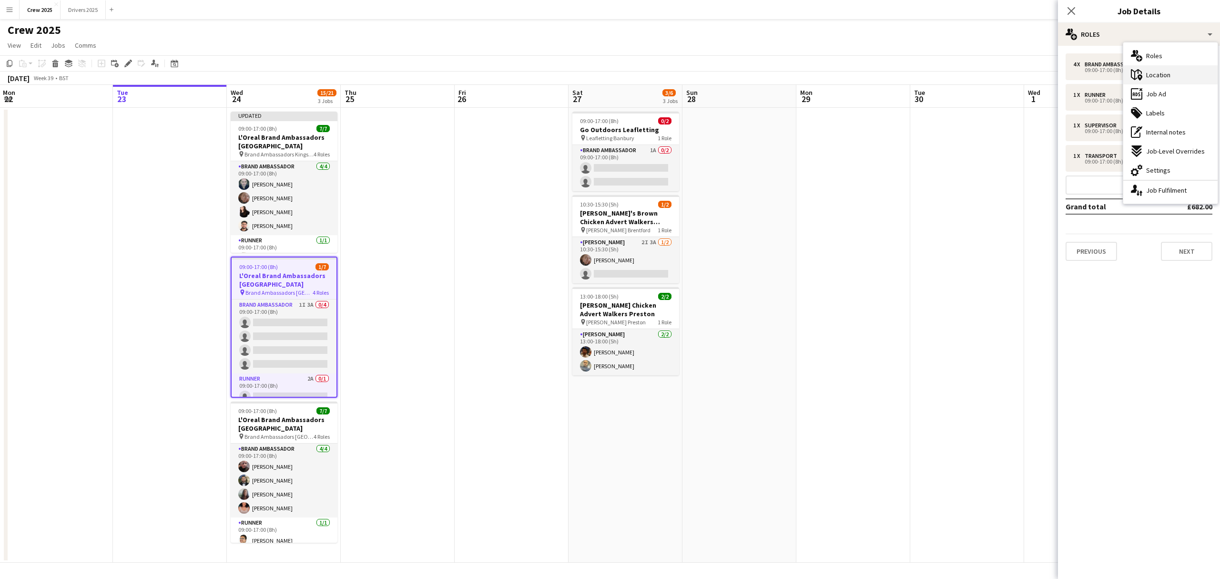
click at [906, 69] on div "maps-pin-1 Location" at bounding box center [1171, 74] width 94 height 19
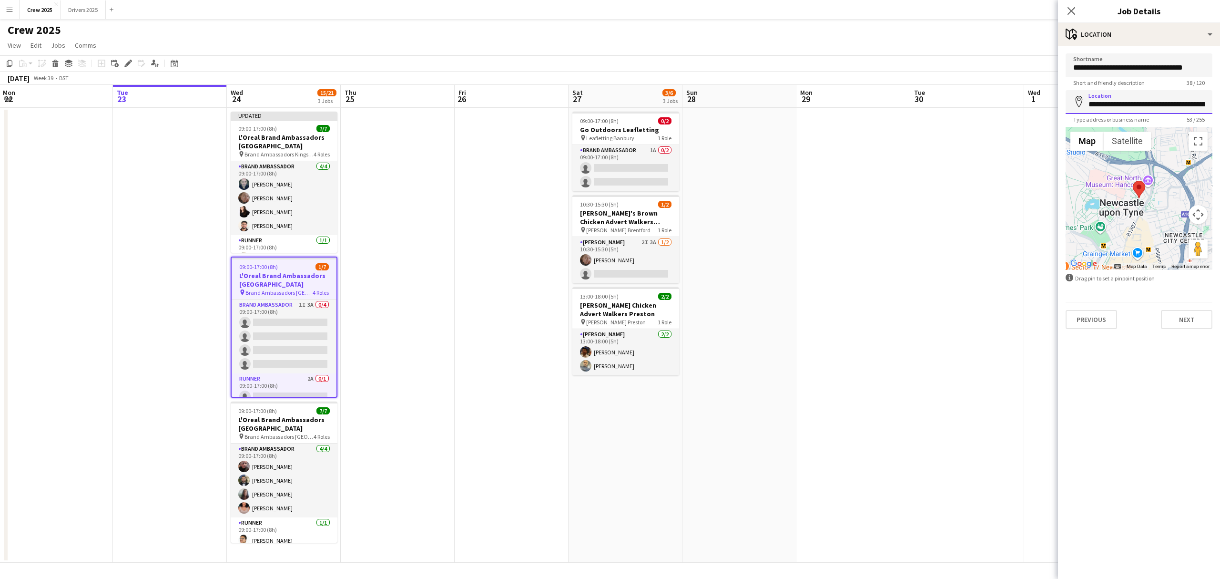
click at [906, 102] on input "**********" at bounding box center [1139, 102] width 147 height 24
type input "**********"
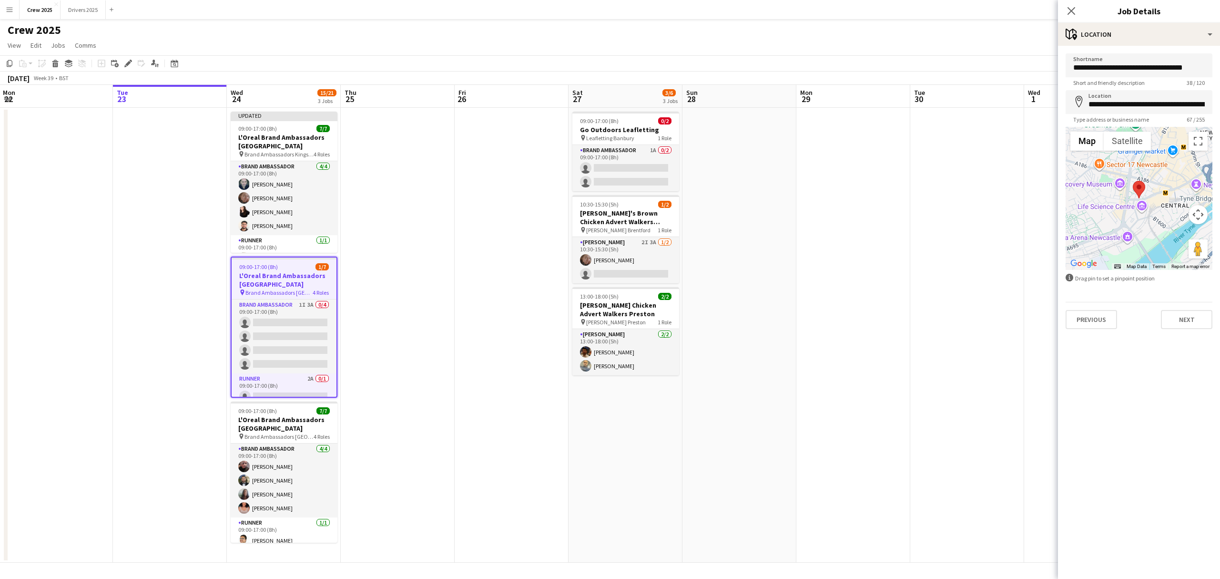
click at [858, 240] on app-date-cell at bounding box center [854, 335] width 114 height 455
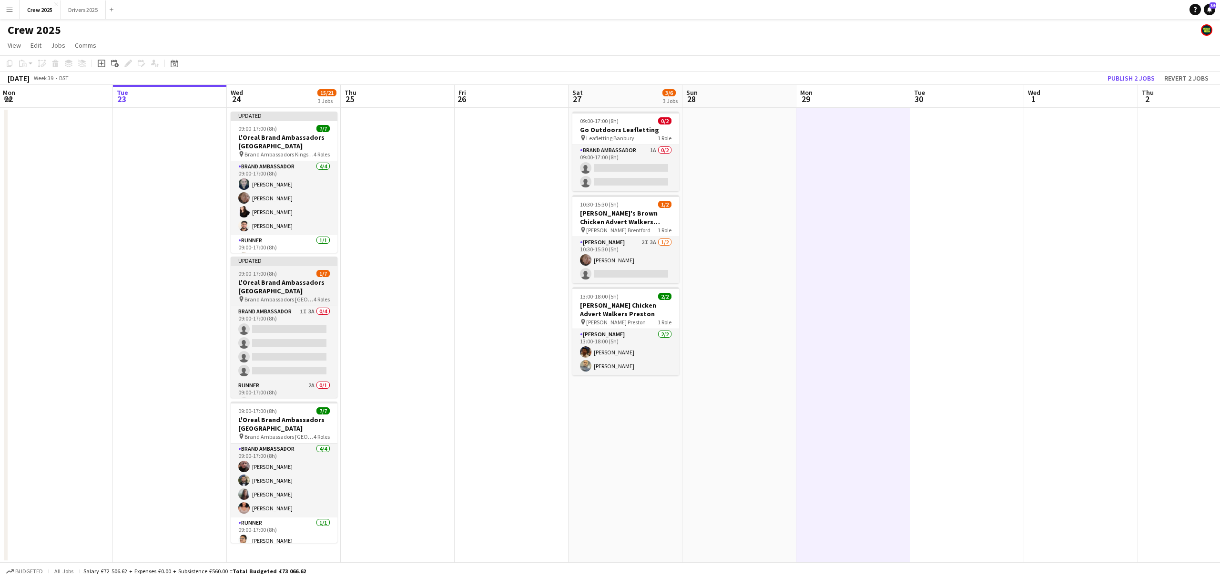
click at [271, 265] on app-job-card "Updated 09:00-17:00 (8h) 1/7 L'Oreal Brand Ambassadors Newcastle University pin…" at bounding box center [284, 326] width 107 height 141
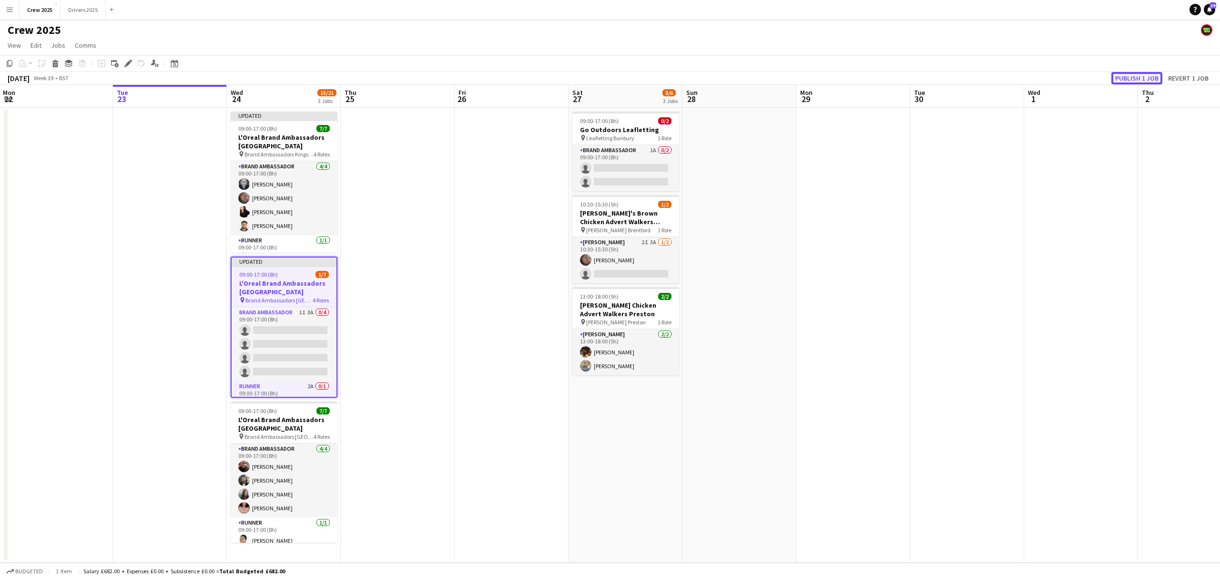
click at [906, 72] on button "Publish 1 job" at bounding box center [1137, 78] width 51 height 12
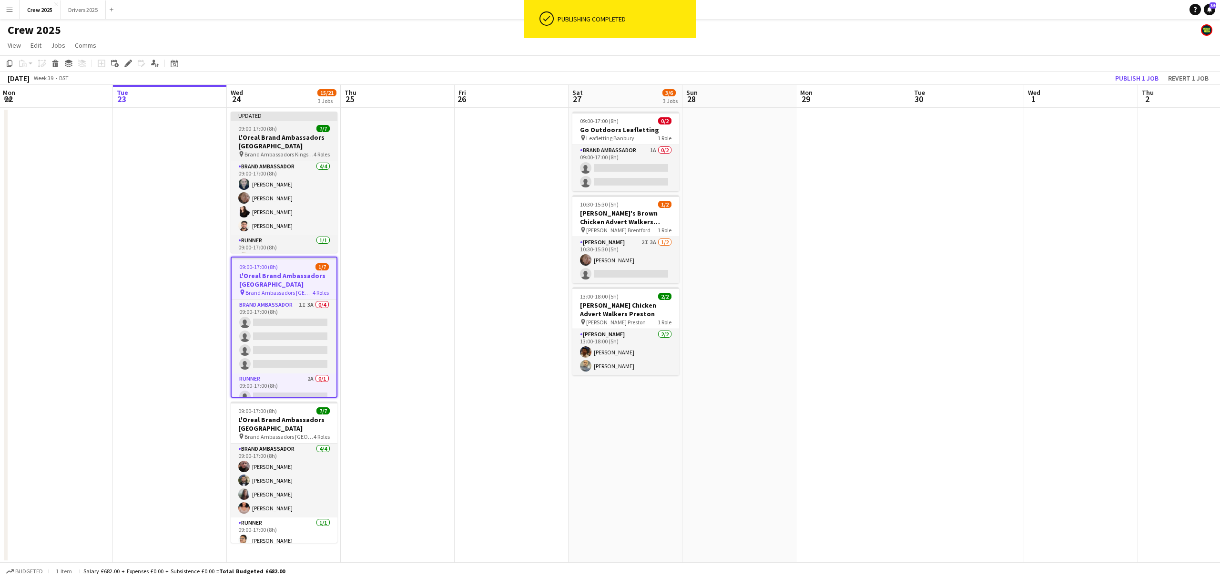
click at [310, 120] on div at bounding box center [284, 120] width 107 height 2
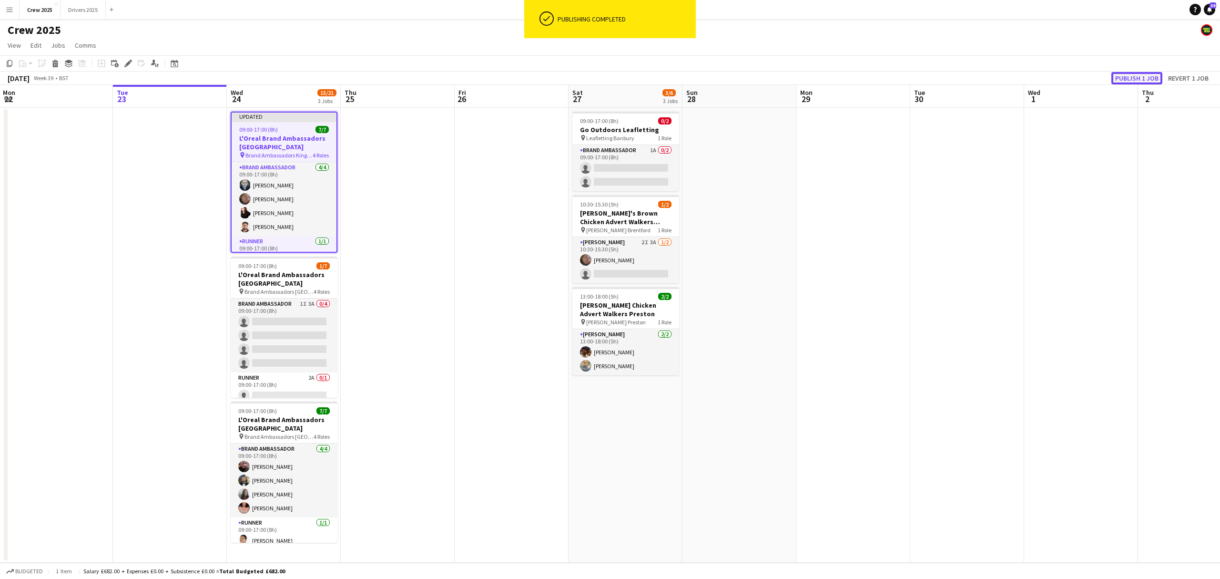
click at [906, 77] on button "Publish 1 job" at bounding box center [1137, 78] width 51 height 12
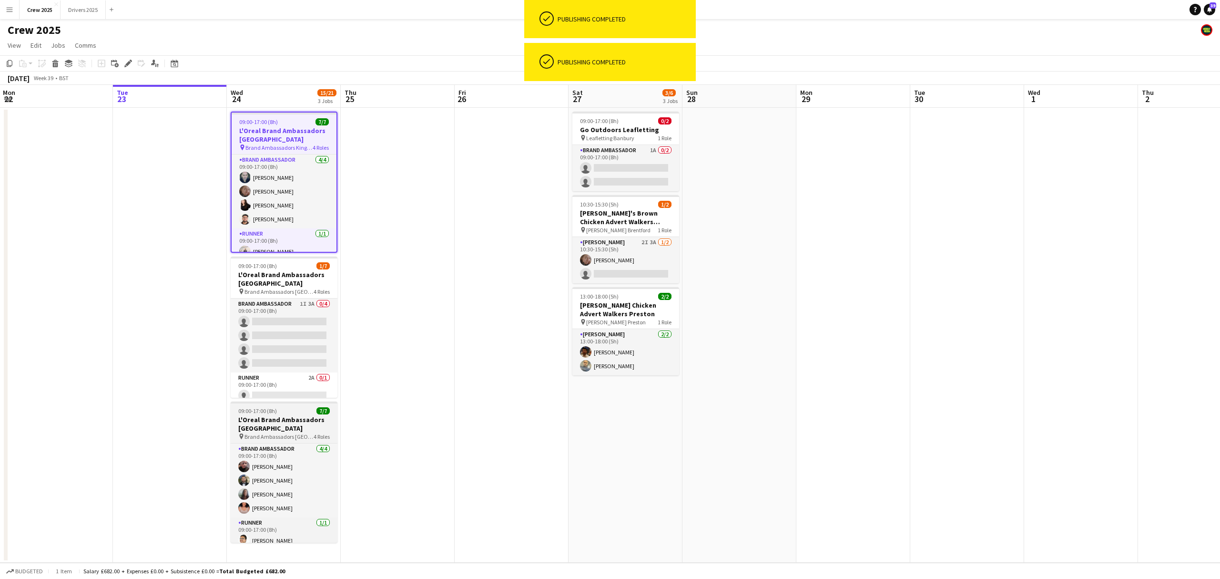
click at [265, 409] on span "09:00-17:00 (8h)" at bounding box center [257, 410] width 39 height 7
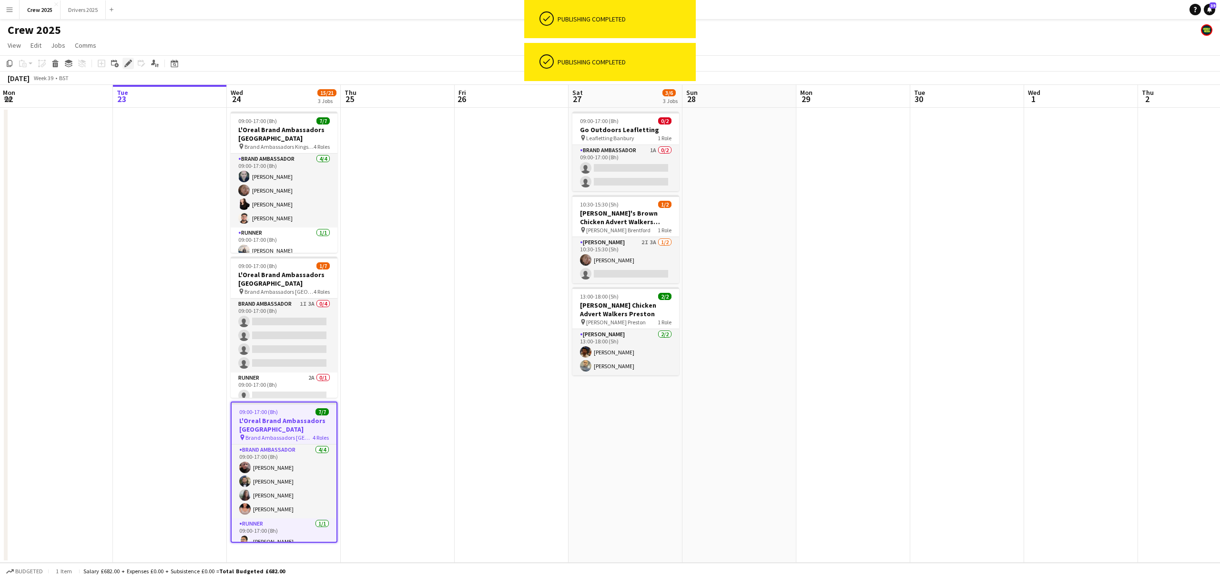
click at [129, 60] on icon "Edit" at bounding box center [128, 64] width 8 height 8
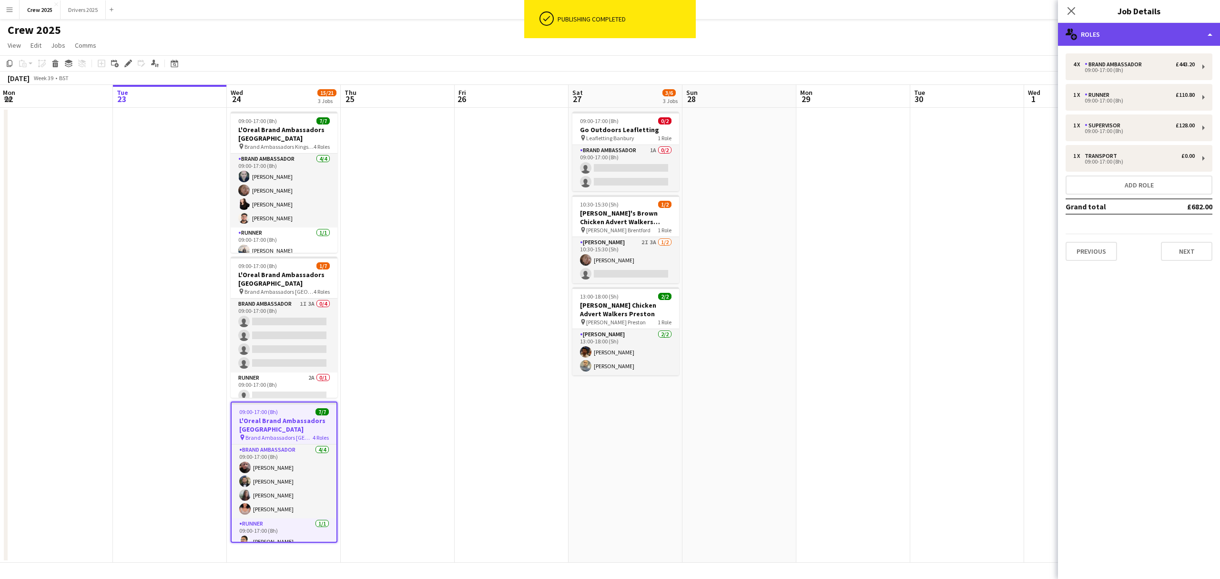
click at [906, 31] on div "multiple-users-add Roles" at bounding box center [1139, 34] width 162 height 23
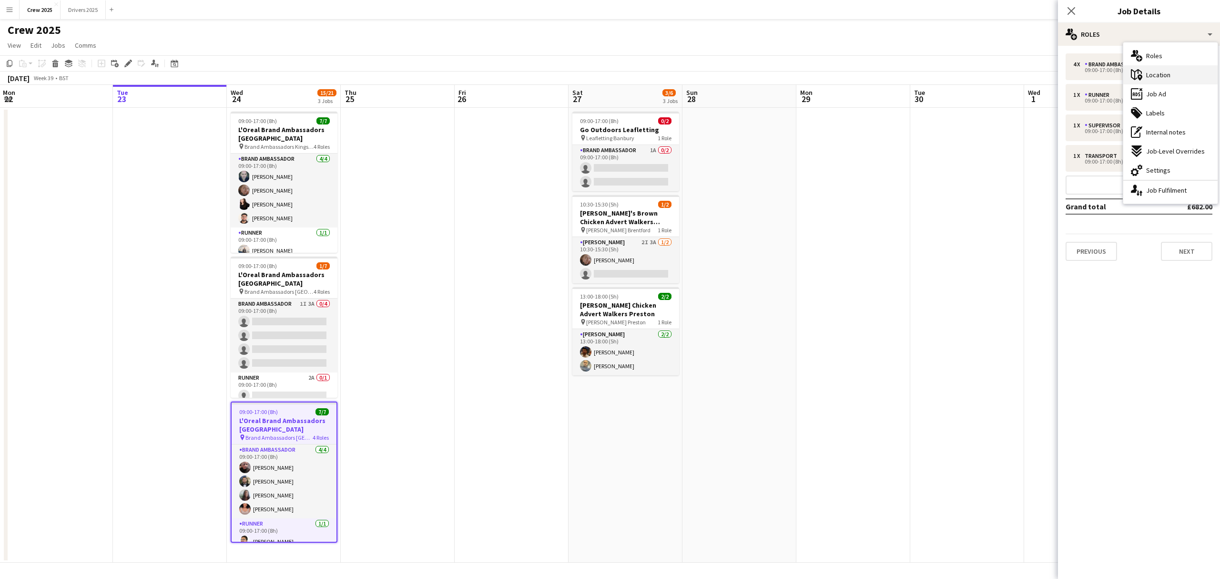
click at [906, 74] on div "maps-pin-1 Location" at bounding box center [1171, 74] width 94 height 19
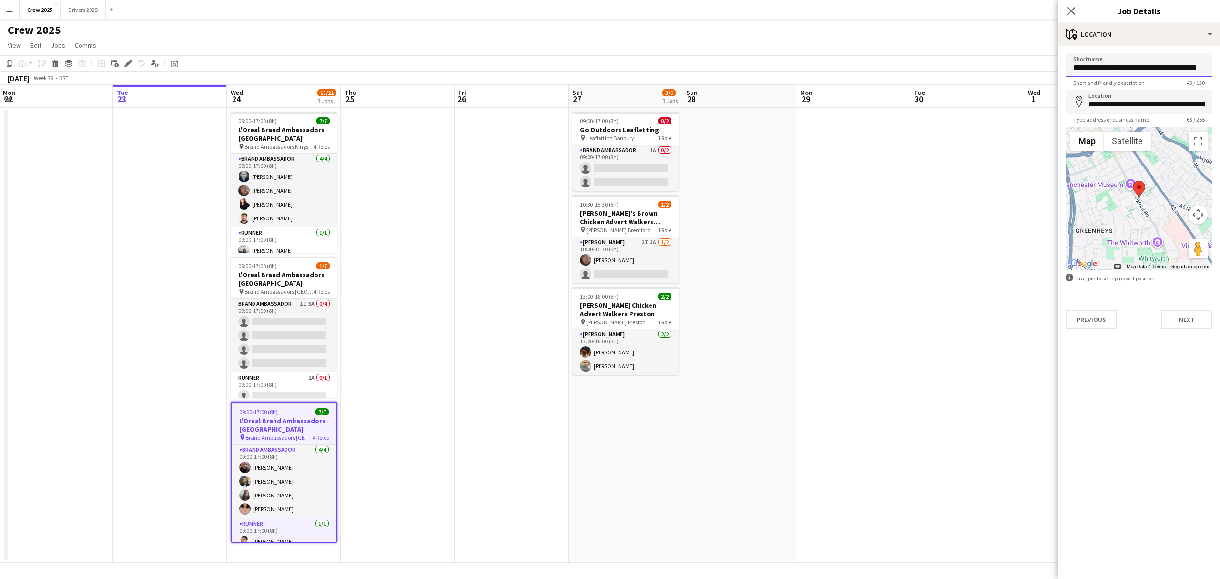
click at [906, 65] on input "**********" at bounding box center [1139, 65] width 147 height 24
click at [906, 101] on input "**********" at bounding box center [1139, 102] width 147 height 24
click at [906, 102] on input "**********" at bounding box center [1139, 102] width 147 height 24
type input "**********"
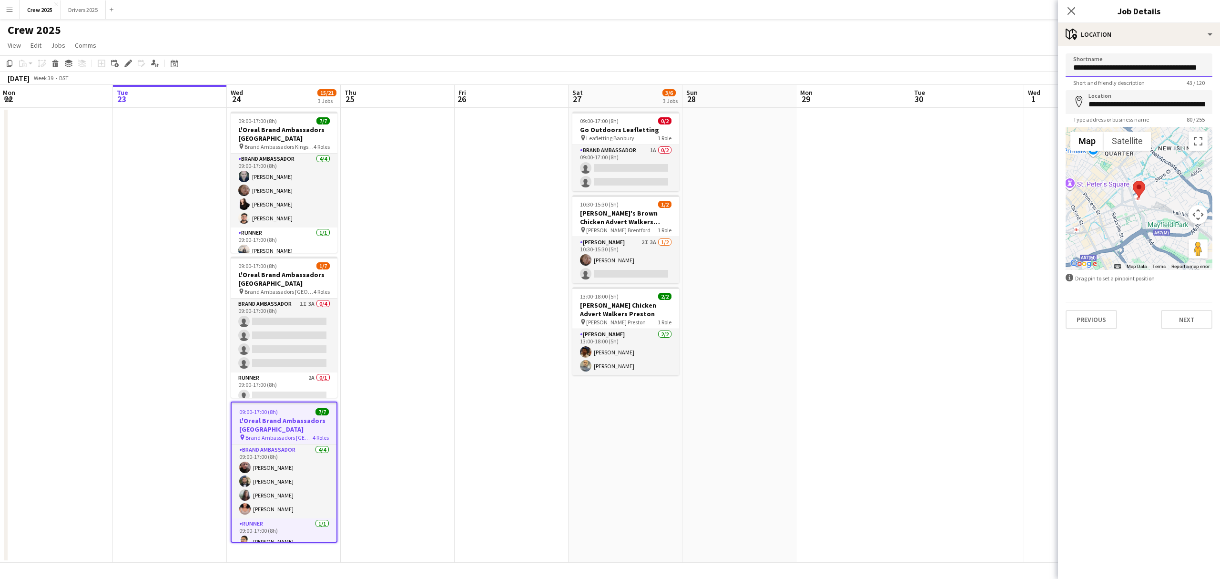
click at [906, 61] on input "**********" at bounding box center [1139, 65] width 147 height 24
drag, startPoint x: 1137, startPoint y: 66, endPoint x: 1217, endPoint y: 69, distance: 80.1
click at [906, 69] on form "**********" at bounding box center [1139, 190] width 162 height 275
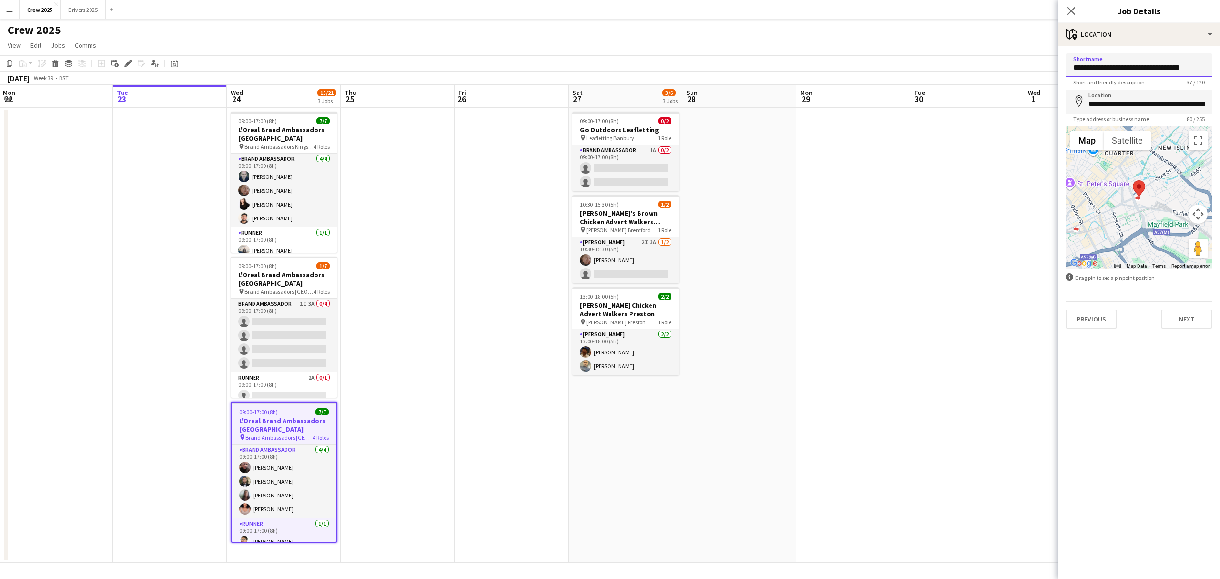
click at [906, 67] on input "**********" at bounding box center [1139, 64] width 147 height 23
type input "**********"
click at [899, 233] on app-date-cell at bounding box center [854, 335] width 114 height 455
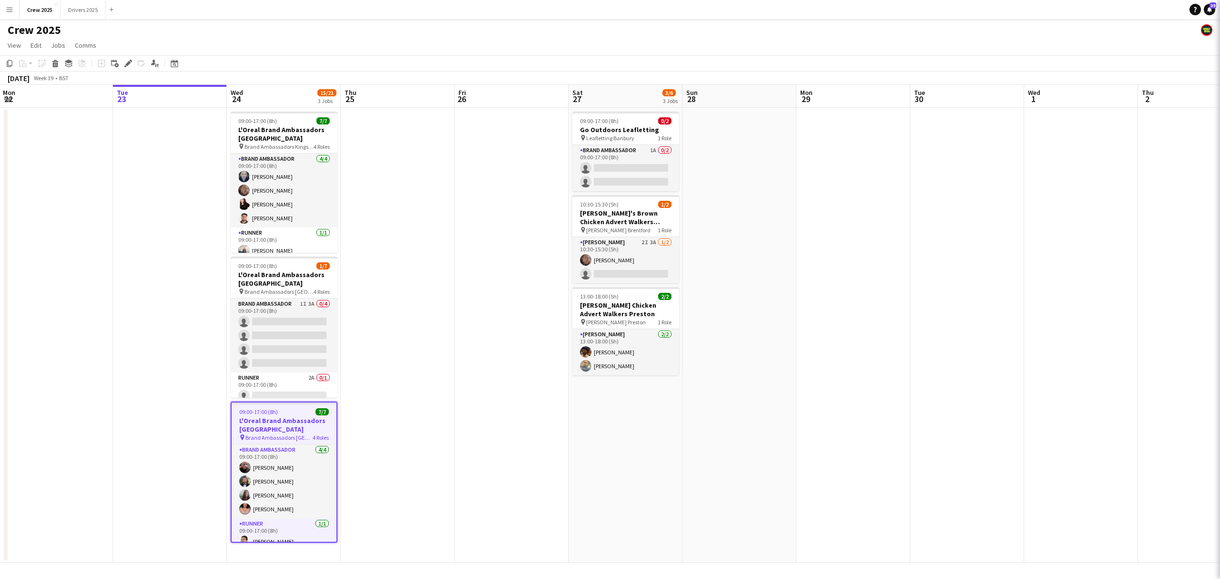
scroll to position [0, 230]
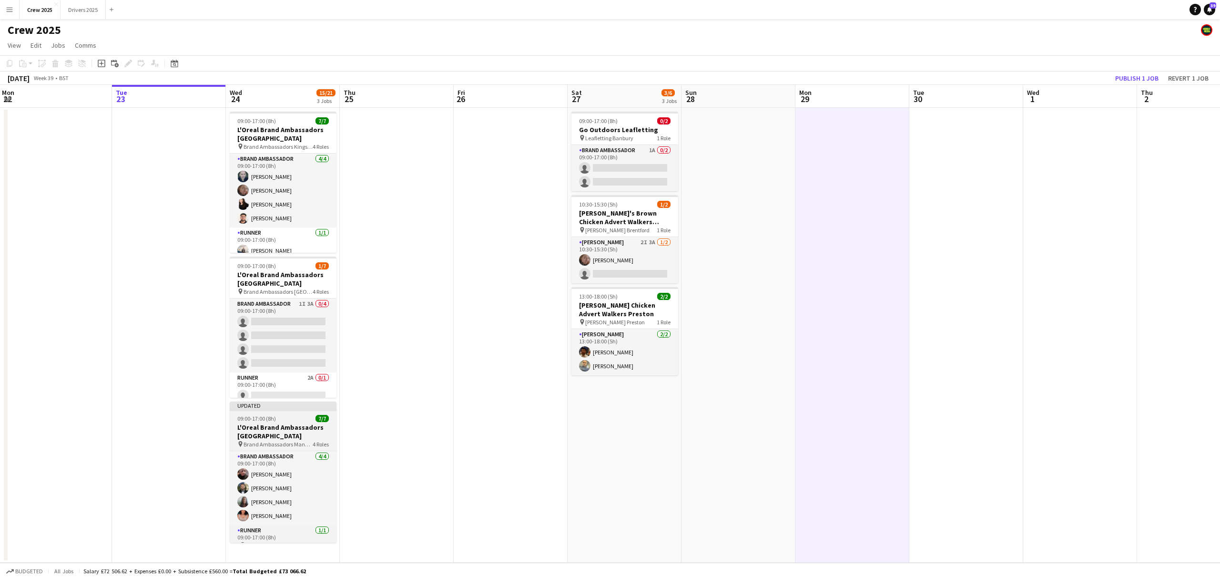
click at [285, 410] on div at bounding box center [283, 410] width 107 height 2
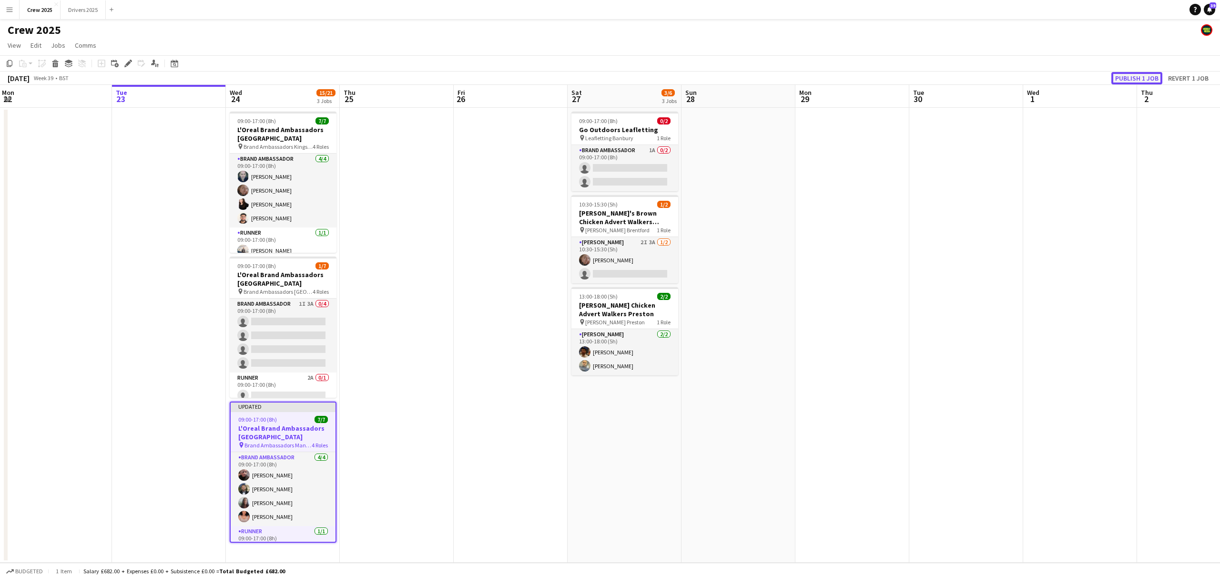
click at [906, 76] on button "Publish 1 job" at bounding box center [1137, 78] width 51 height 12
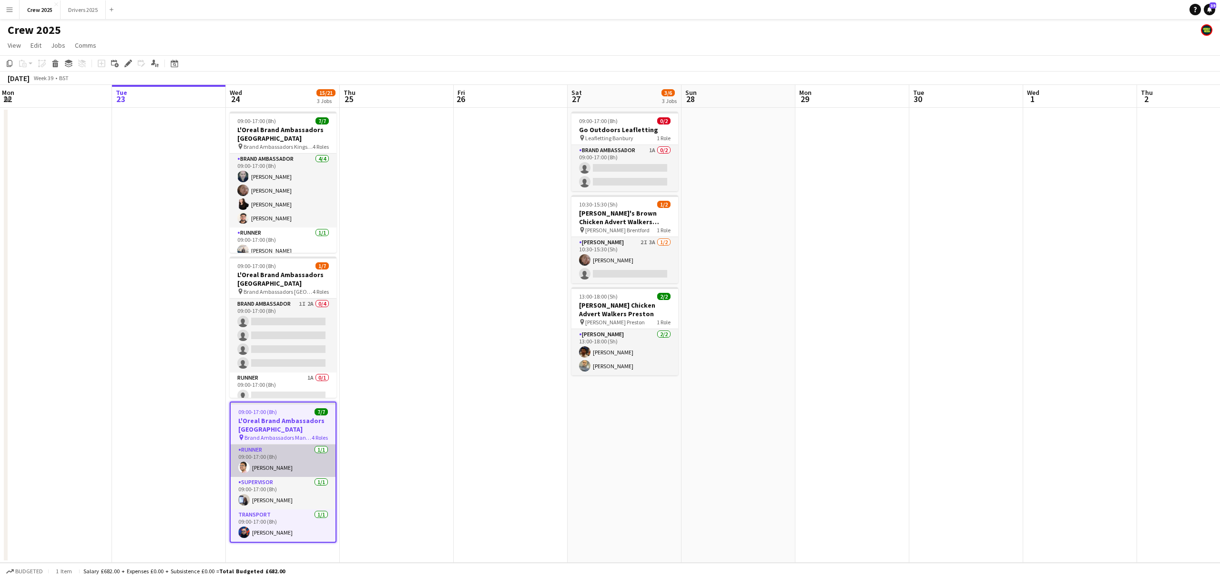
scroll to position [0, 0]
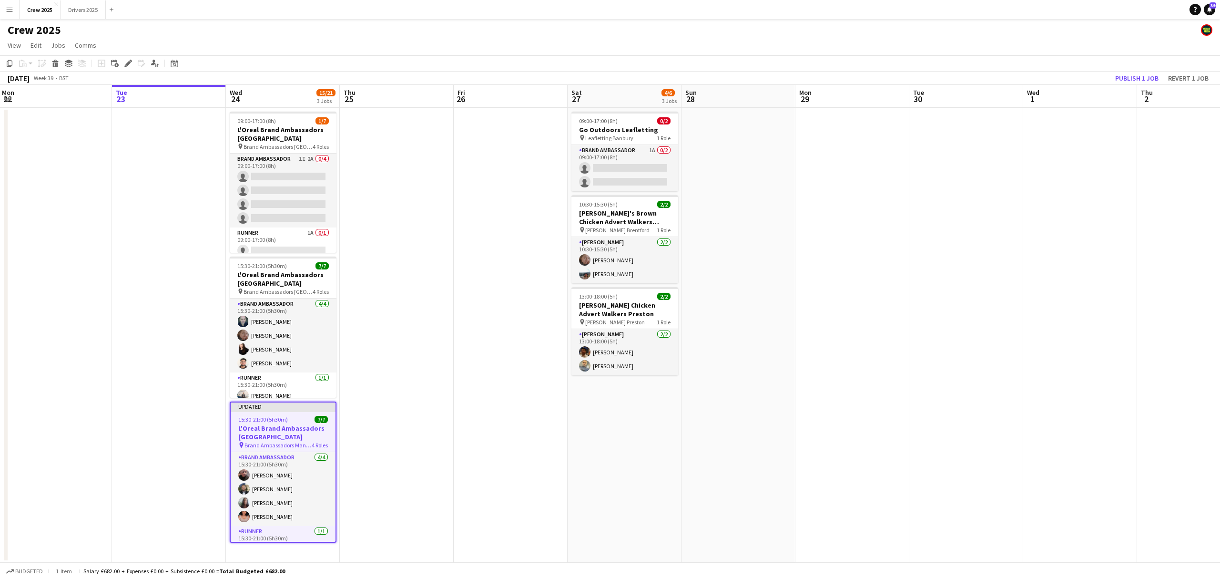
click at [595, 471] on app-date-cell "09:00-17:00 (8h) 0/2 Go Outdoors Leafletting pin Leafletting Banbury 1 Role Bra…" at bounding box center [625, 335] width 114 height 455
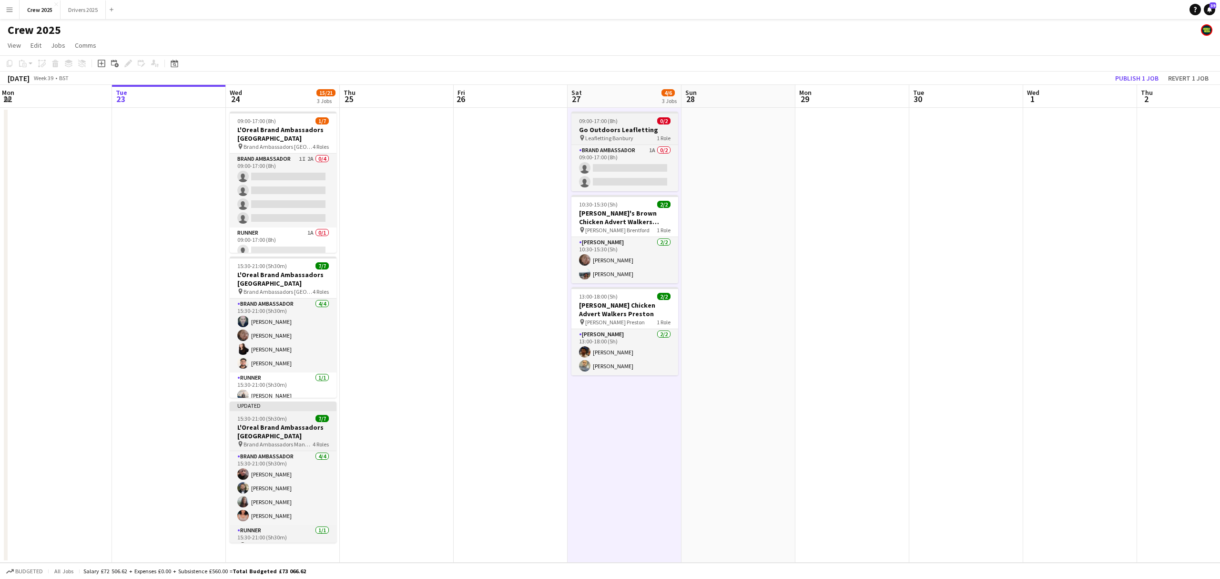
click at [623, 119] on div "09:00-17:00 (8h) 0/2" at bounding box center [625, 120] width 107 height 7
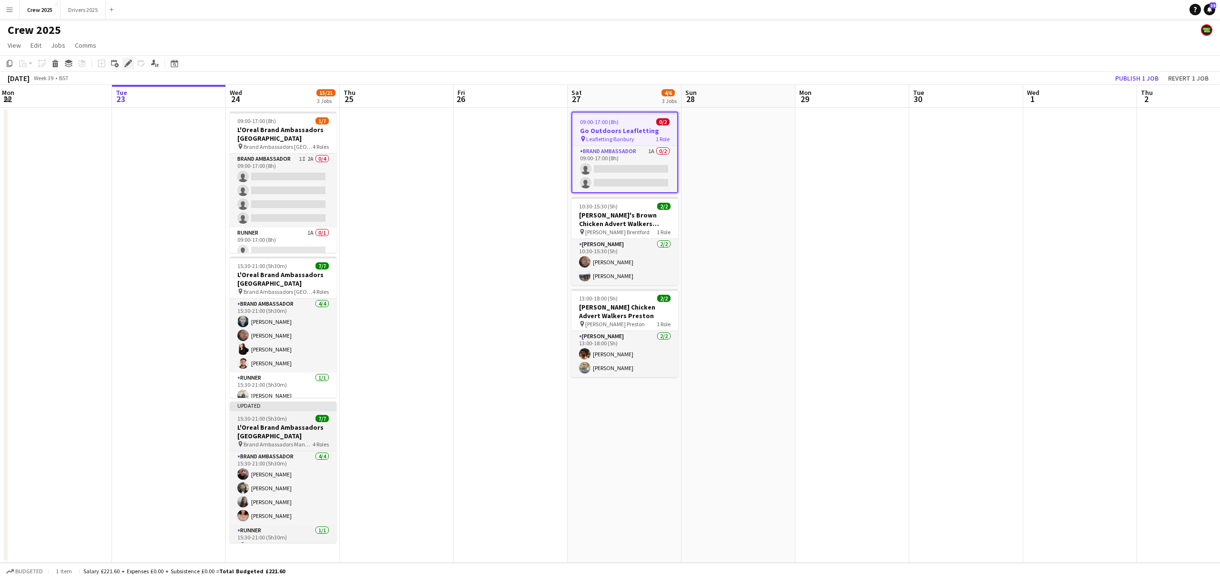
click at [131, 64] on icon "Edit" at bounding box center [128, 64] width 8 height 8
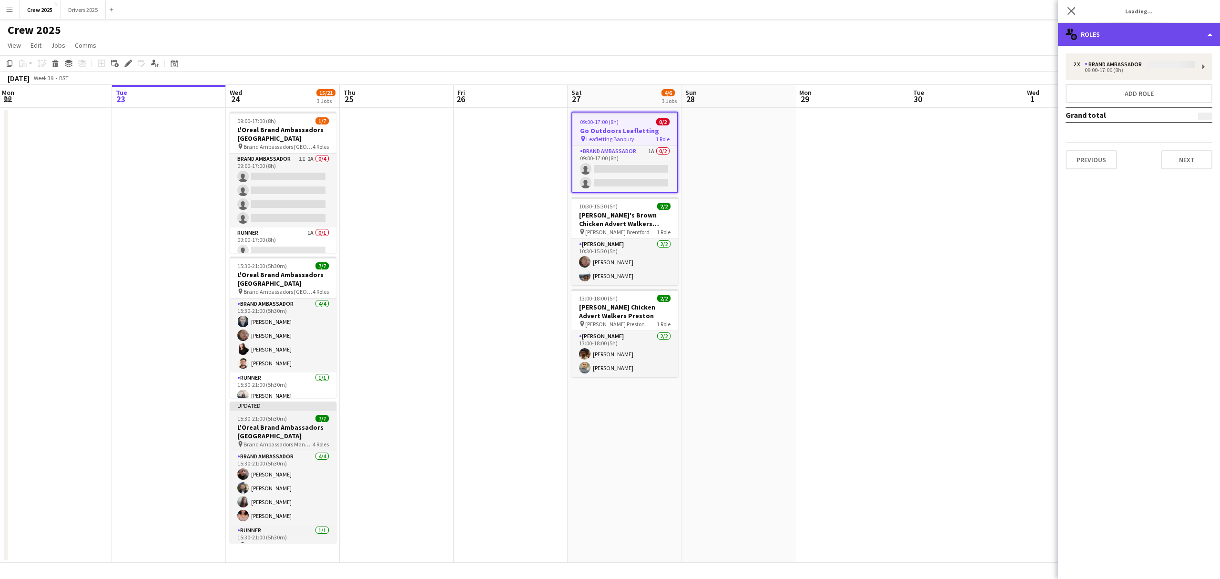
click at [906, 24] on div "multiple-users-add Roles" at bounding box center [1139, 34] width 162 height 23
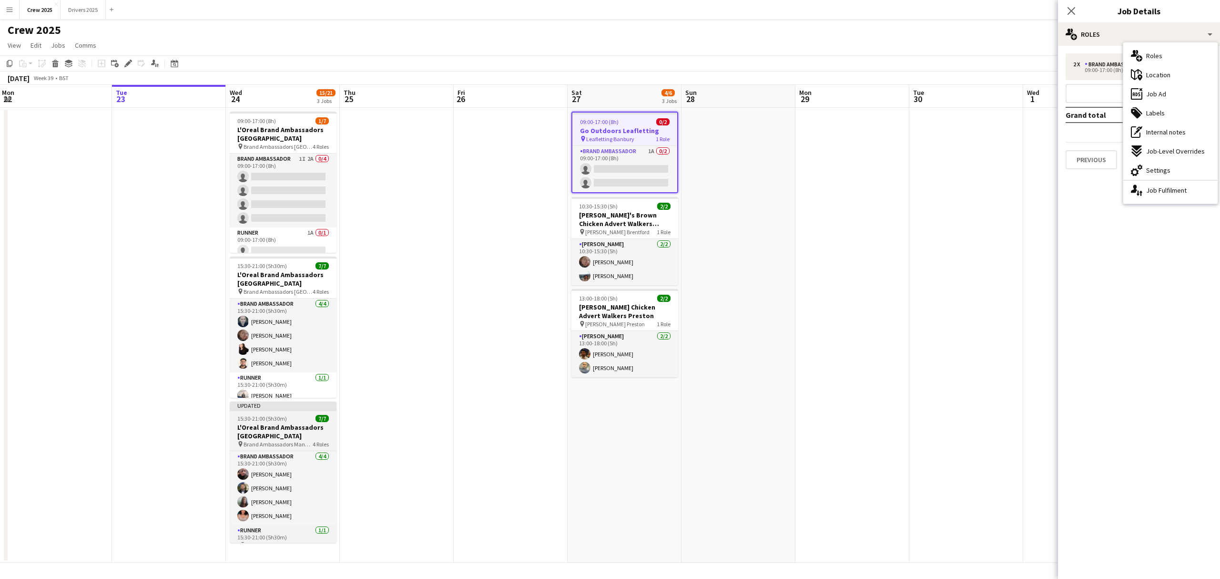
click at [906, 281] on app-date-cell at bounding box center [967, 335] width 114 height 455
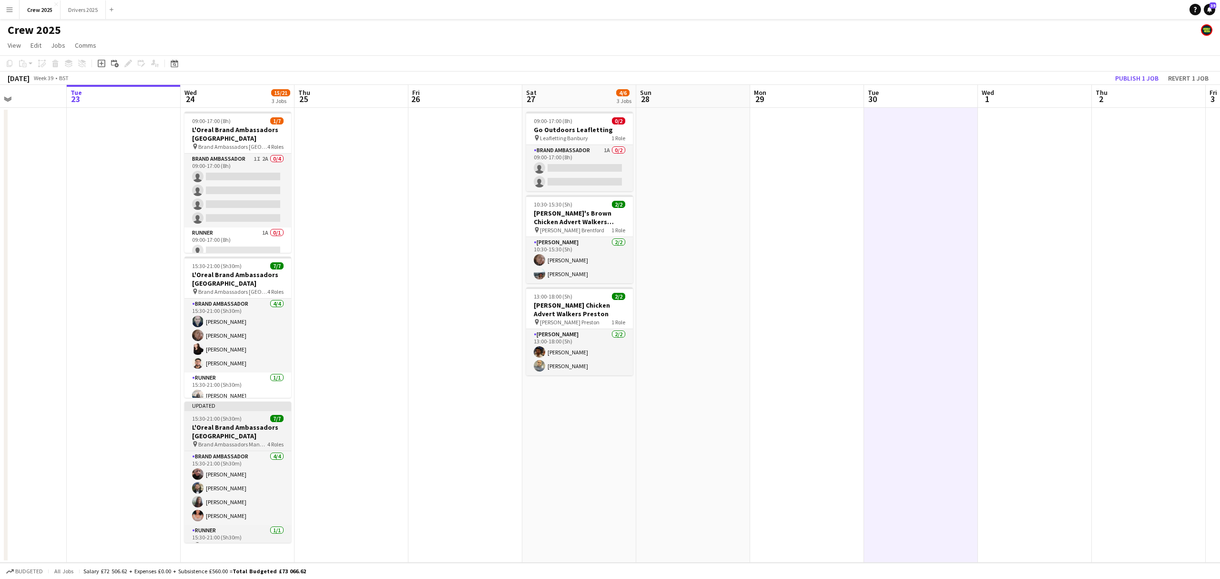
scroll to position [0, 294]
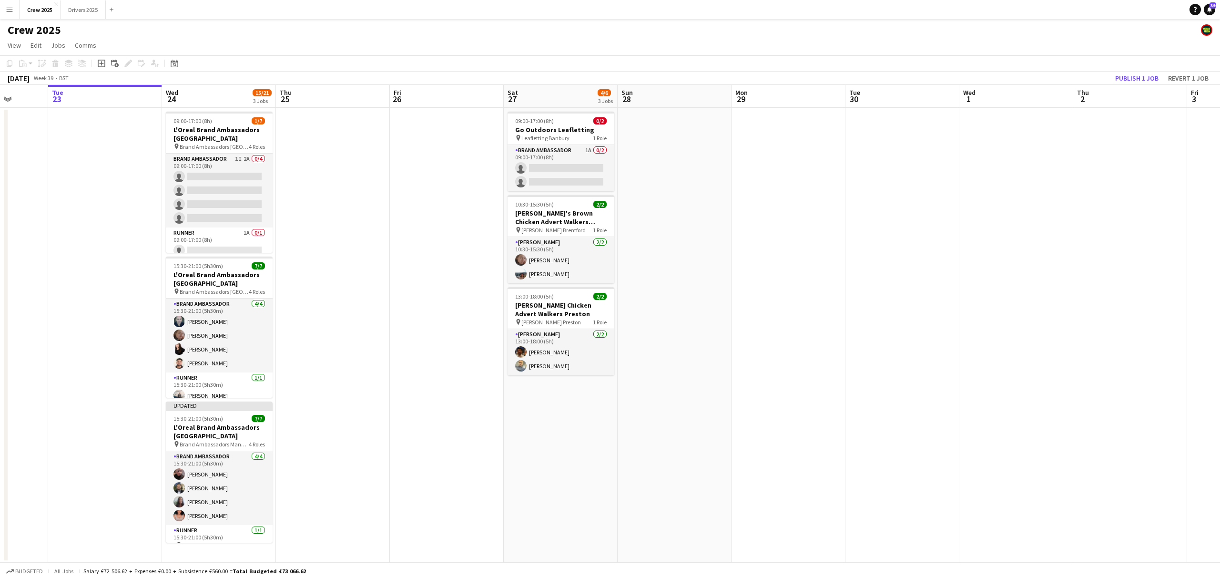
click at [765, 370] on app-date-cell at bounding box center [789, 335] width 114 height 455
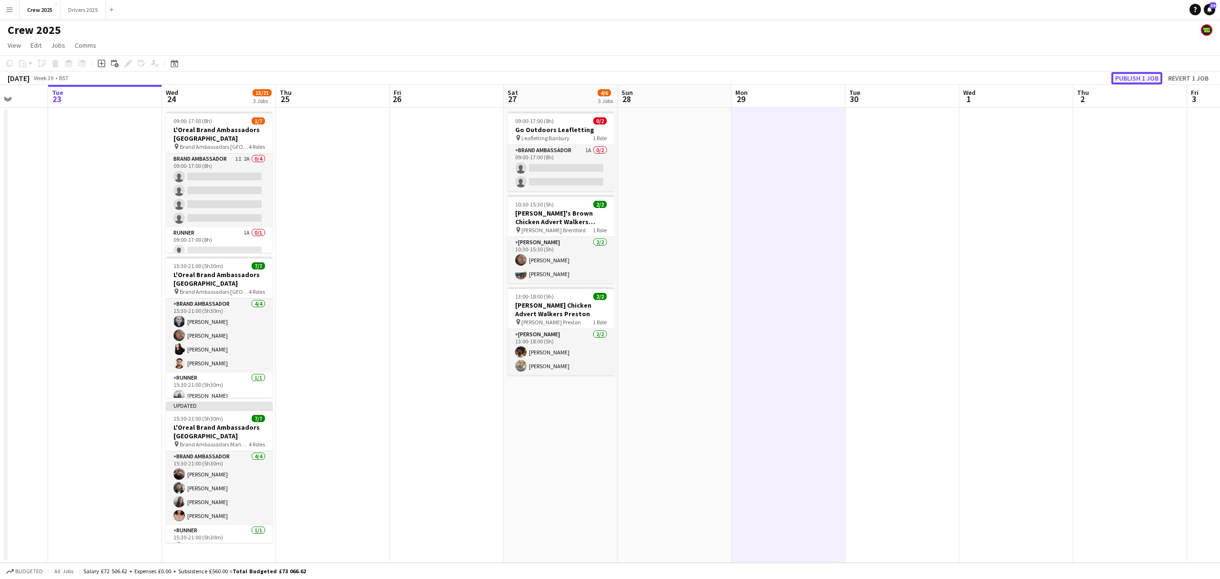
click at [906, 76] on button "Publish 1 job" at bounding box center [1137, 78] width 51 height 12
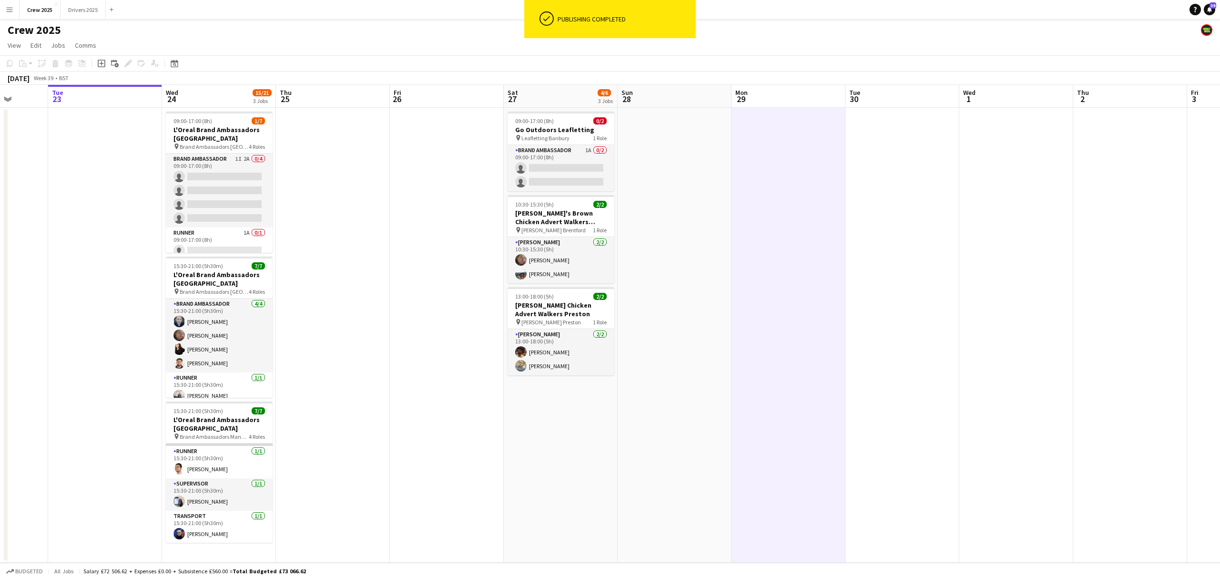
scroll to position [73, 0]
click at [446, 471] on app-date-cell at bounding box center [447, 335] width 114 height 455
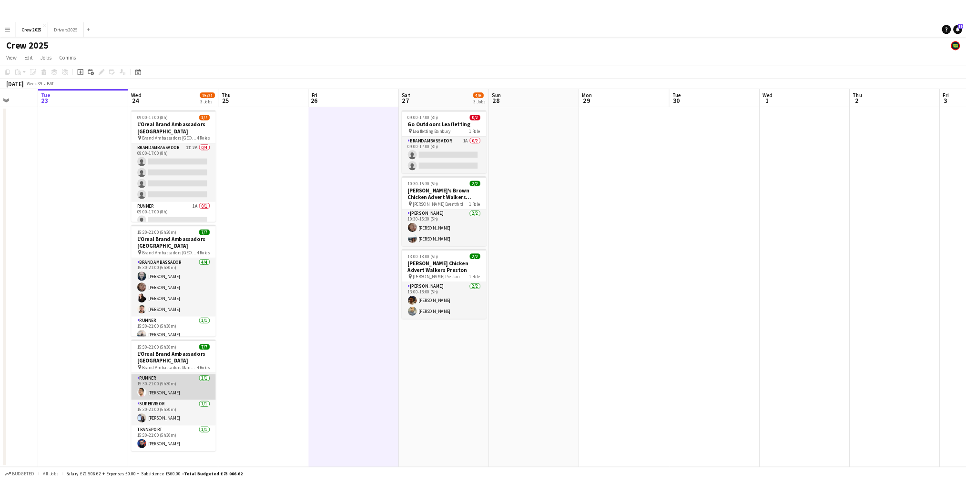
scroll to position [0, 0]
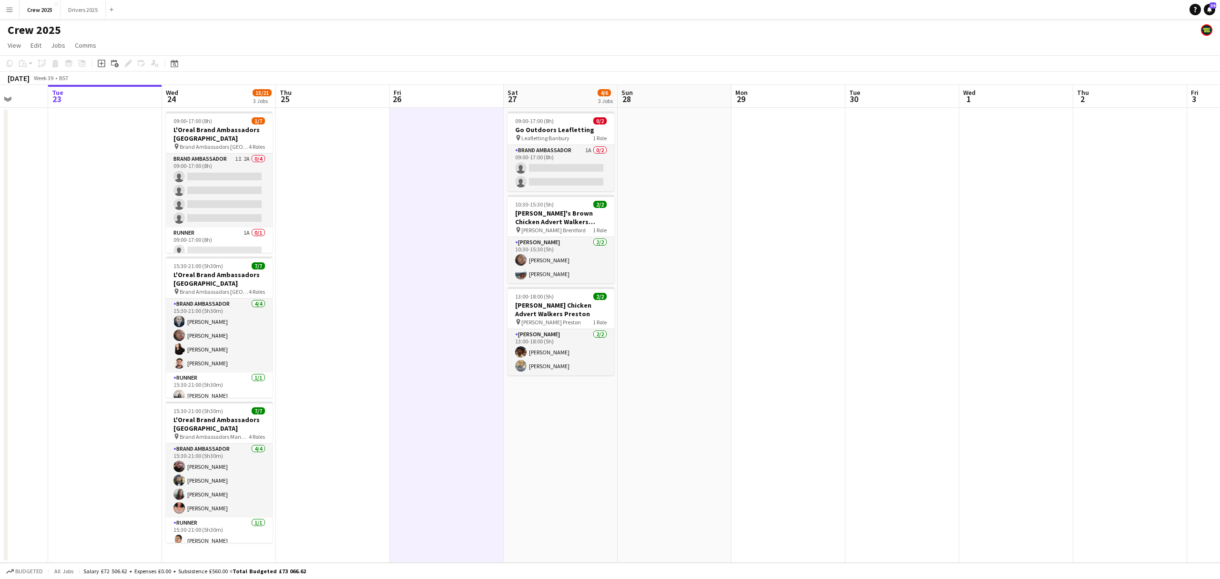
click at [573, 471] on app-date-cell "09:00-17:00 (8h) 0/2 Go Outdoors Leafletting pin Leafletting Banbury 1 Role Bra…" at bounding box center [561, 335] width 114 height 455
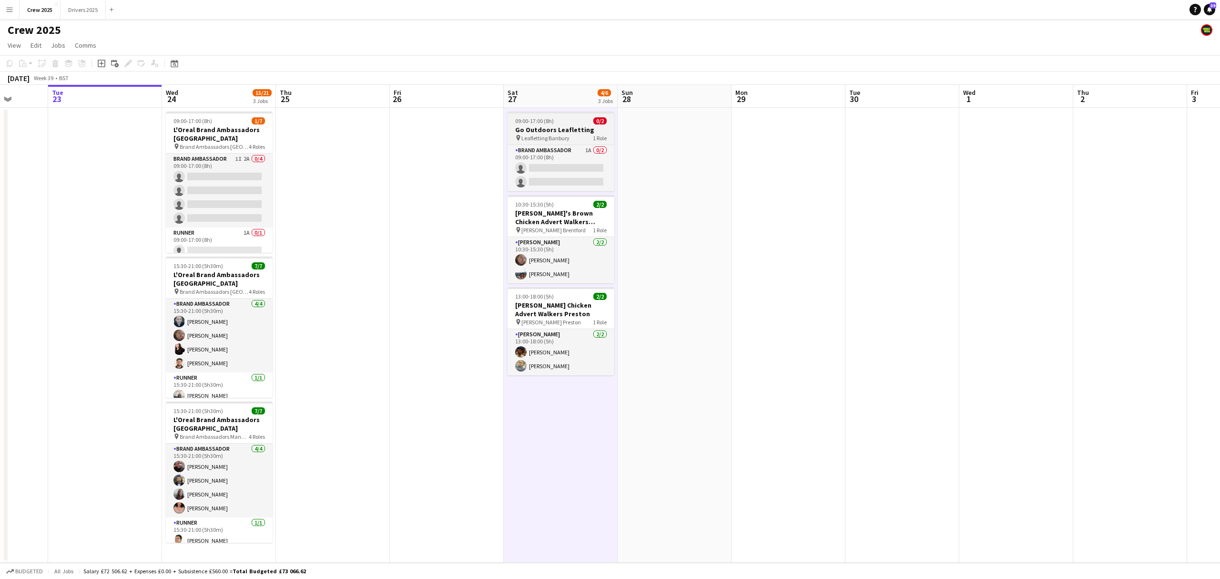
click at [562, 128] on h3 "Go Outdoors Leafletting" at bounding box center [561, 129] width 107 height 9
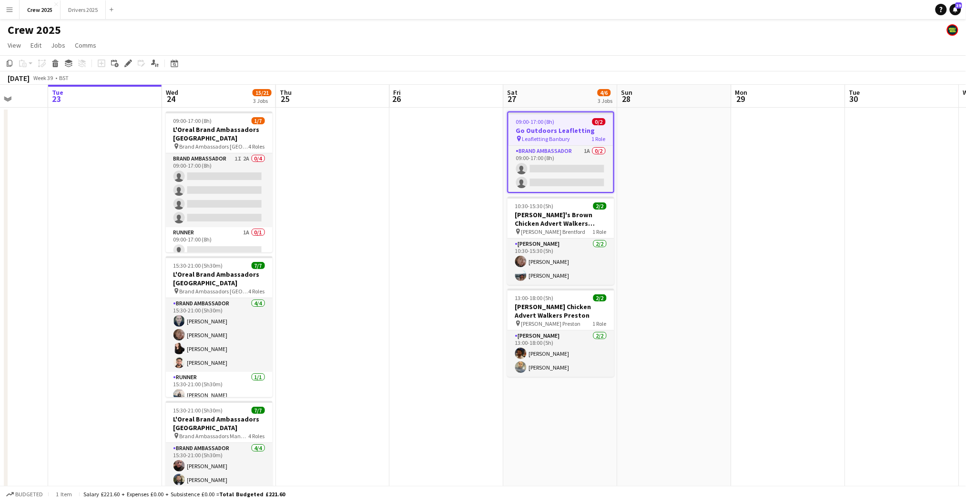
scroll to position [0, 294]
click at [469, 340] on app-date-cell at bounding box center [447, 335] width 114 height 454
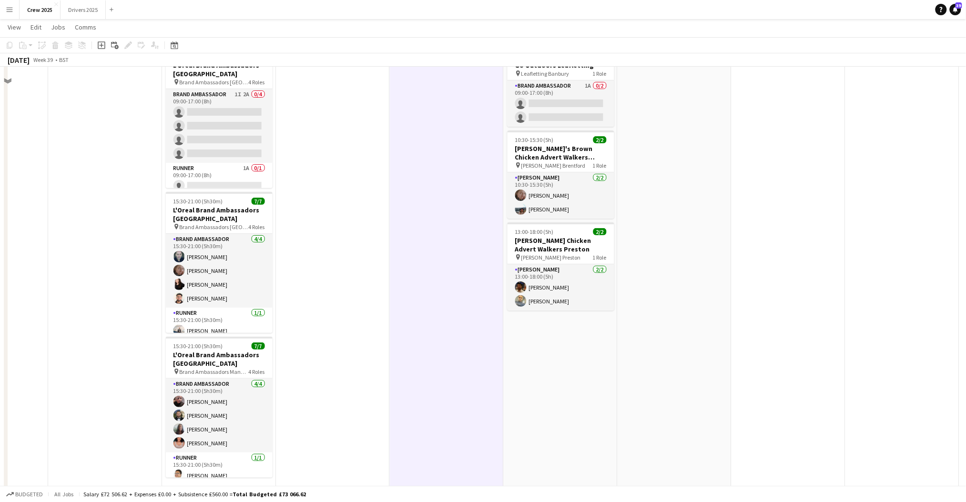
scroll to position [0, 0]
